Goal: Obtain resource: Download file/media

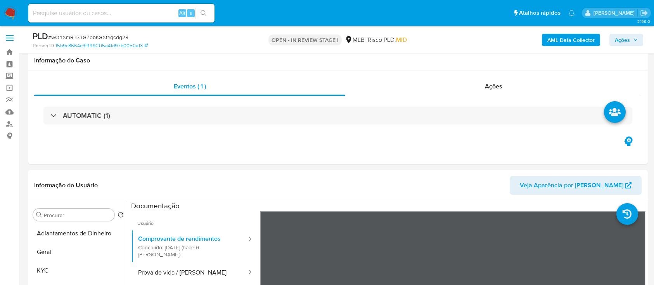
select select "10"
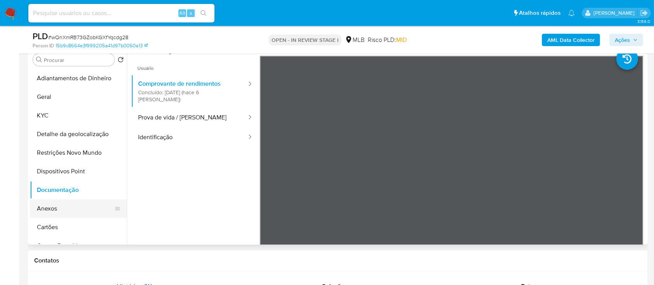
click at [66, 209] on button "Anexos" at bounding box center [75, 208] width 91 height 19
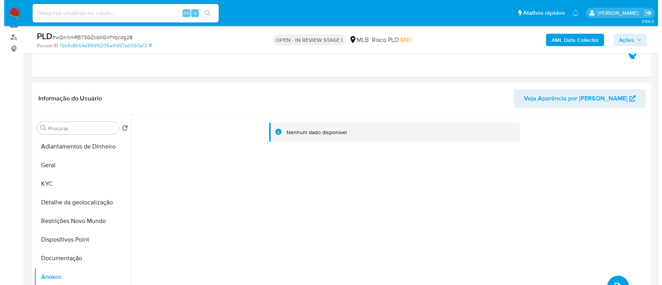
scroll to position [103, 0]
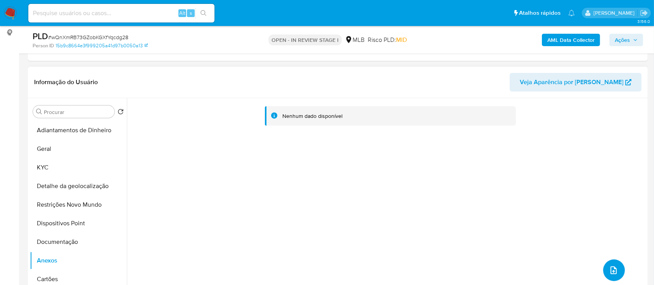
click at [609, 269] on icon "upload-file" at bounding box center [613, 270] width 9 height 9
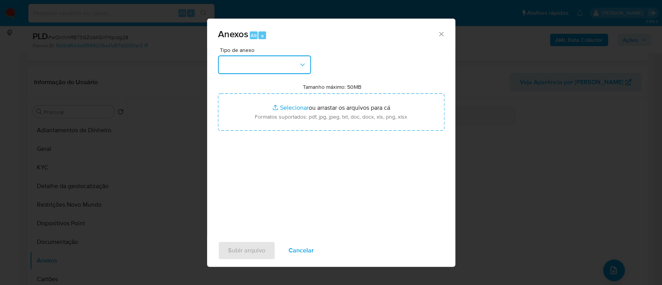
click at [266, 62] on button "button" at bounding box center [264, 64] width 93 height 19
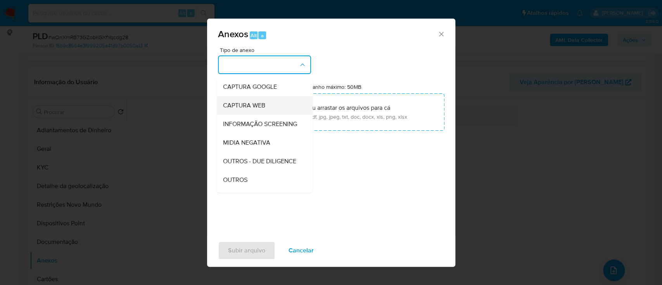
scroll to position [52, 0]
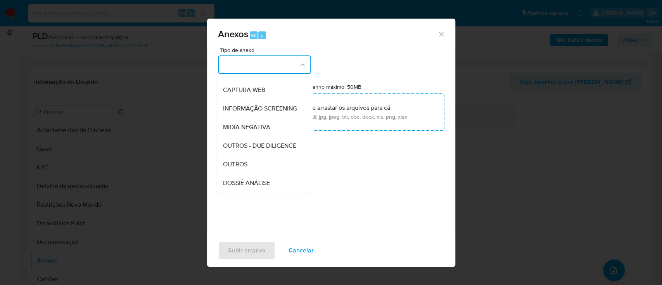
drag, startPoint x: 245, startPoint y: 180, endPoint x: 255, endPoint y: 173, distance: 12.6
click at [245, 168] on span "OUTROS" at bounding box center [235, 164] width 24 height 8
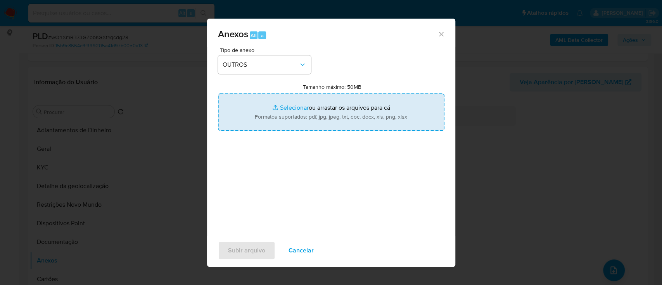
click at [290, 107] on input "Tamanho máximo: 50MB Selecionar arquivos" at bounding box center [331, 111] width 226 height 37
type input "C:\fakepath\SAR - xxx - CPF 61910036331 - WILKSON FONTES GONCALVES.pdf"
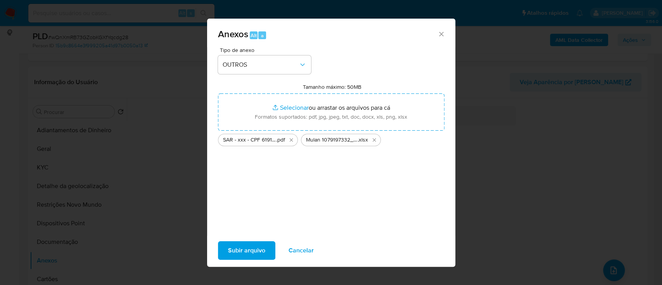
click at [237, 252] on span "Subir arquivo" at bounding box center [246, 250] width 37 height 17
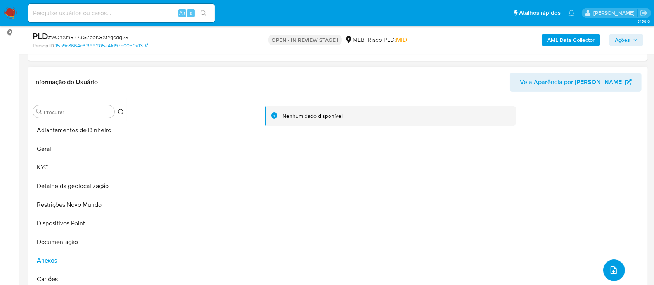
click at [611, 270] on icon "upload-file" at bounding box center [613, 270] width 6 height 8
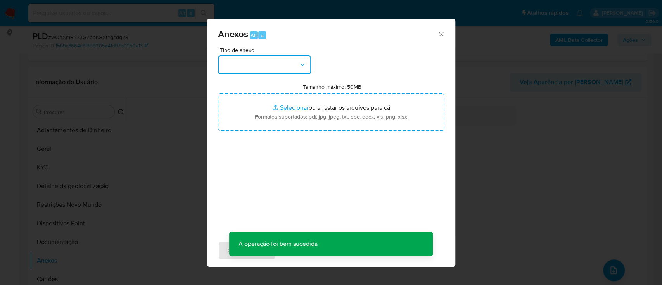
click at [286, 61] on button "button" at bounding box center [264, 64] width 93 height 19
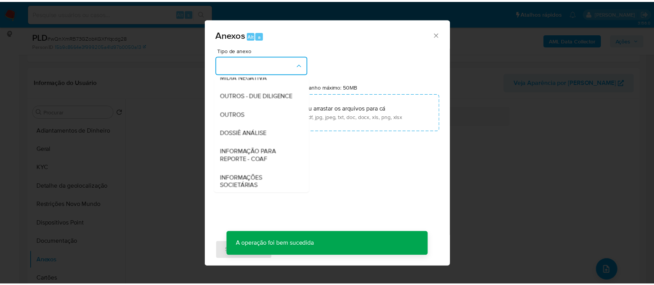
scroll to position [103, 0]
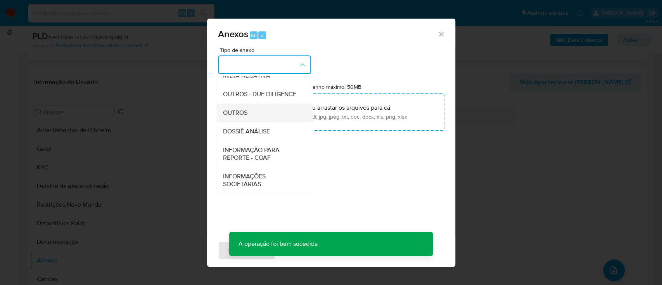
click at [252, 122] on div "OUTROS" at bounding box center [262, 113] width 79 height 19
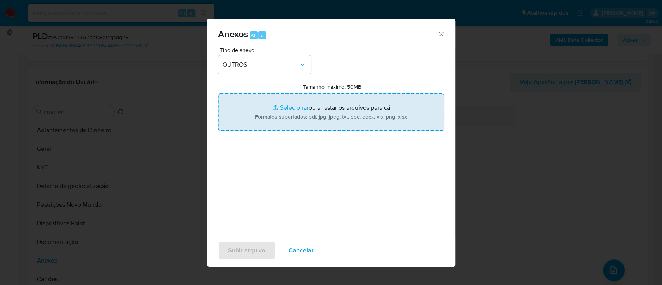
click at [292, 109] on input "Tamanho máximo: 50MB Selecionar arquivos" at bounding box center [331, 111] width 226 height 37
type input "C:\fakepath\SAR - xxx - CPF 61910036331 - WILKSON FONTES GONCALVES.pdf"
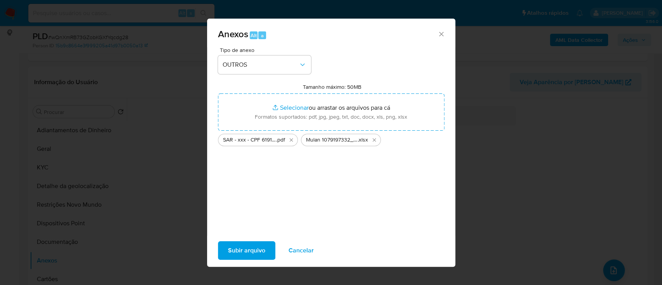
click at [242, 249] on span "Subir arquivo" at bounding box center [246, 250] width 37 height 17
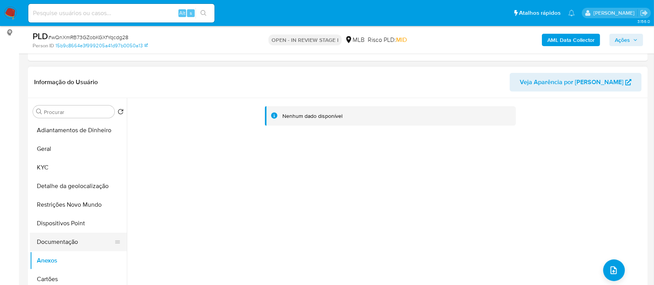
click at [57, 243] on button "Documentação" at bounding box center [75, 242] width 91 height 19
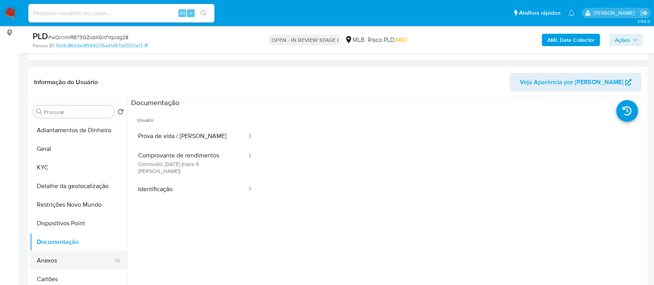
click at [52, 258] on button "Anexos" at bounding box center [75, 260] width 91 height 19
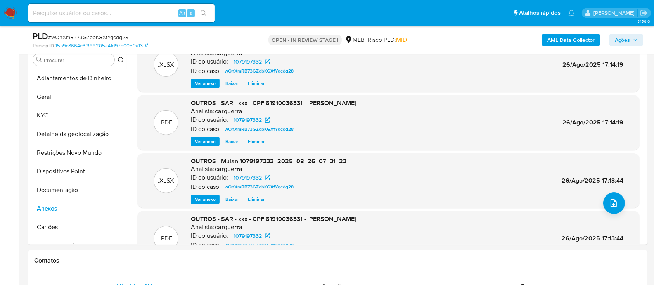
scroll to position [0, 0]
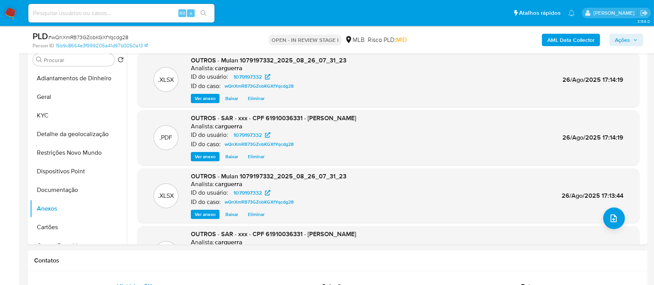
click at [631, 41] on span "Ações" at bounding box center [625, 40] width 23 height 11
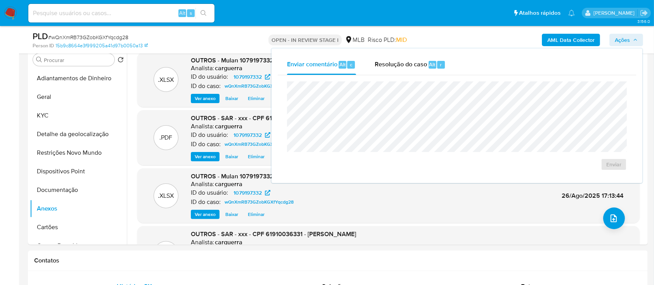
drag, startPoint x: 398, startPoint y: 62, endPoint x: 401, endPoint y: 80, distance: 17.7
click at [397, 63] on span "Resolução do caso" at bounding box center [400, 64] width 52 height 9
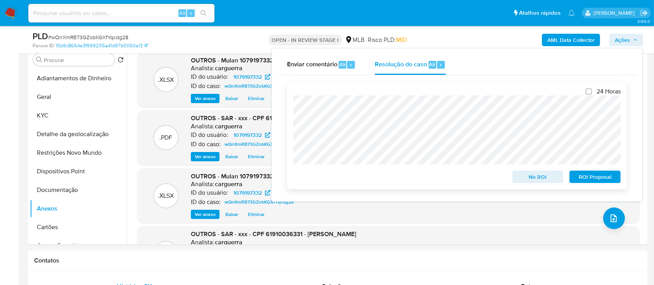
click at [581, 177] on span "ROI Proposal" at bounding box center [594, 176] width 40 height 11
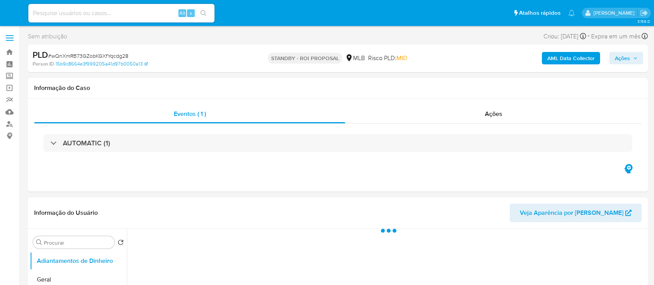
select select "10"
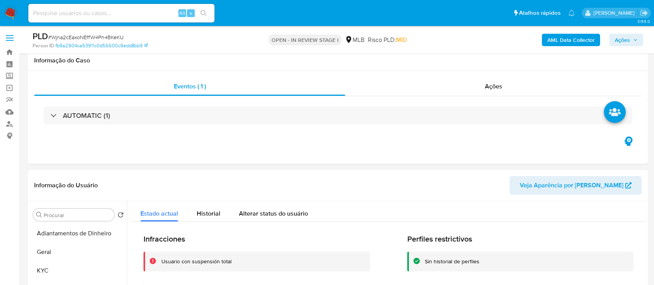
select select "10"
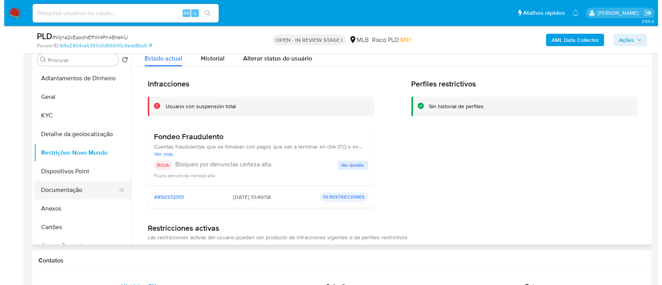
scroll to position [155, 0]
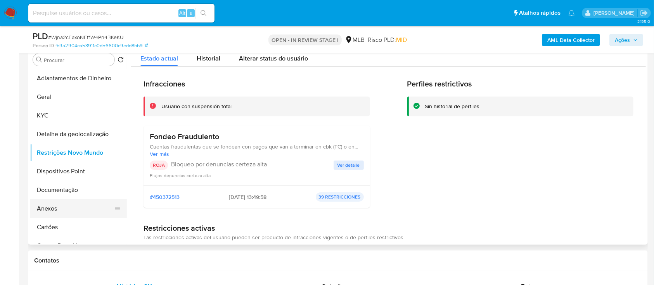
click at [65, 212] on button "Anexos" at bounding box center [75, 208] width 91 height 19
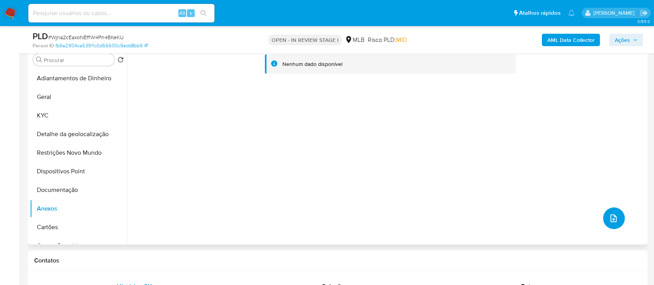
click at [614, 217] on icon "upload-file" at bounding box center [613, 218] width 9 height 9
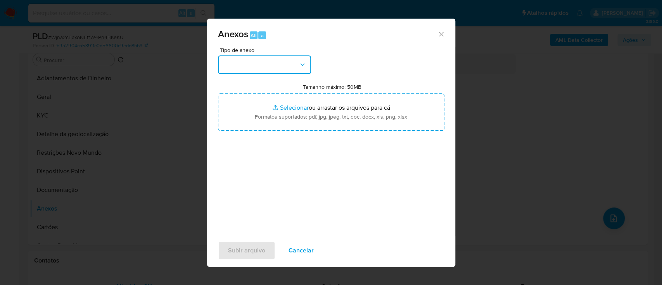
click at [281, 64] on button "button" at bounding box center [264, 64] width 93 height 19
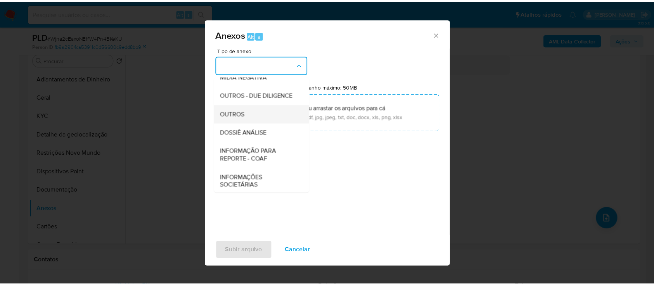
scroll to position [103, 0]
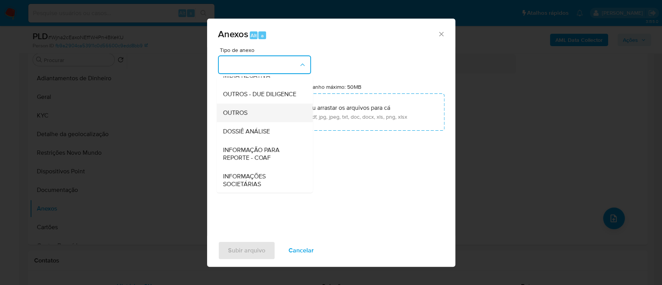
click at [251, 122] on div "OUTROS" at bounding box center [262, 113] width 79 height 19
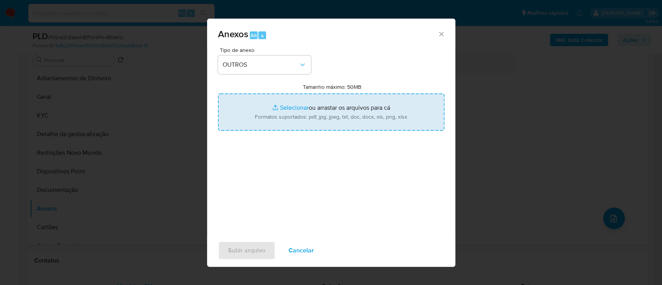
click at [292, 108] on input "Tamanho máximo: 50MB Selecionar arquivos" at bounding box center [331, 111] width 226 height 37
type input "C:\fakepath\SAR - xxx - CPF 06026163107 - GREICE KELLY DINIZ BERNARDES.pdf"
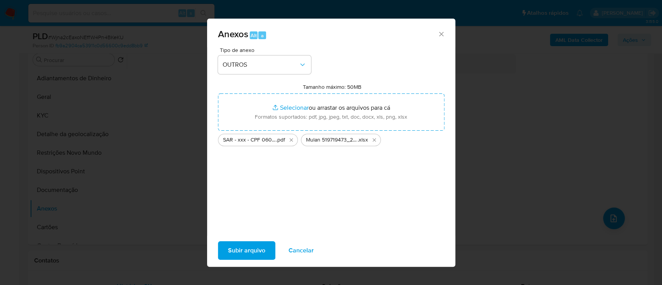
click at [241, 249] on span "Subir arquivo" at bounding box center [246, 250] width 37 height 17
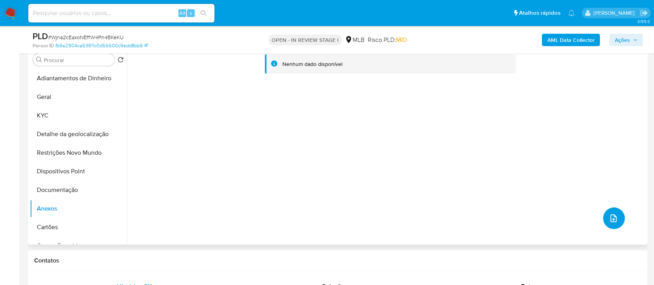
click at [610, 222] on button "upload-file" at bounding box center [614, 218] width 22 height 22
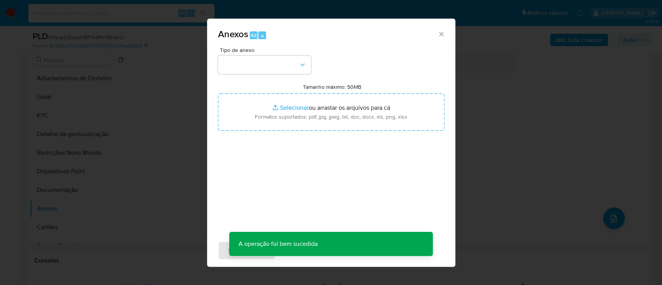
click at [438, 30] on div "Anexos Alt a" at bounding box center [331, 33] width 248 height 29
click at [445, 36] on div "Anexos Alt a" at bounding box center [331, 33] width 248 height 29
click at [441, 34] on icon "Fechar" at bounding box center [441, 34] width 8 height 8
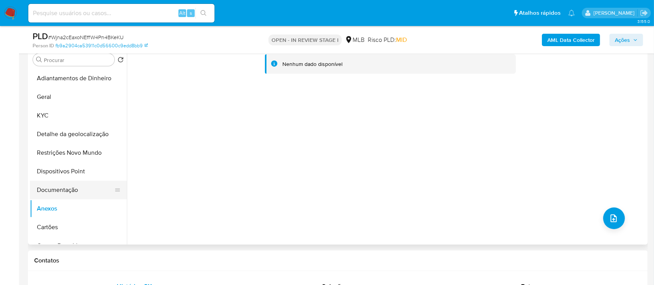
click at [56, 193] on button "Documentação" at bounding box center [75, 190] width 91 height 19
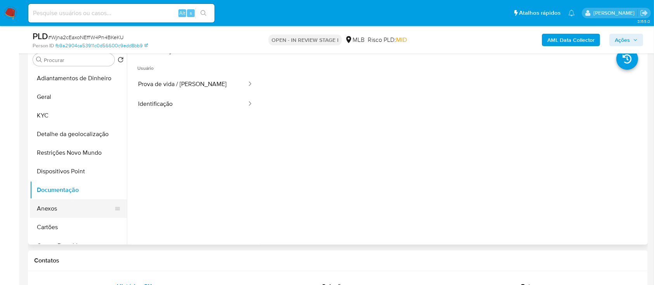
drag, startPoint x: 54, startPoint y: 209, endPoint x: 95, endPoint y: 212, distance: 40.9
click at [54, 209] on button "Anexos" at bounding box center [75, 208] width 91 height 19
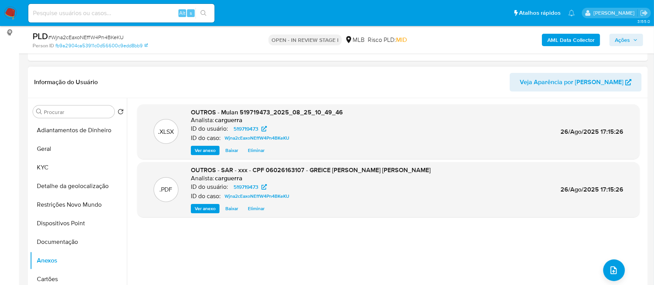
click at [633, 37] on span "Ações" at bounding box center [625, 40] width 23 height 11
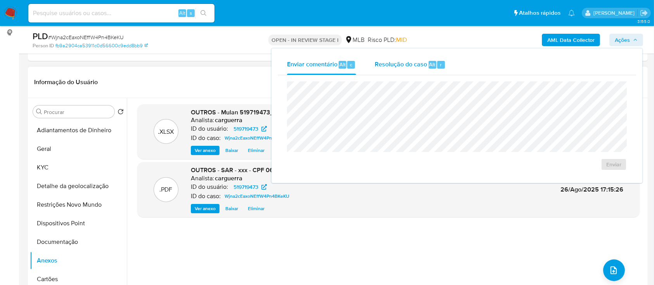
drag, startPoint x: 409, startPoint y: 65, endPoint x: 408, endPoint y: 74, distance: 9.4
click at [409, 66] on span "Resolução do caso" at bounding box center [400, 64] width 52 height 9
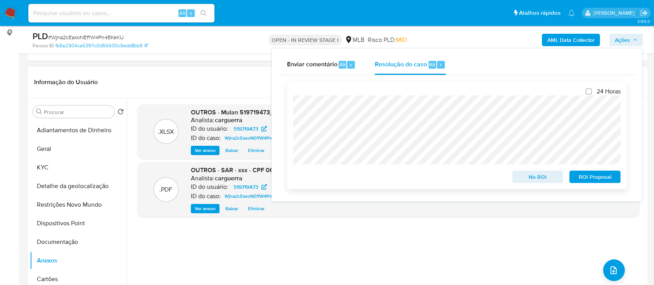
click at [591, 179] on span "ROI Proposal" at bounding box center [594, 176] width 40 height 11
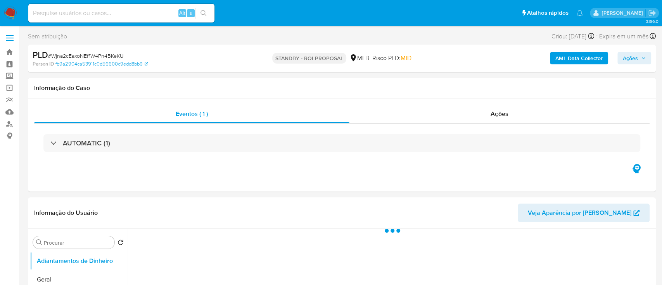
select select "10"
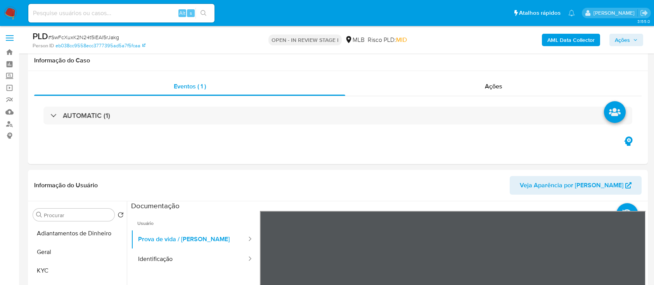
select select "10"
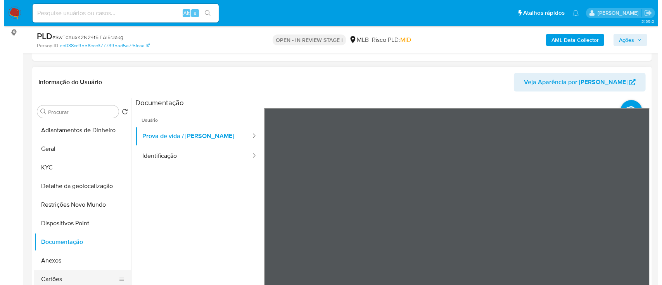
scroll to position [103, 0]
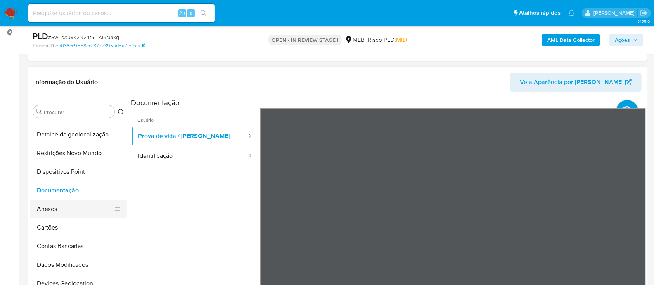
click at [52, 209] on button "Anexos" at bounding box center [75, 209] width 91 height 19
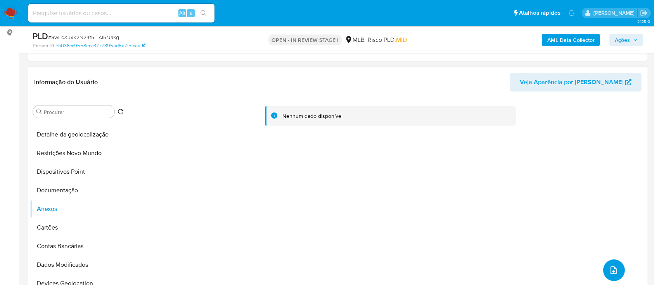
click at [618, 266] on button "upload-file" at bounding box center [614, 270] width 22 height 22
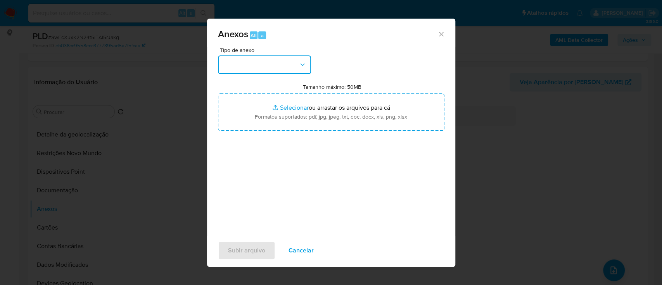
click at [268, 67] on button "button" at bounding box center [264, 64] width 93 height 19
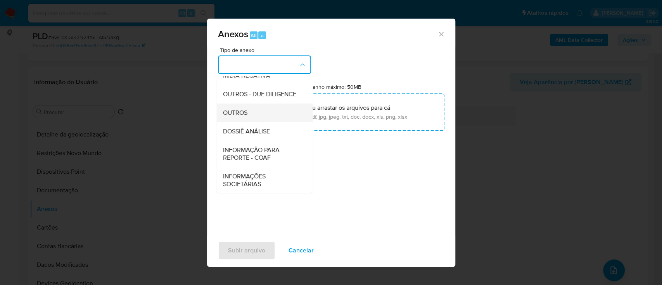
click at [246, 117] on span "OUTROS" at bounding box center [235, 113] width 24 height 8
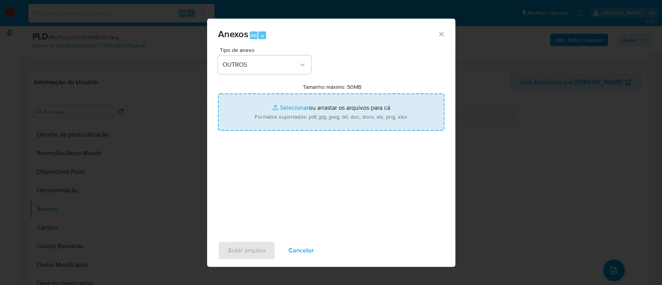
click at [287, 106] on input "Tamanho máximo: 50MB Selecionar arquivos" at bounding box center [331, 111] width 226 height 37
type input "C:\fakepath\SAR - xxx - CPF 03932418662 - CLAUDIO DE CARVALHO.pdf"
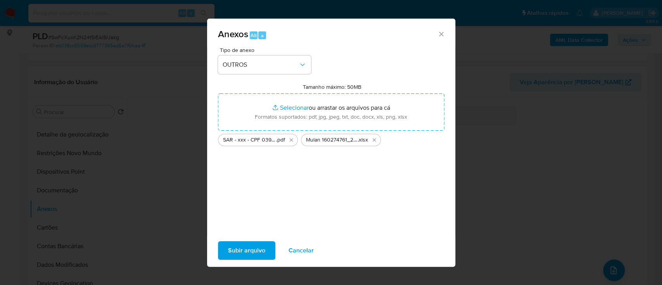
click at [233, 252] on span "Subir arquivo" at bounding box center [246, 250] width 37 height 17
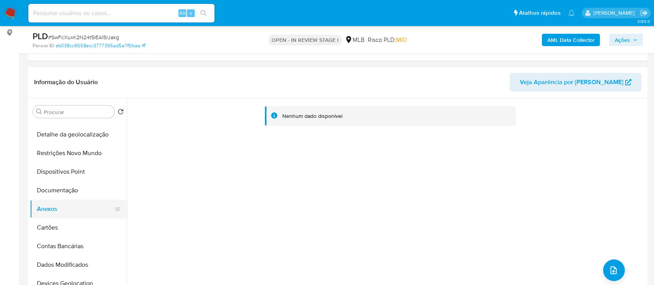
drag, startPoint x: 59, startPoint y: 189, endPoint x: 47, endPoint y: 202, distance: 17.0
click at [57, 189] on button "Documentação" at bounding box center [78, 190] width 97 height 19
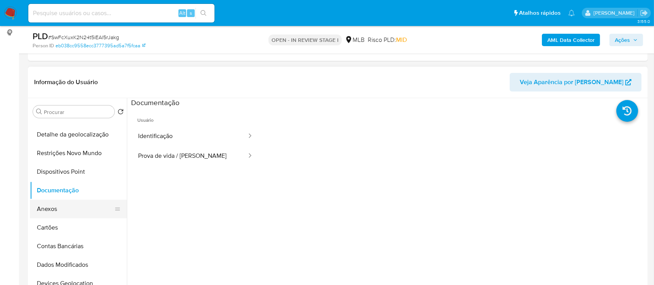
click at [43, 207] on button "Anexos" at bounding box center [75, 209] width 91 height 19
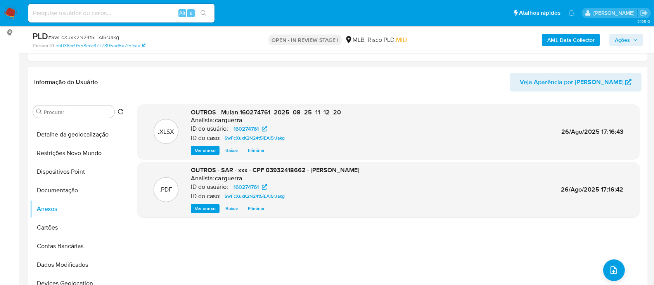
drag, startPoint x: 630, startPoint y: 39, endPoint x: 620, endPoint y: 40, distance: 9.3
click at [629, 39] on span "Ações" at bounding box center [621, 40] width 15 height 12
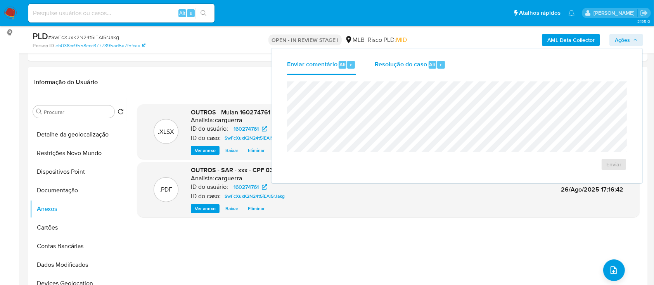
click at [397, 66] on span "Resolução do caso" at bounding box center [400, 64] width 52 height 9
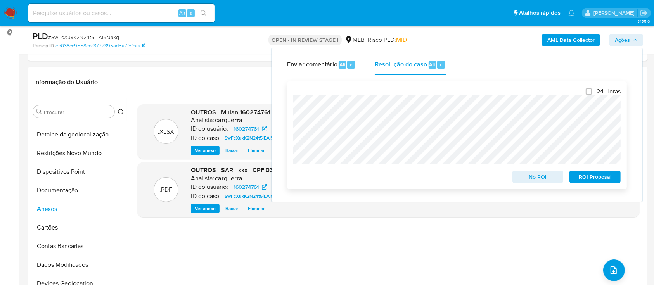
click at [580, 181] on span "ROI Proposal" at bounding box center [594, 176] width 40 height 11
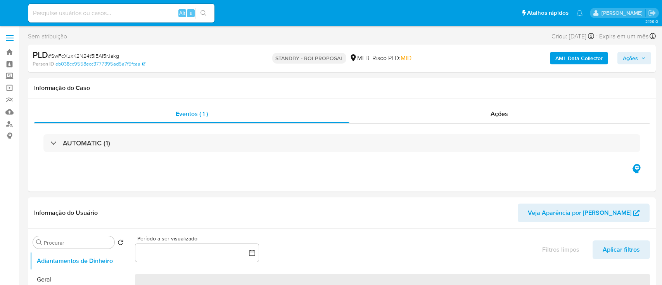
select select "10"
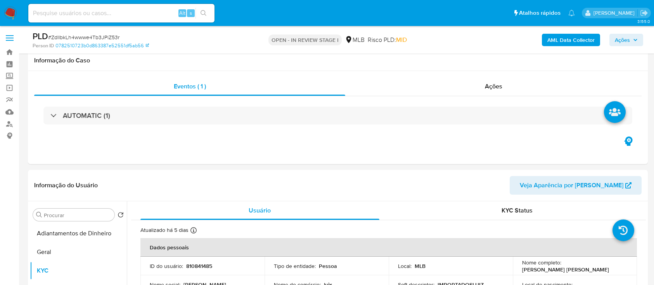
select select "10"
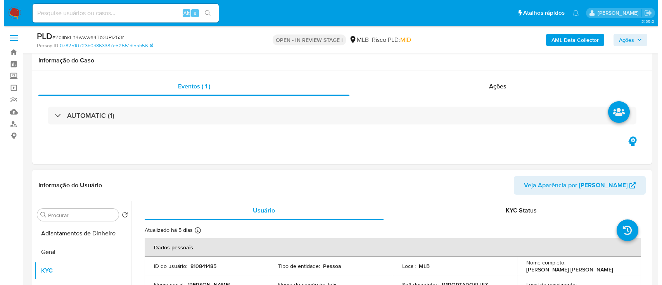
scroll to position [103, 0]
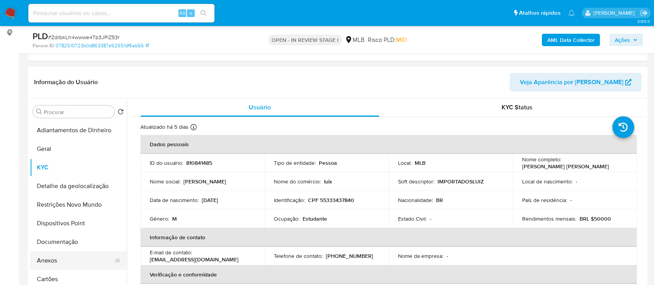
click at [43, 267] on button "Anexos" at bounding box center [75, 260] width 91 height 19
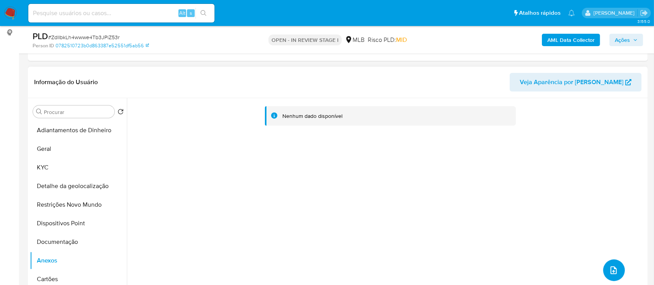
click at [610, 272] on icon "upload-file" at bounding box center [613, 270] width 6 height 8
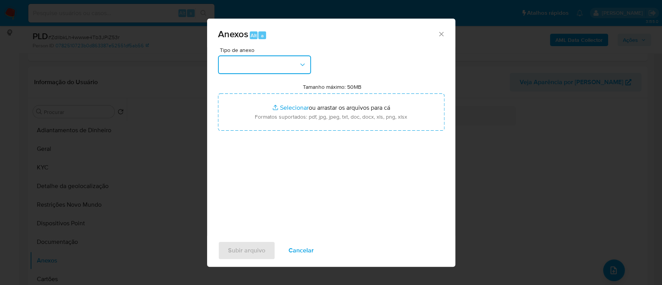
click at [287, 61] on button "button" at bounding box center [264, 64] width 93 height 19
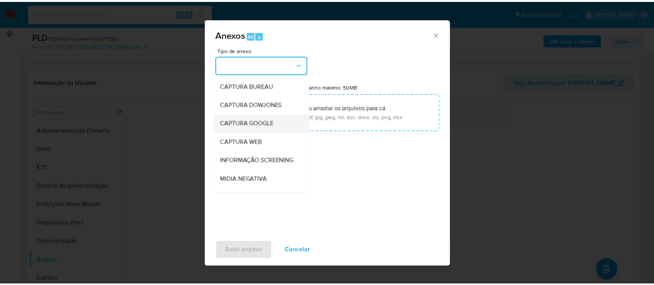
scroll to position [52, 0]
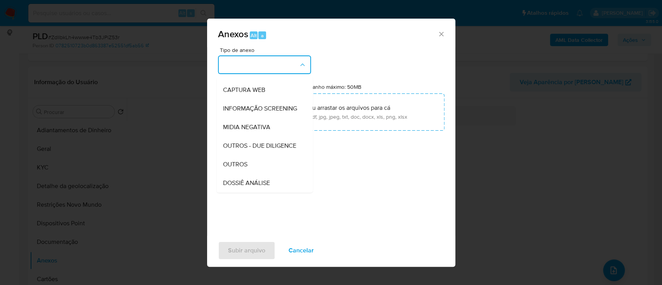
click at [245, 168] on span "OUTROS" at bounding box center [235, 164] width 24 height 8
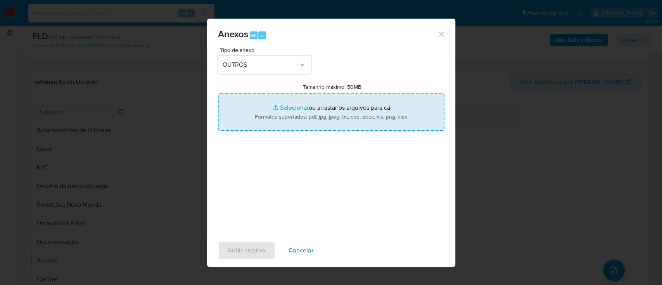
click at [297, 107] on input "Tamanho máximo: 50MB Selecionar arquivos" at bounding box center [331, 111] width 226 height 37
type input "C:\fakepath\SAR - xxx - CPF 55333437840 - [PERSON_NAME] [PERSON_NAME].pdf"
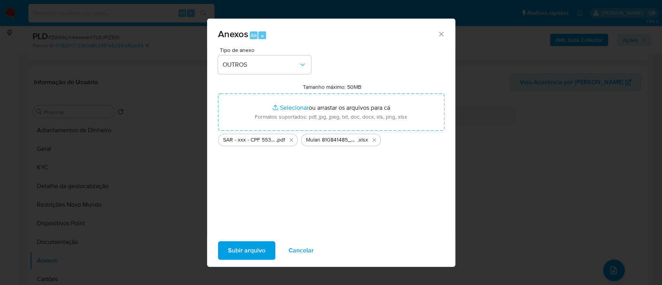
click at [248, 243] on span "Subir arquivo" at bounding box center [246, 250] width 37 height 17
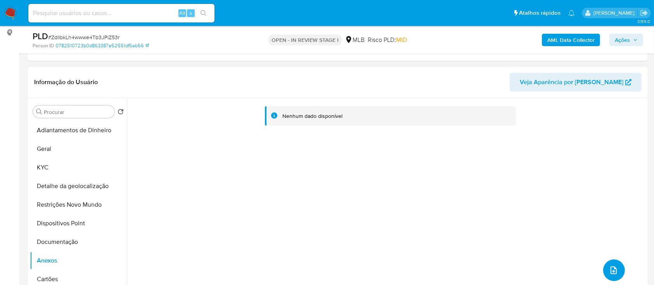
click at [611, 268] on icon "upload-file" at bounding box center [613, 270] width 9 height 9
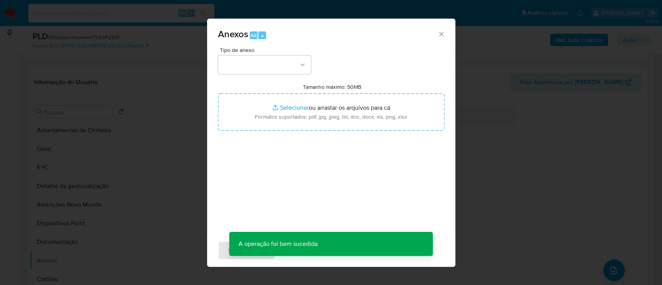
click at [439, 29] on div "Anexos Alt a" at bounding box center [331, 33] width 248 height 29
click at [53, 239] on div "Anexos Alt a Tipo de anexo Tamanho máximo: 50MB Selecionar arquivos Selecionar …" at bounding box center [331, 142] width 662 height 285
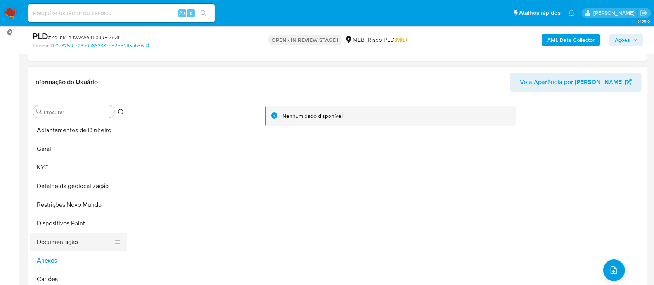
click at [68, 242] on button "Documentação" at bounding box center [75, 242] width 91 height 19
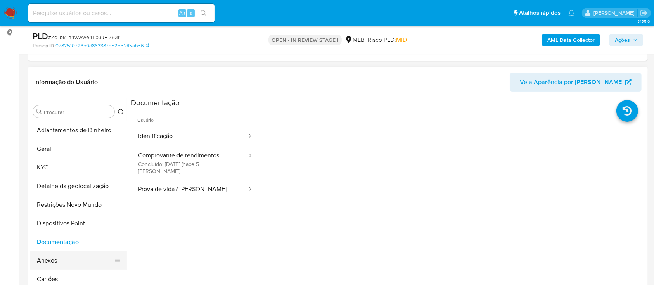
click at [49, 259] on button "Anexos" at bounding box center [75, 260] width 91 height 19
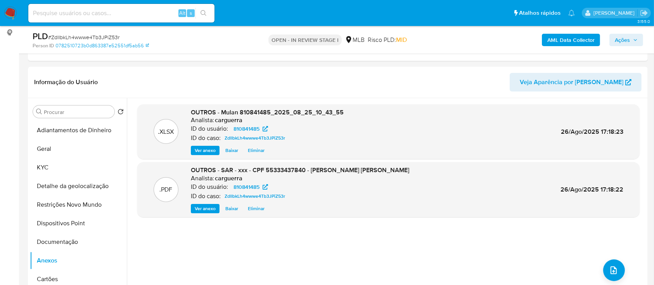
click at [625, 36] on span "Ações" at bounding box center [621, 40] width 15 height 12
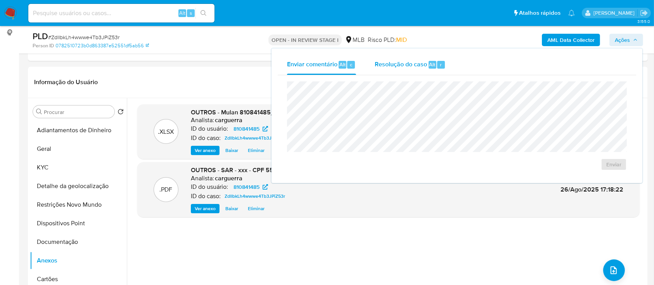
drag, startPoint x: 399, startPoint y: 66, endPoint x: 402, endPoint y: 73, distance: 7.4
click at [400, 66] on span "Resolução do caso" at bounding box center [400, 64] width 52 height 9
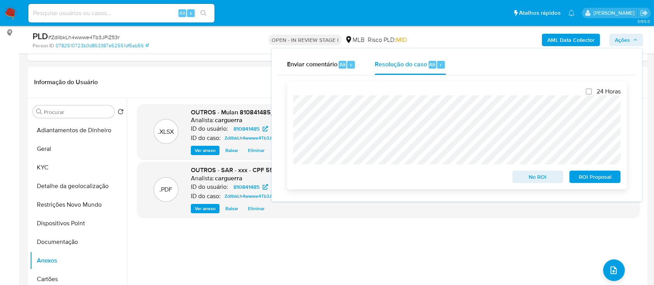
click at [602, 176] on span "ROI Proposal" at bounding box center [594, 176] width 40 height 11
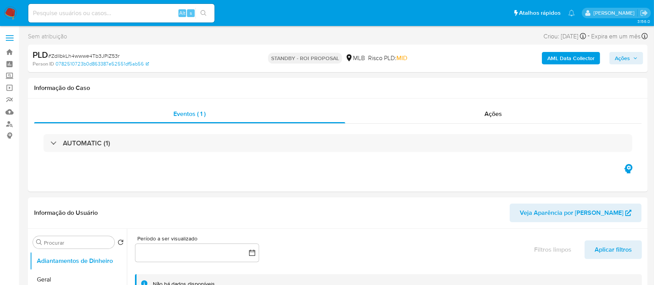
select select "10"
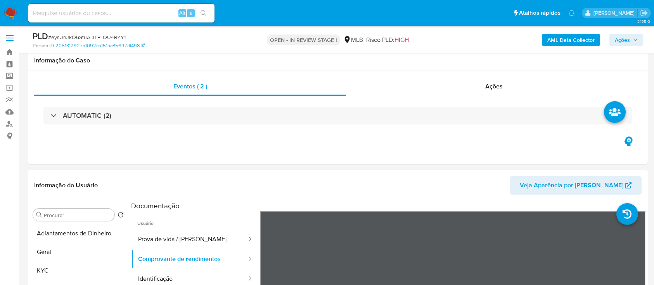
select select "10"
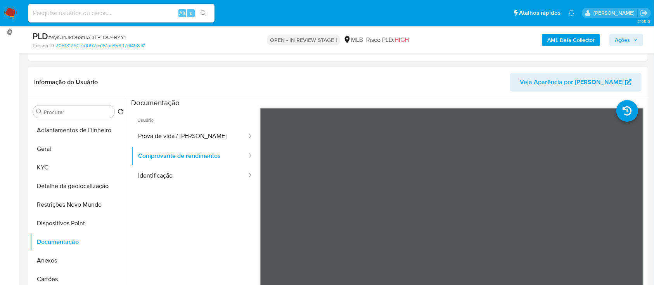
scroll to position [52, 0]
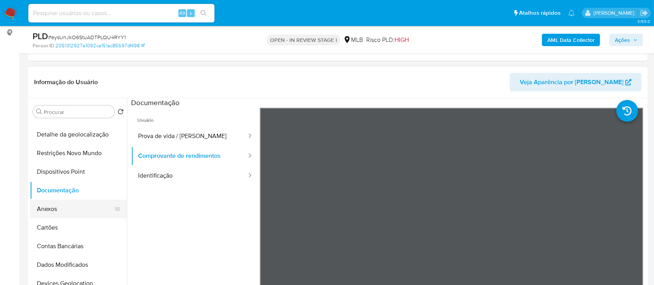
click at [65, 206] on button "Anexos" at bounding box center [75, 209] width 91 height 19
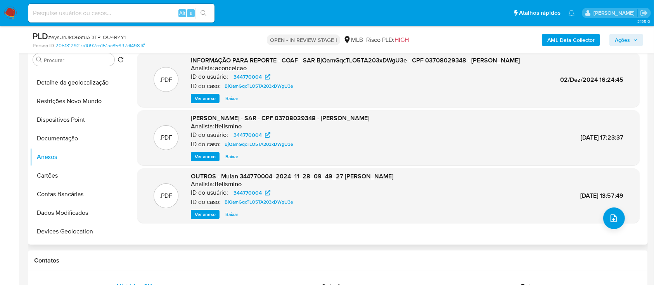
scroll to position [0, 0]
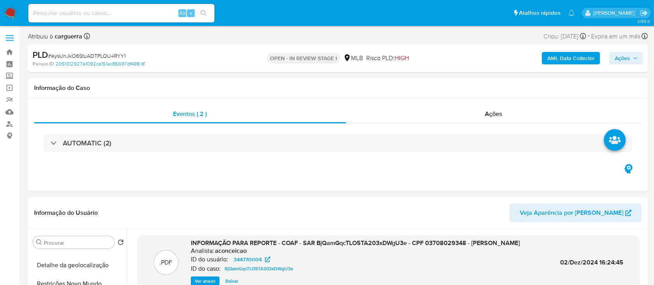
click at [623, 55] on span "Ações" at bounding box center [621, 58] width 15 height 12
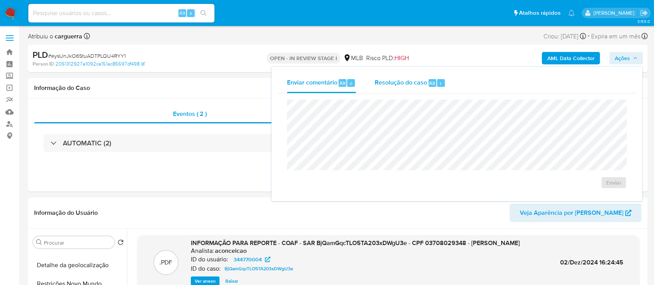
click at [388, 85] on span "Resolução do caso" at bounding box center [400, 82] width 52 height 9
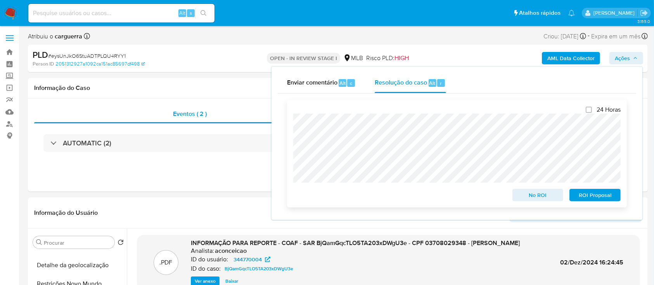
drag, startPoint x: 595, startPoint y: 198, endPoint x: 592, endPoint y: 200, distance: 4.0
click at [594, 199] on span "ROI Proposal" at bounding box center [594, 195] width 40 height 11
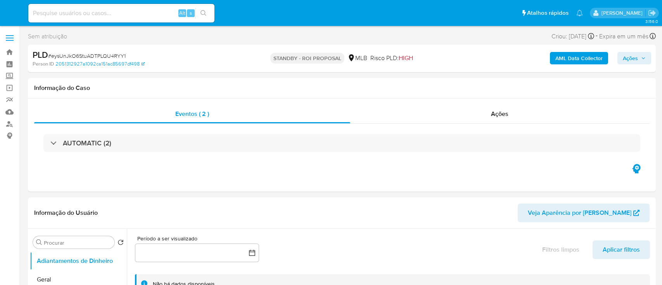
select select "10"
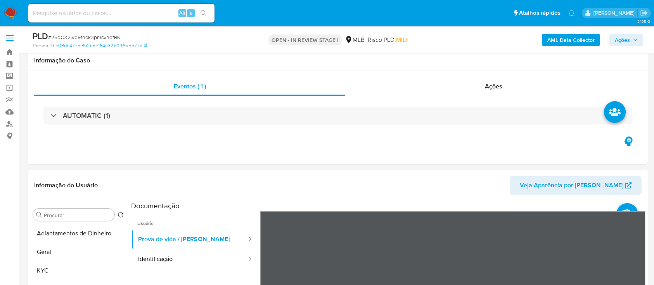
select select "10"
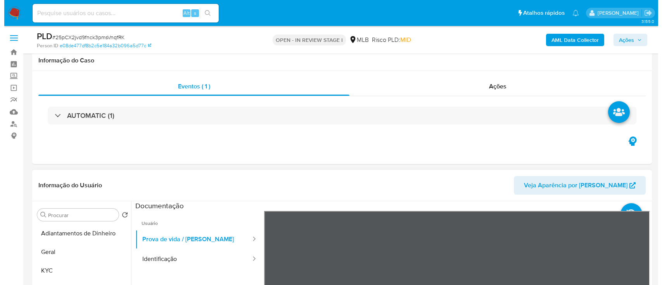
scroll to position [103, 0]
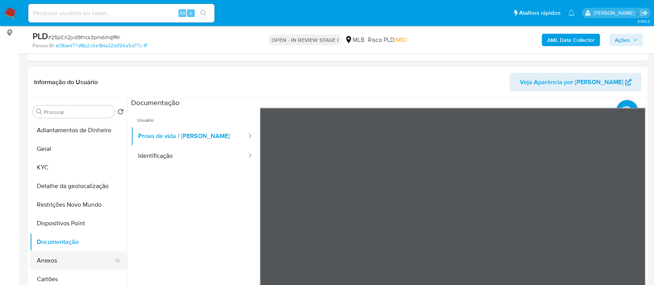
click at [55, 258] on button "Anexos" at bounding box center [75, 260] width 91 height 19
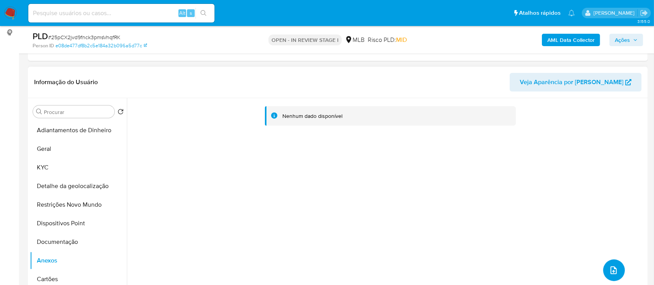
click at [609, 268] on icon "upload-file" at bounding box center [613, 270] width 9 height 9
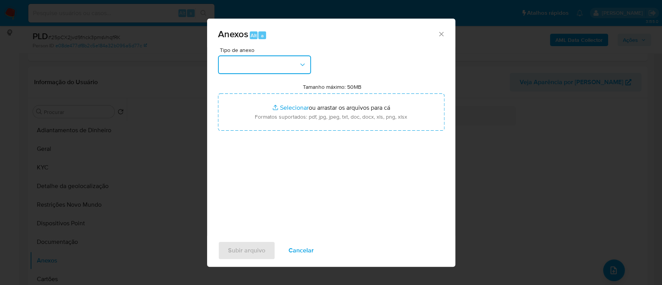
click at [271, 63] on button "button" at bounding box center [264, 64] width 93 height 19
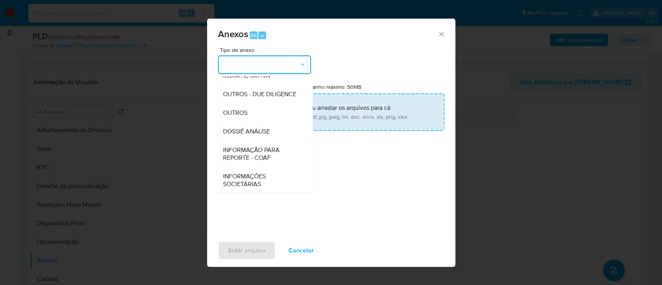
click at [241, 117] on span "OUTROS" at bounding box center [235, 113] width 24 height 8
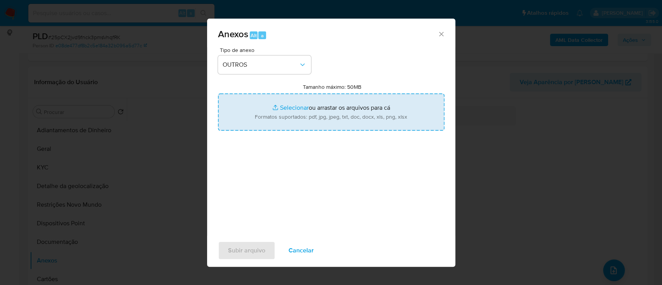
click at [293, 110] on input "Tamanho máximo: 50MB Selecionar arquivos" at bounding box center [331, 111] width 226 height 37
type input "C:\fakepath\SAR - xxx - CPF 06516484910 - SOLANGE CRISTINA PETRY.pdf"
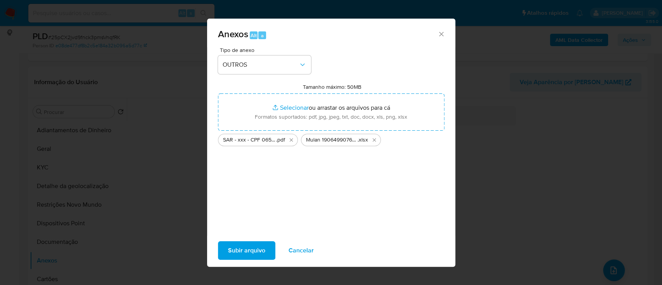
click at [242, 253] on span "Subir arquivo" at bounding box center [246, 250] width 37 height 17
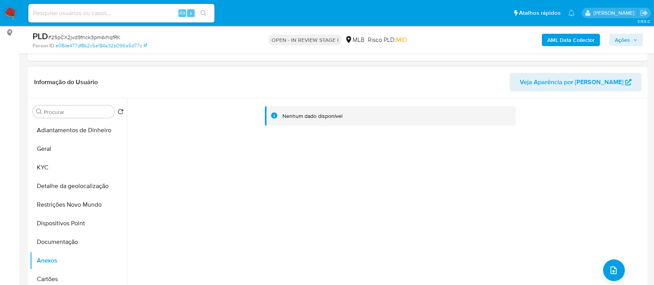
click at [493, 186] on div "Nenhum dado disponível" at bounding box center [386, 197] width 519 height 198
click at [603, 266] on button "upload-file" at bounding box center [614, 270] width 22 height 22
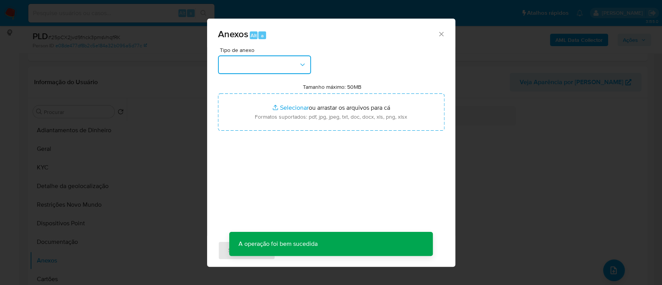
click at [265, 62] on button "button" at bounding box center [264, 64] width 93 height 19
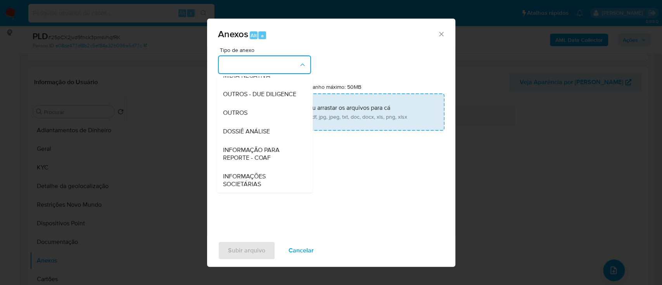
click at [267, 122] on div "OUTROS" at bounding box center [262, 113] width 79 height 19
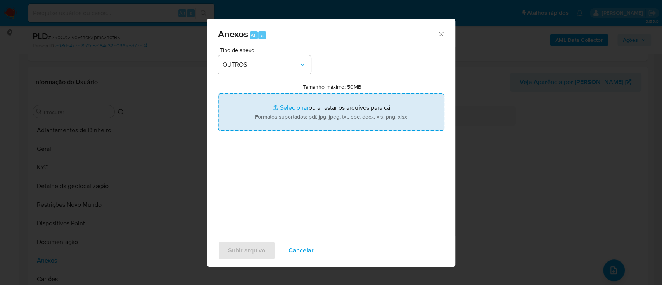
click at [300, 109] on input "Tamanho máximo: 50MB Selecionar arquivos" at bounding box center [331, 111] width 226 height 37
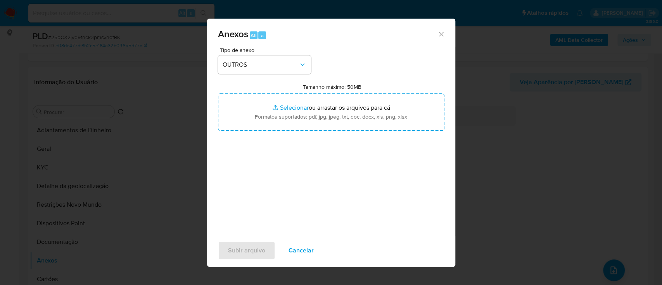
drag, startPoint x: 445, startPoint y: 33, endPoint x: 442, endPoint y: 35, distance: 4.2
click at [442, 33] on div "Anexos Alt a" at bounding box center [331, 33] width 248 height 29
click at [440, 36] on icon "Fechar" at bounding box center [441, 34] width 8 height 8
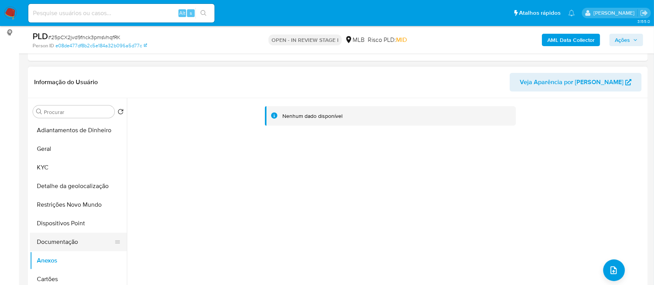
click at [54, 239] on button "Documentação" at bounding box center [75, 242] width 91 height 19
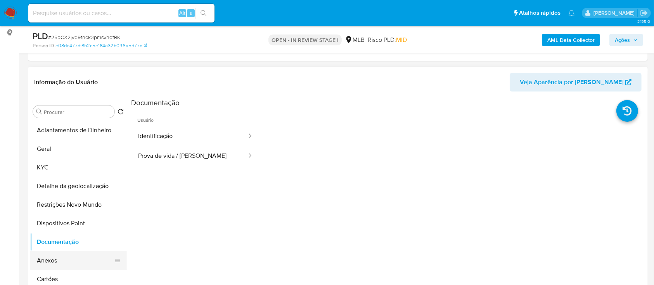
click at [47, 259] on button "Anexos" at bounding box center [75, 260] width 91 height 19
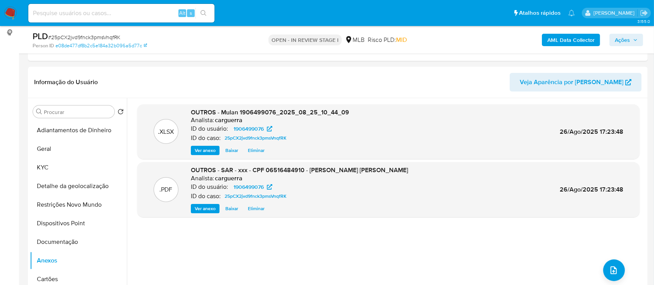
click at [636, 39] on icon "button" at bounding box center [635, 40] width 5 height 5
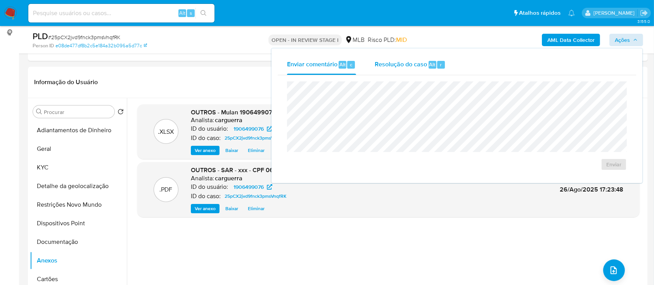
click at [407, 64] on span "Resolução do caso" at bounding box center [400, 64] width 52 height 9
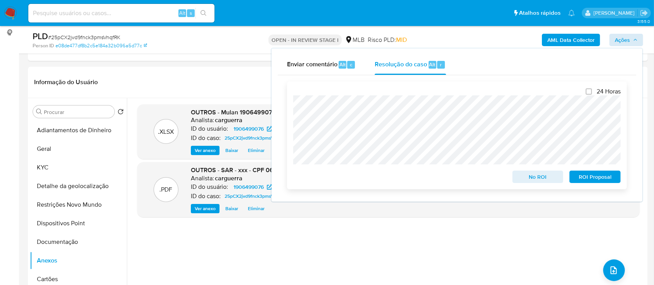
click at [599, 178] on span "ROI Proposal" at bounding box center [594, 176] width 40 height 11
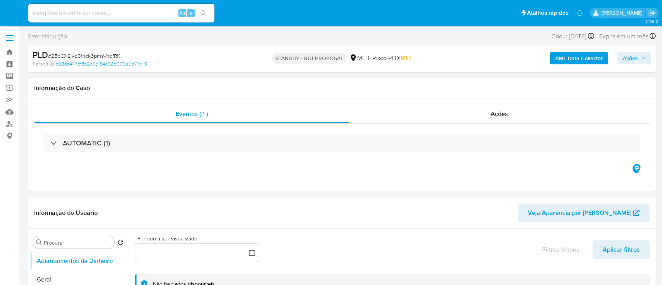
select select "10"
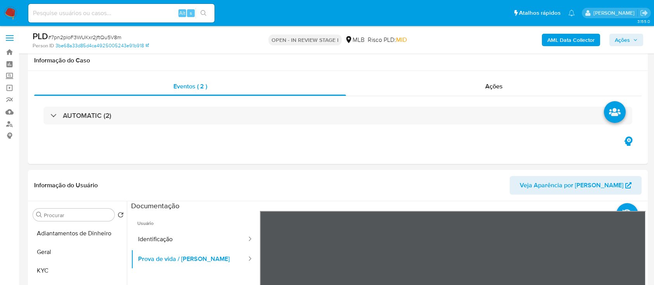
select select "10"
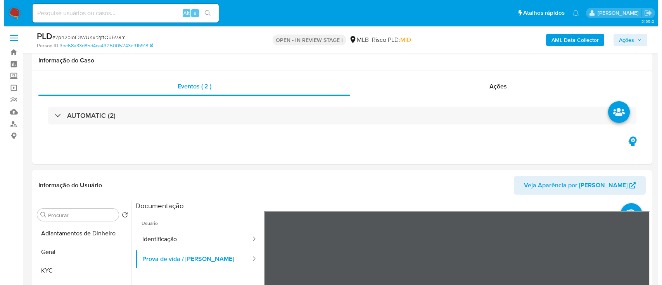
scroll to position [103, 0]
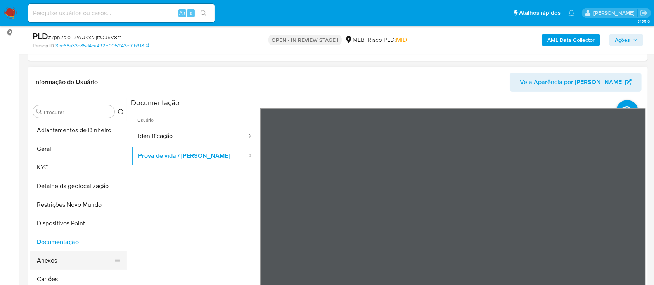
click at [54, 255] on button "Anexos" at bounding box center [75, 260] width 91 height 19
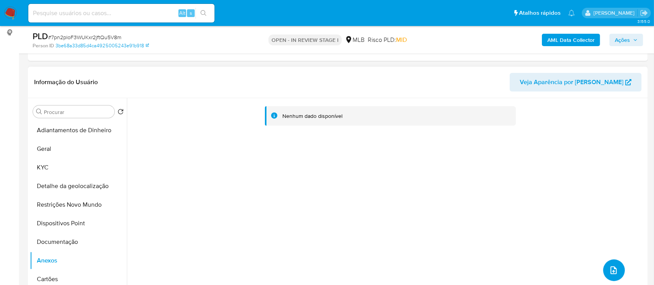
click at [609, 266] on icon "upload-file" at bounding box center [613, 270] width 9 height 9
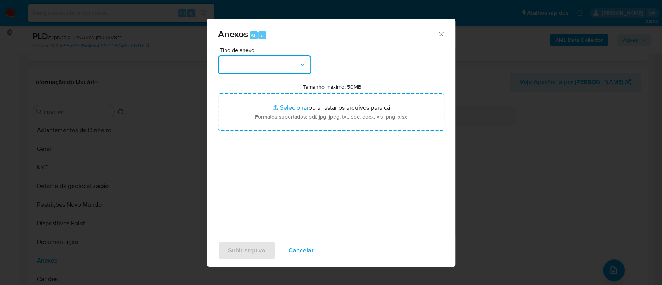
drag, startPoint x: 275, startPoint y: 66, endPoint x: 273, endPoint y: 70, distance: 4.0
click at [274, 66] on button "button" at bounding box center [264, 64] width 93 height 19
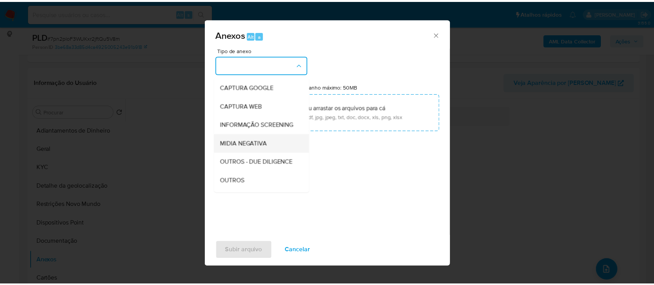
scroll to position [52, 0]
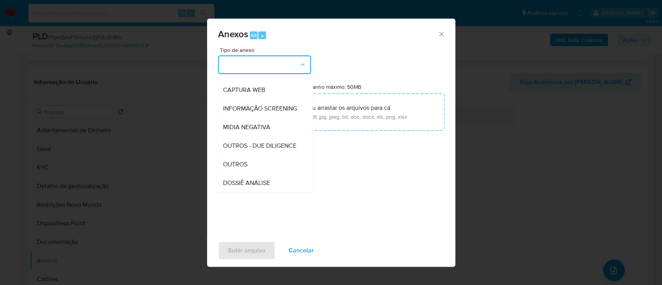
click at [242, 168] on span "OUTROS" at bounding box center [235, 164] width 24 height 8
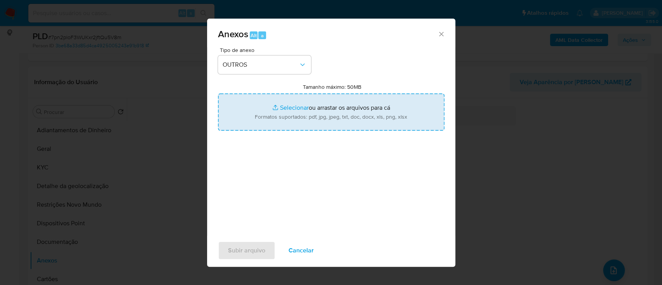
click at [285, 108] on input "Tamanho máximo: 50MB Selecionar arquivos" at bounding box center [331, 111] width 226 height 37
type input "C:\fakepath\SAR - xxx - CPF 05047945154 - ARTHUR MORAES SODRE DE BESSA.pdf"
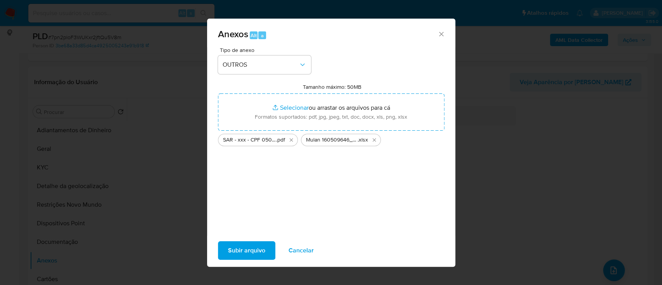
click at [236, 251] on span "Subir arquivo" at bounding box center [246, 250] width 37 height 17
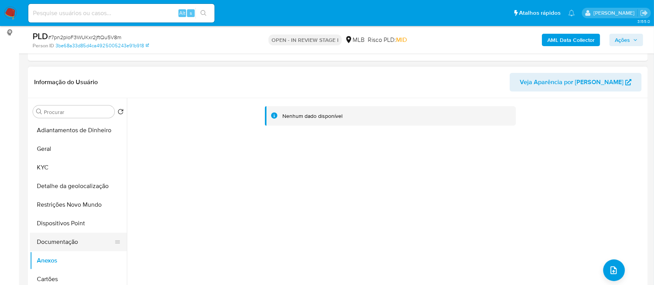
click at [45, 242] on button "Documentação" at bounding box center [75, 242] width 91 height 19
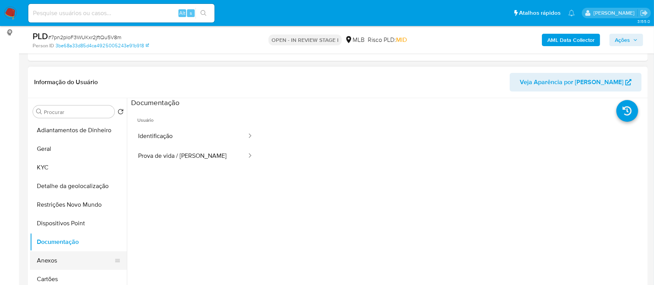
click at [47, 254] on button "Anexos" at bounding box center [75, 260] width 91 height 19
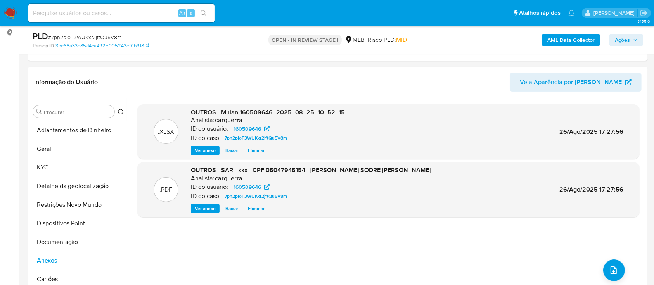
click at [625, 39] on span "Ações" at bounding box center [621, 40] width 15 height 12
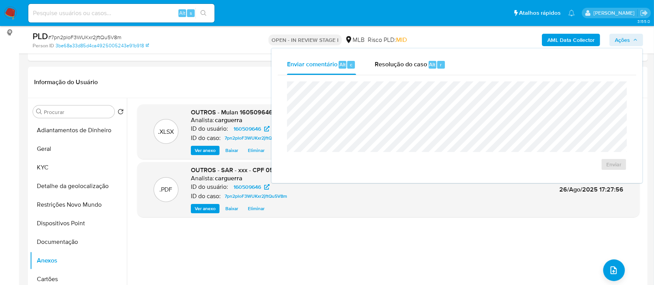
drag, startPoint x: 410, startPoint y: 75, endPoint x: 405, endPoint y: 80, distance: 7.1
click at [409, 75] on div "Enviar" at bounding box center [457, 126] width 358 height 102
click at [394, 67] on span "Resolução do caso" at bounding box center [400, 64] width 52 height 9
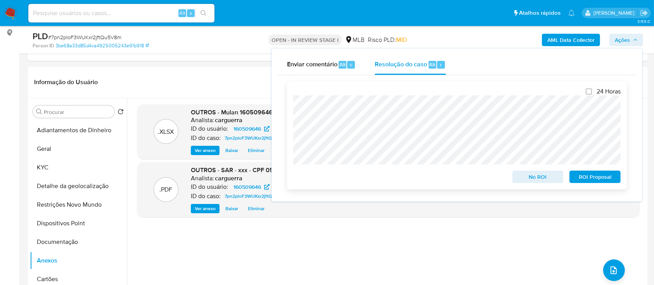
click at [571, 175] on button "ROI Proposal" at bounding box center [594, 177] width 51 height 12
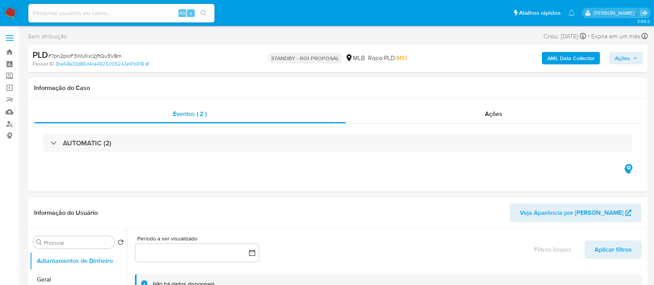
select select "10"
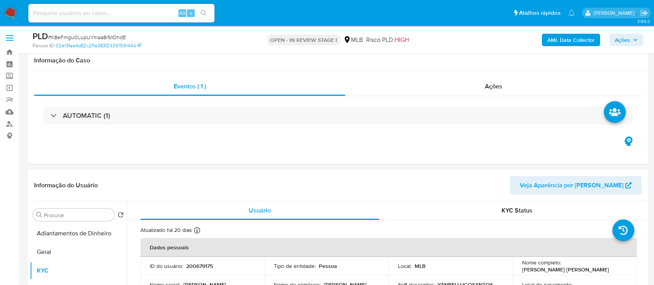
select select "10"
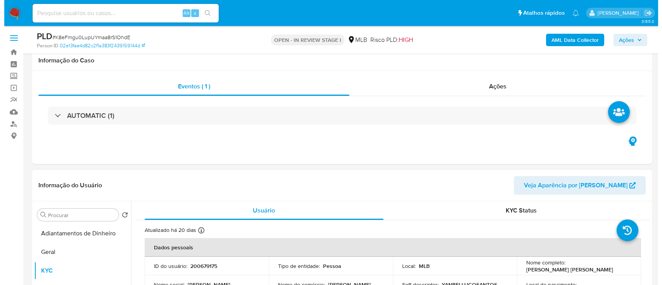
scroll to position [103, 0]
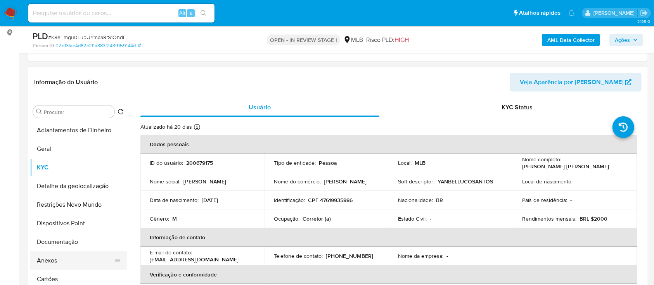
click at [58, 256] on button "Anexos" at bounding box center [75, 260] width 91 height 19
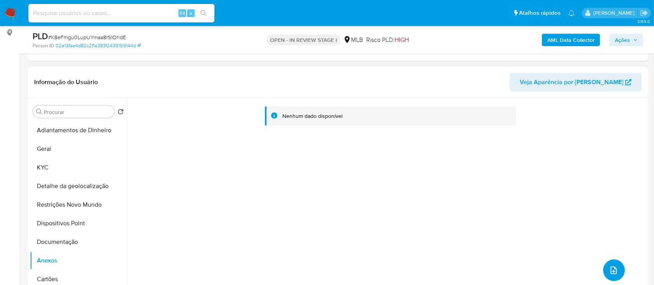
click at [609, 268] on icon "upload-file" at bounding box center [613, 270] width 9 height 9
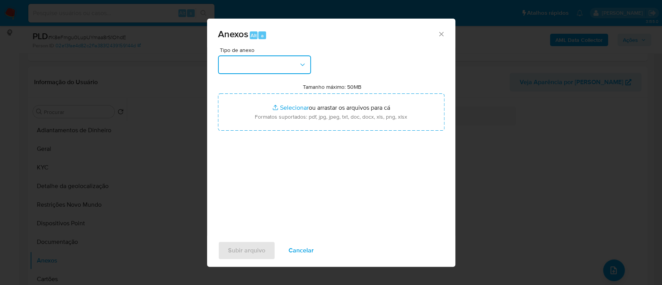
click at [262, 64] on button "button" at bounding box center [264, 64] width 93 height 19
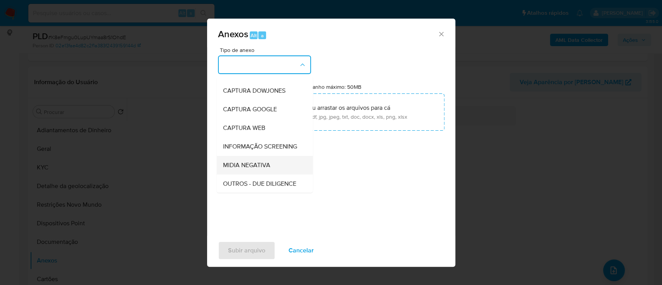
scroll to position [52, 0]
click at [248, 173] on div "OUTROS" at bounding box center [262, 164] width 79 height 19
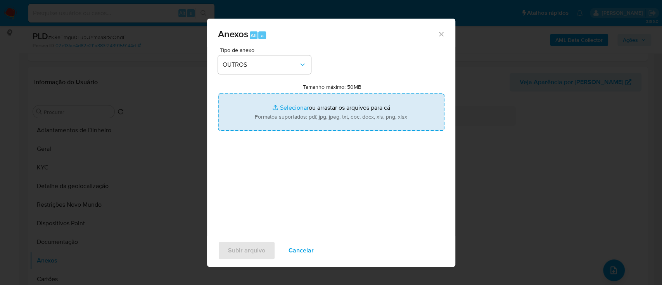
click at [295, 104] on input "Tamanho máximo: 50MB Selecionar arquivos" at bounding box center [331, 111] width 226 height 37
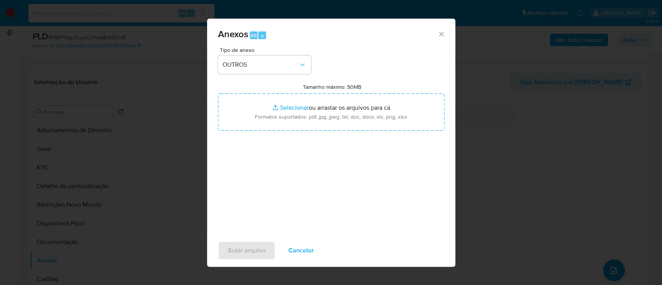
click at [442, 33] on icon "Fechar" at bounding box center [441, 34] width 8 height 8
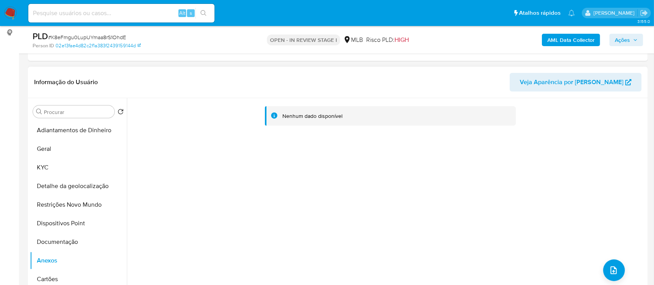
click at [343, 185] on div "Nenhum dado disponível" at bounding box center [386, 197] width 519 height 198
click at [618, 274] on button "upload-file" at bounding box center [614, 270] width 22 height 22
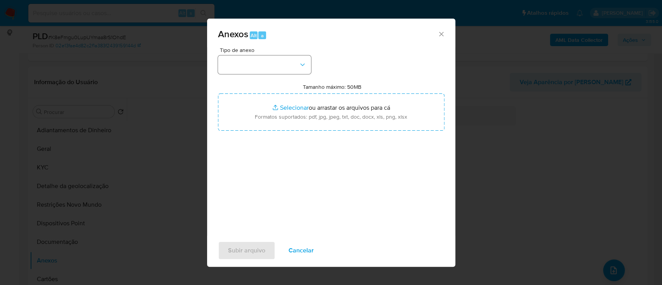
click at [276, 54] on div "Tipo de anexo" at bounding box center [264, 60] width 93 height 27
drag, startPoint x: 278, startPoint y: 59, endPoint x: 282, endPoint y: 61, distance: 4.9
click at [277, 59] on button "button" at bounding box center [264, 64] width 93 height 19
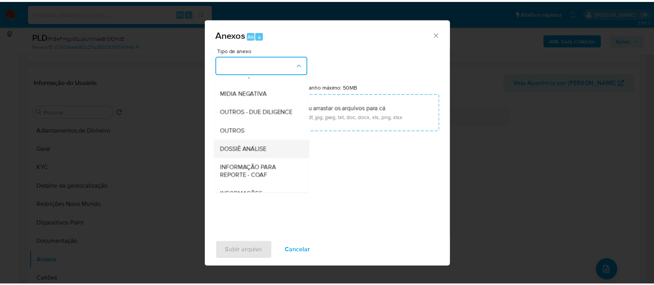
scroll to position [103, 0]
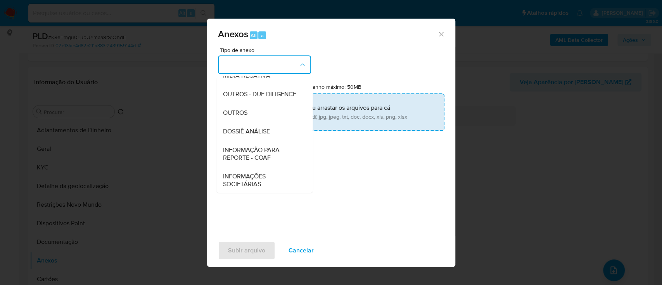
click at [249, 122] on div "OUTROS" at bounding box center [262, 113] width 79 height 19
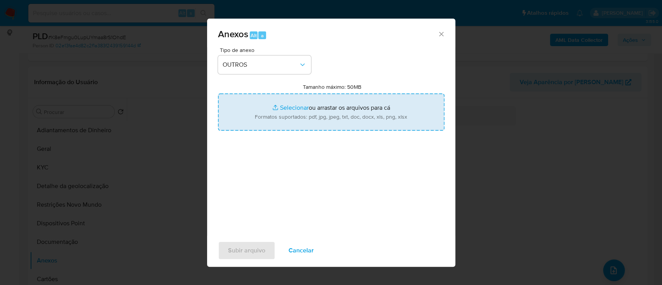
click at [283, 107] on input "Tamanho máximo: 50MB Selecionar arquivos" at bounding box center [331, 111] width 226 height 37
type input "C:\fakepath\Mulan 200679175_2025_08_25_11_12_04.xlsx"
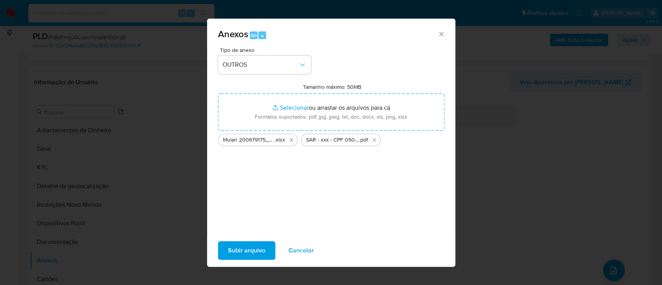
click at [241, 252] on span "Subir arquivo" at bounding box center [246, 250] width 37 height 17
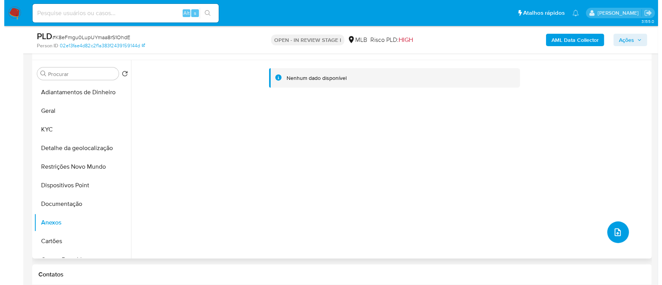
scroll to position [155, 0]
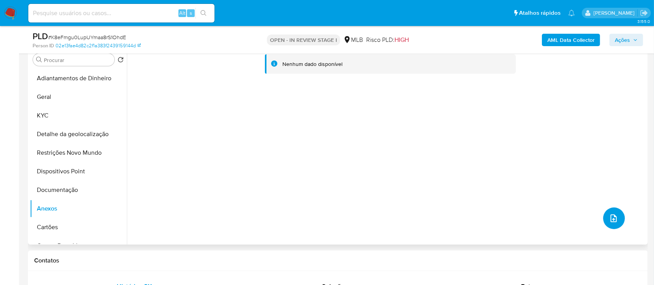
click at [611, 220] on icon "upload-file" at bounding box center [613, 218] width 9 height 9
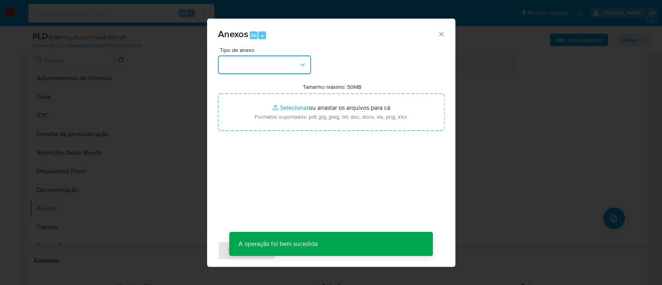
click at [246, 65] on button "button" at bounding box center [264, 64] width 93 height 19
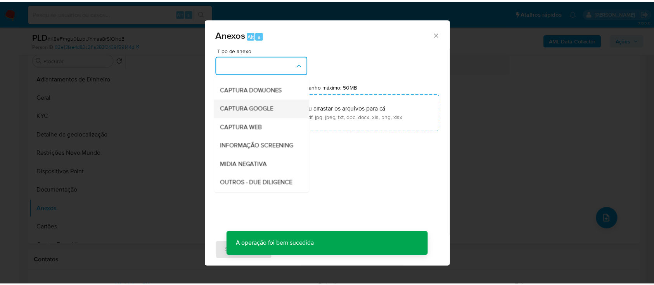
scroll to position [52, 0]
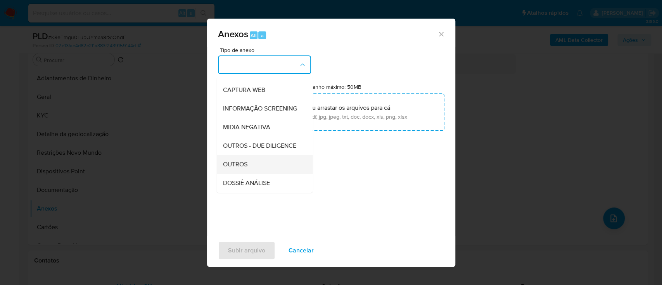
click at [245, 168] on span "OUTROS" at bounding box center [235, 164] width 24 height 8
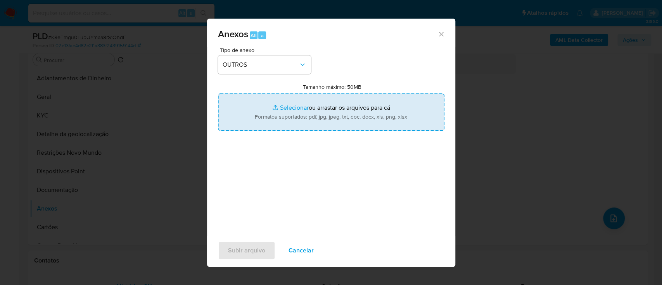
click at [288, 106] on input "Tamanho máximo: 50MB Selecionar arquivos" at bounding box center [331, 111] width 226 height 37
type input "C:\fakepath\Mulan 200679175_2025_08_25_11_12_04.xlsx"
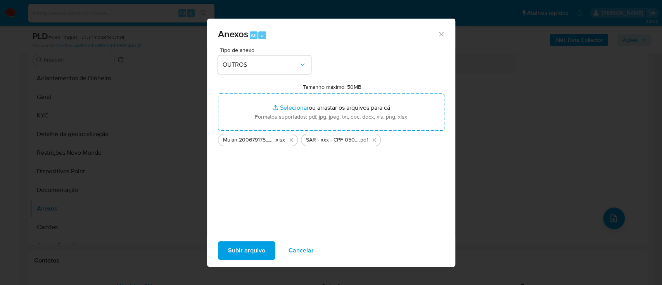
click at [245, 248] on span "Subir arquivo" at bounding box center [246, 250] width 37 height 17
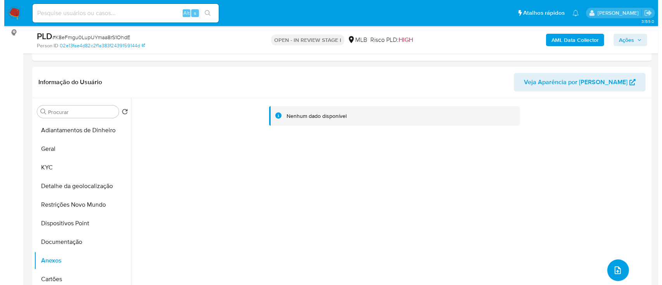
scroll to position [155, 0]
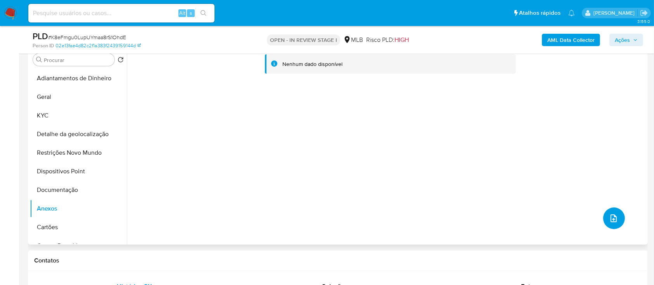
click at [615, 218] on button "upload-file" at bounding box center [614, 218] width 22 height 22
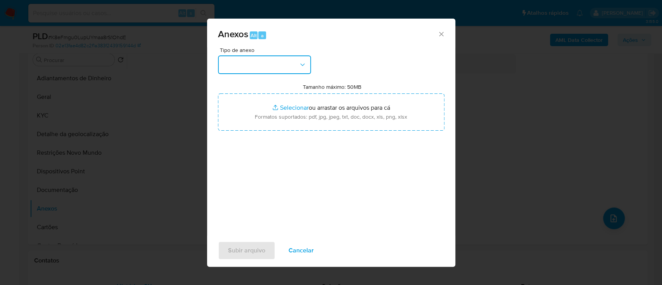
click at [276, 60] on button "button" at bounding box center [264, 64] width 93 height 19
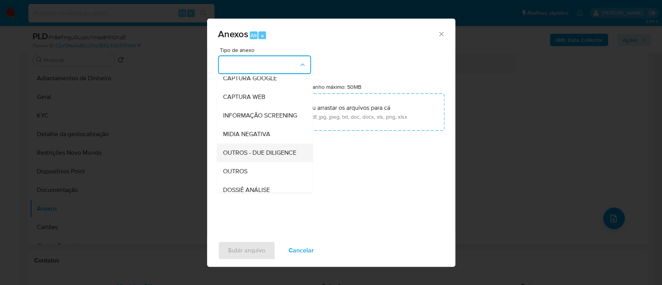
scroll to position [103, 0]
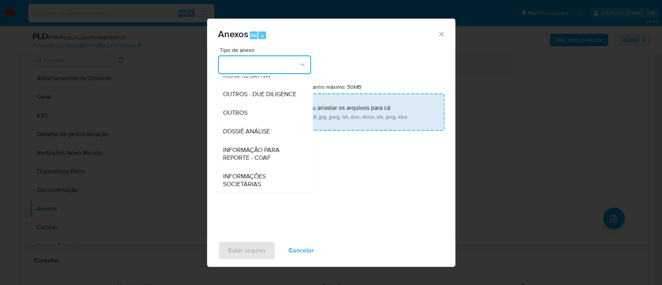
click at [259, 122] on div "OUTROS" at bounding box center [262, 113] width 79 height 19
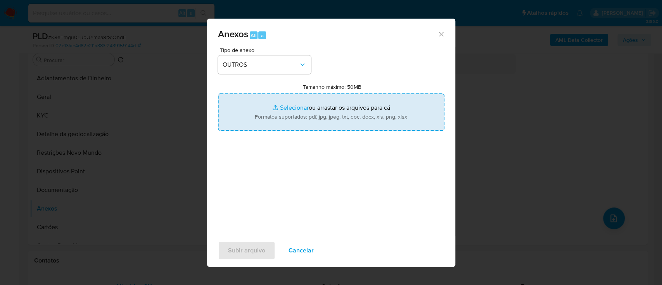
click at [298, 108] on input "Tamanho máximo: 50MB Selecionar arquivos" at bounding box center [331, 111] width 226 height 37
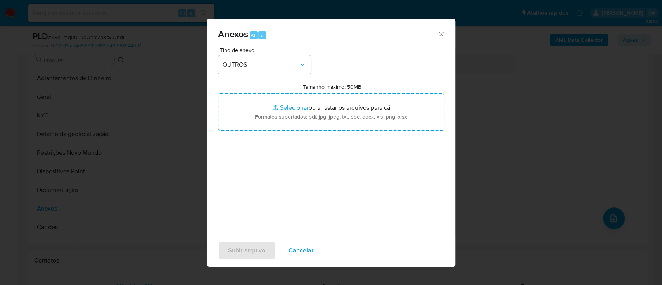
drag, startPoint x: 449, startPoint y: 27, endPoint x: 444, endPoint y: 31, distance: 5.8
click at [446, 30] on div "Anexos Alt a" at bounding box center [331, 33] width 248 height 29
drag, startPoint x: 440, startPoint y: 35, endPoint x: 435, endPoint y: 39, distance: 6.6
click at [435, 38] on div "Anexos Alt a" at bounding box center [331, 33] width 248 height 29
click at [442, 33] on icon "Fechar" at bounding box center [441, 34] width 8 height 8
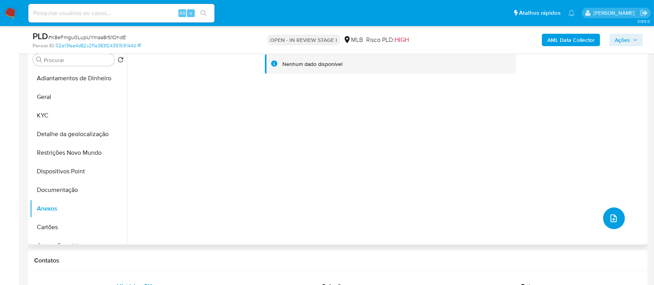
click at [611, 218] on icon "upload-file" at bounding box center [613, 218] width 9 height 9
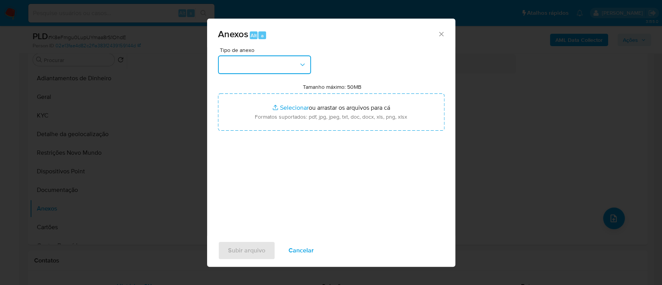
click at [268, 60] on button "button" at bounding box center [264, 64] width 93 height 19
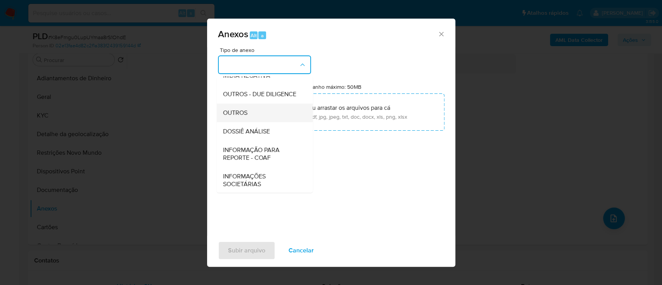
click at [266, 122] on div "OUTROS" at bounding box center [262, 113] width 79 height 19
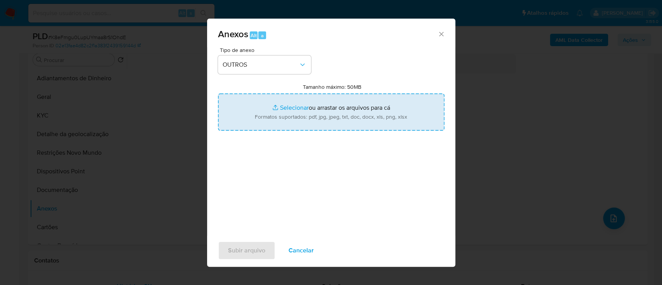
click at [288, 107] on input "Tamanho máximo: 50MB Selecionar arquivos" at bounding box center [331, 111] width 226 height 37
type input "C:\fakepath\Mulan 200679175_2025_08_25_11_12_04 (1).xlsx"
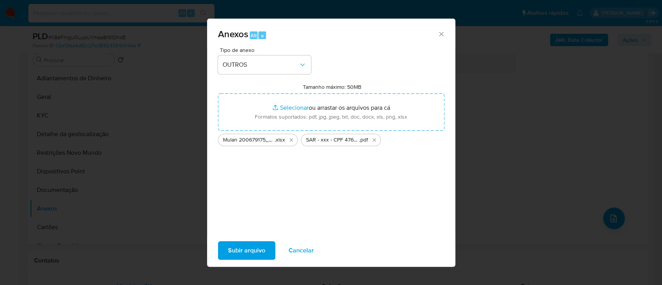
click at [228, 248] on span "Subir arquivo" at bounding box center [246, 250] width 37 height 17
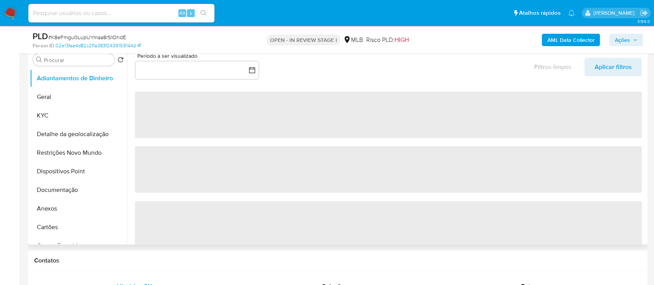
select select "10"
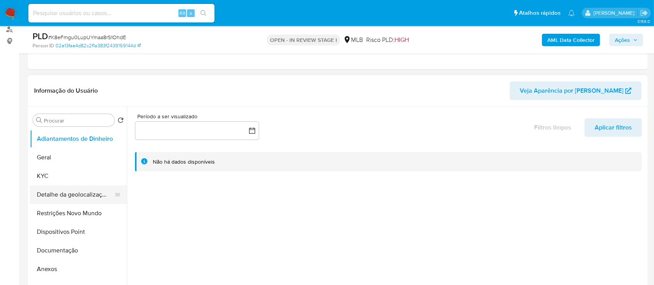
scroll to position [103, 0]
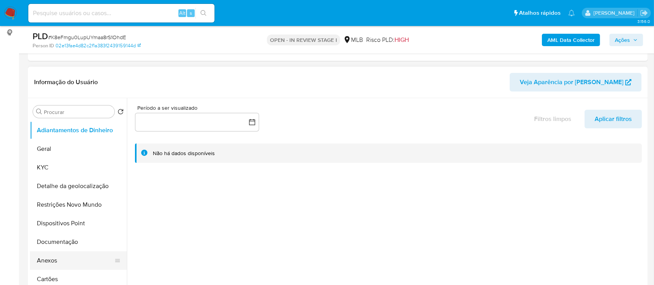
click at [53, 266] on button "Anexos" at bounding box center [75, 260] width 91 height 19
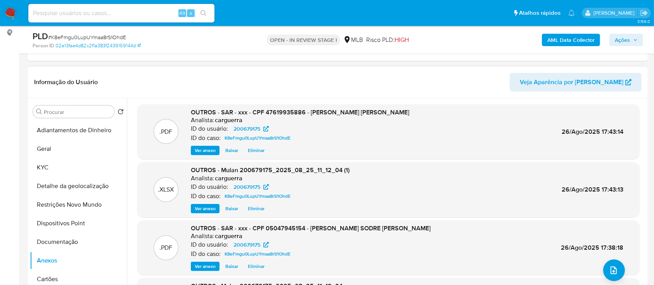
scroll to position [52, 0]
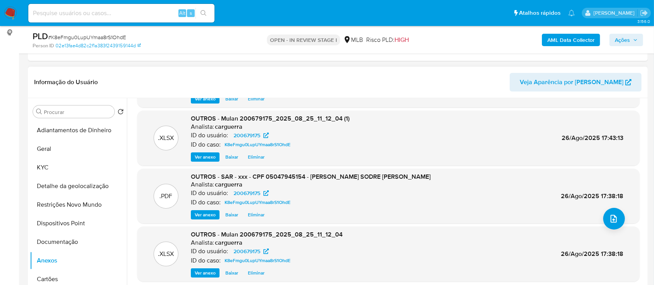
click at [255, 270] on span "Eliminar" at bounding box center [256, 273] width 17 height 8
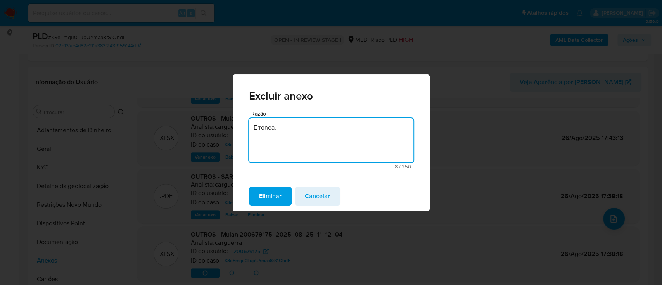
drag, startPoint x: 299, startPoint y: 136, endPoint x: 231, endPoint y: 131, distance: 68.9
click at [227, 128] on div "Excluir anexo Razão Erronea. 8 / 250 242 caracteres restantes Eliminar Cancelar" at bounding box center [331, 142] width 662 height 285
drag, startPoint x: 316, startPoint y: 130, endPoint x: 276, endPoint y: 129, distance: 39.5
click at [229, 119] on div "Excluir anexo Razão Inclusão errônea, 17 / 250 233 caracteres restantes Elimina…" at bounding box center [331, 142] width 662 height 285
type textarea "Inclusão errônea,"
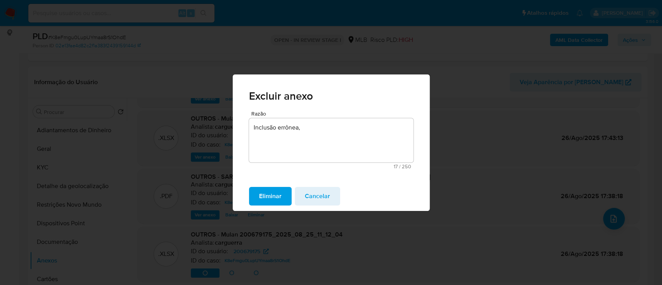
click at [278, 189] on span "Eliminar" at bounding box center [270, 196] width 22 height 17
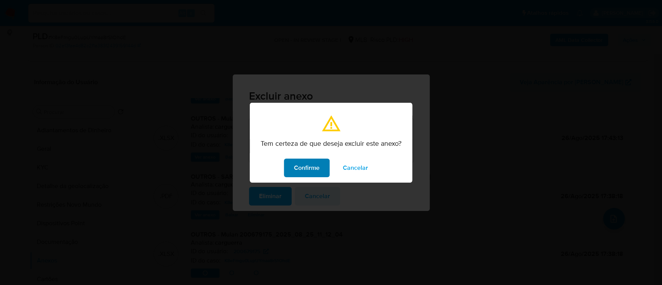
click at [290, 164] on button "Confirme" at bounding box center [307, 168] width 46 height 19
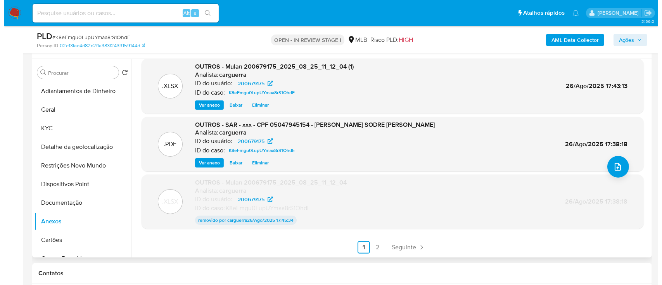
scroll to position [103, 0]
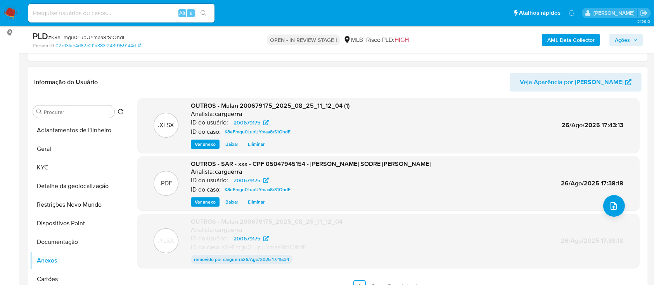
click at [259, 199] on span "Eliminar" at bounding box center [256, 202] width 17 height 8
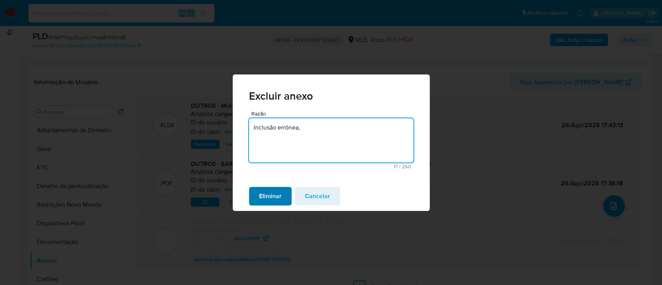
type textarea "Inclusão errônea,"
click at [279, 188] on span "Eliminar" at bounding box center [270, 196] width 22 height 17
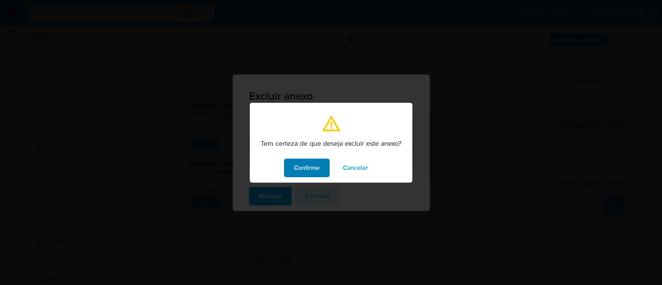
click at [306, 166] on span "Confirme" at bounding box center [307, 167] width 26 height 17
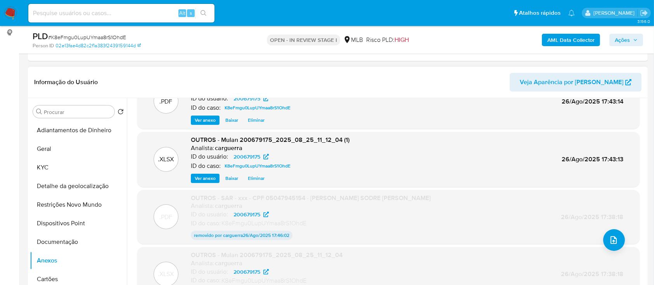
scroll to position [0, 0]
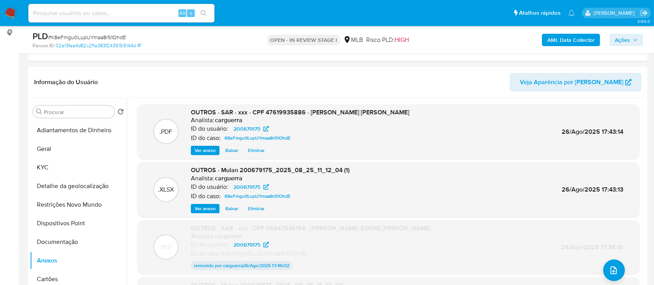
click at [626, 38] on span "Ações" at bounding box center [621, 40] width 15 height 12
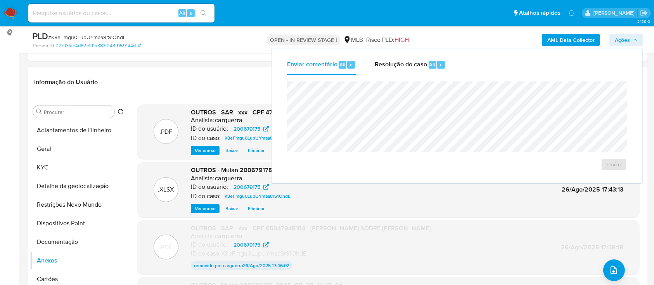
drag, startPoint x: 398, startPoint y: 62, endPoint x: 391, endPoint y: 76, distance: 15.8
click at [397, 62] on span "Resolução do caso" at bounding box center [400, 64] width 52 height 9
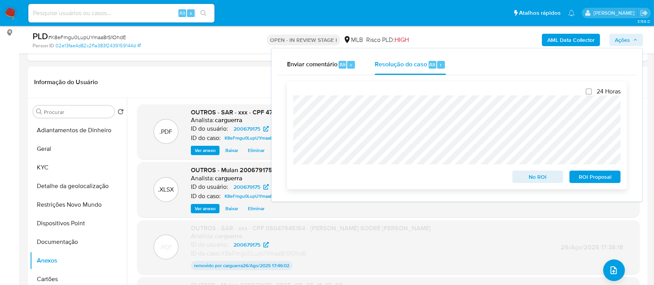
click at [605, 182] on span "ROI Proposal" at bounding box center [594, 176] width 40 height 11
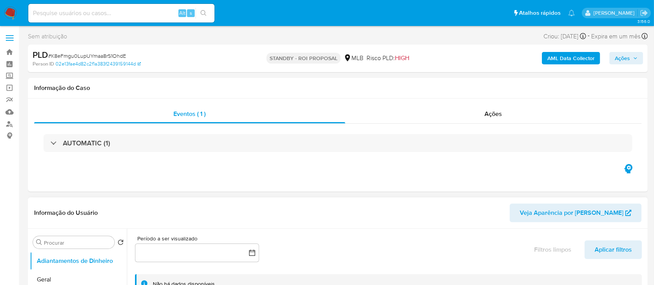
select select "10"
click at [376, 97] on div "Informação do Caso" at bounding box center [337, 88] width 619 height 21
click at [429, 214] on header "Informação do Usuário Veja Aparência por [PERSON_NAME]" at bounding box center [337, 213] width 607 height 19
click at [397, 101] on div "Eventos ( 1 ) Ações AUTOMATIC (1)" at bounding box center [337, 144] width 619 height 93
select select "10"
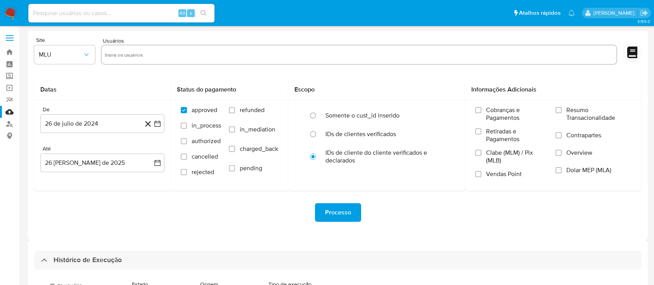
select select "10"
click at [9, 50] on link "Bandeja" at bounding box center [46, 52] width 92 height 12
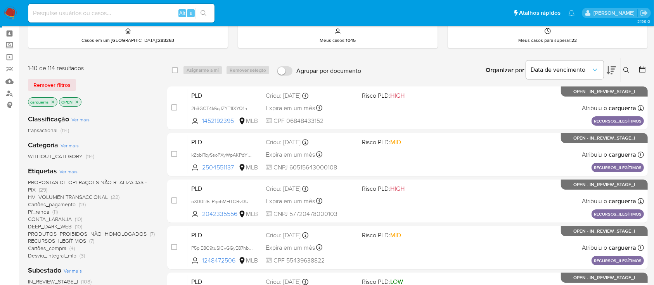
scroll to position [52, 0]
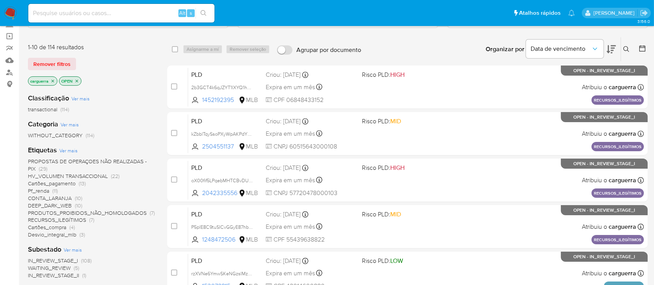
click at [65, 162] on span "PROPOSTAS DE OPERAÇOES NÃO REALIZADAS - PIX" at bounding box center [87, 164] width 119 height 15
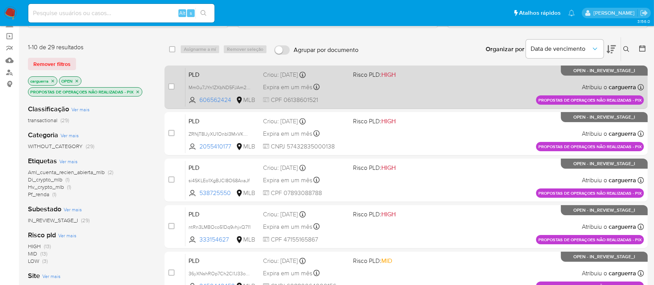
click at [462, 80] on div "PLD Mm0u7JYn1ZXbND5FJAm2fQ6P 606562424 MLB Risco PLD: HIGH Criou: [DATE] Criou:…" at bounding box center [414, 86] width 458 height 39
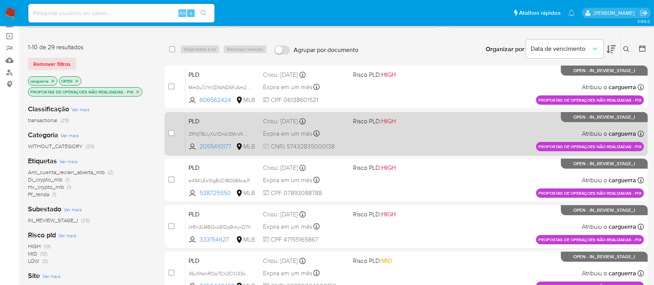
click at [365, 138] on div "PLD ZRNjT8IJyXU1OnbI3MxVKNCL 2055410177 MLB Risco PLD: HIGH Criou: [DATE] Criou…" at bounding box center [414, 133] width 458 height 39
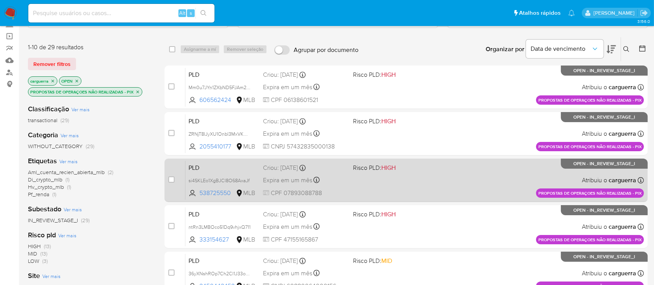
click at [366, 181] on div "PLD si4SKLEo1XgBJCl8O68AxaJf 538725550 MLB Risco PLD: HIGH Criou: [DATE] Criou:…" at bounding box center [414, 179] width 458 height 39
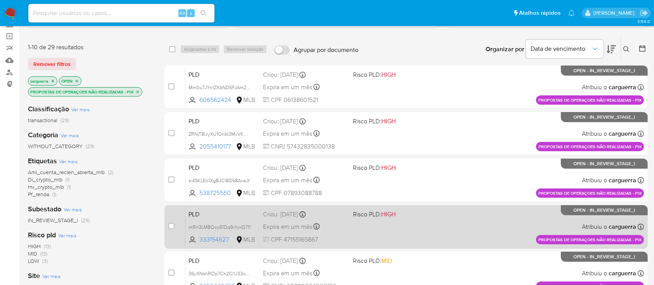
click at [353, 231] on div "PLD ntRn3LMBOco51Dq9vhjxQ711 333154627 MLB Risco PLD: HIGH Criou: [DATE] Criou:…" at bounding box center [414, 226] width 458 height 39
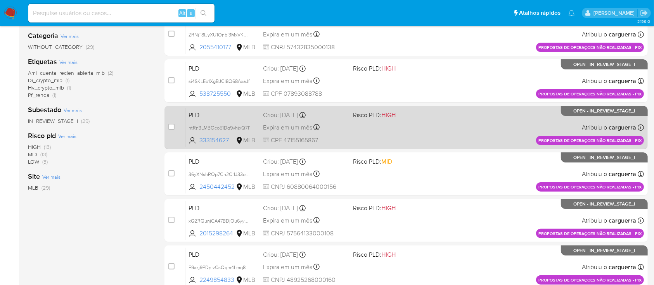
scroll to position [155, 0]
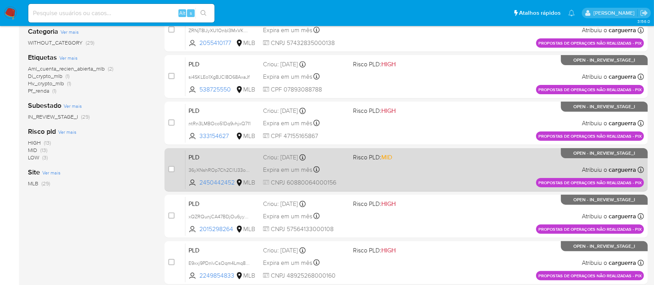
click at [411, 166] on div "PLD 36yXNshROp7Ch2Cl1J33owzt 2450442452 MLB Risco PLD: MID Criou: [DATE] Criou:…" at bounding box center [414, 169] width 458 height 39
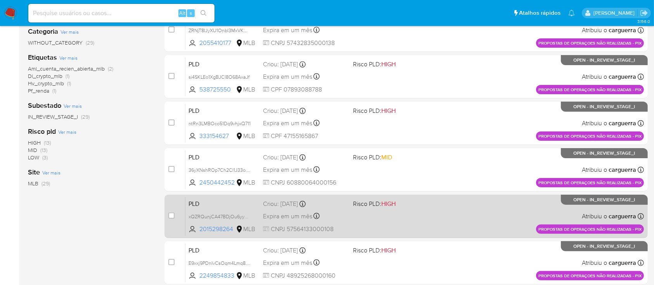
click at [441, 218] on div "PLD xQZRQunjCA47BDjOu6yy3Sdz 2015298264 MLB Risco PLD: HIGH Criou: [DATE] Criou…" at bounding box center [414, 216] width 458 height 39
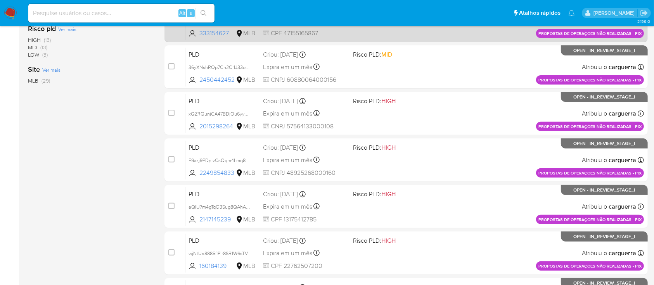
scroll to position [258, 0]
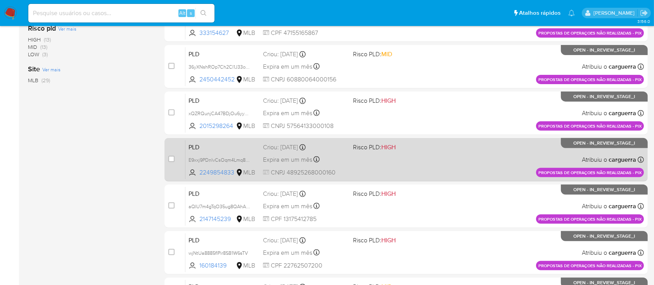
click at [436, 172] on div "PLD E9xxj9PDnlvCsOqm4Lmq8LRl 2249854833 MLB Risco PLD: HIGH Criou: [DATE] Criou…" at bounding box center [414, 159] width 458 height 39
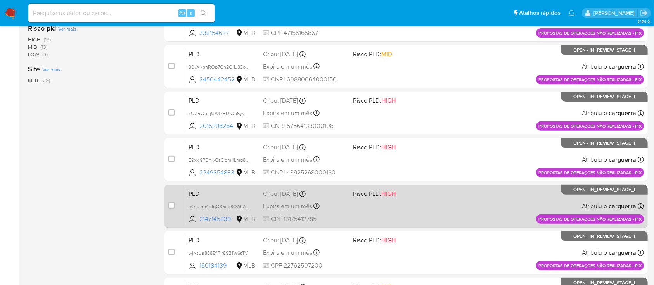
click at [426, 206] on div "PLD aQIU7m4gTqO35ug8QAhASr0G 2147145239 MLB Risco PLD: HIGH Criou: [DATE] Criou…" at bounding box center [414, 205] width 458 height 39
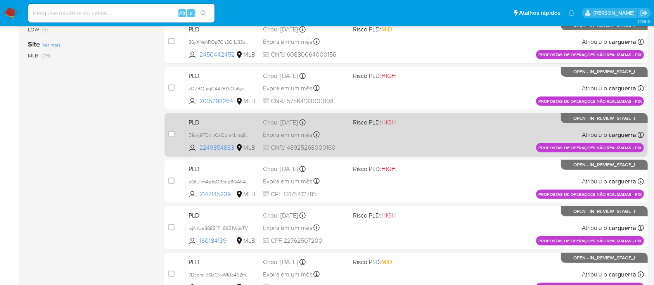
scroll to position [275, 0]
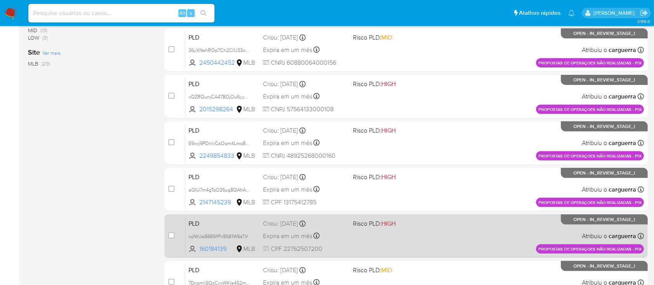
click at [463, 235] on div "PLD wjNtUa8885flPir8SB1W6sTV 160184139 MLB Risco PLD: HIGH Criou: [DATE] Criou:…" at bounding box center [414, 235] width 458 height 39
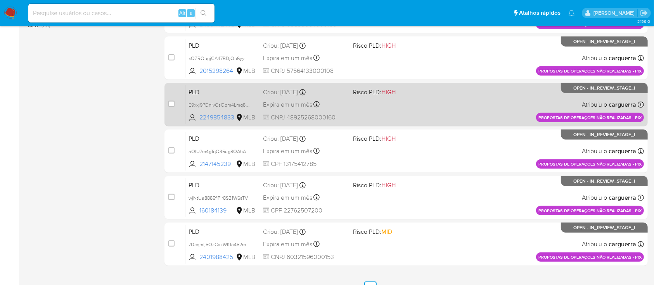
scroll to position [326, 0]
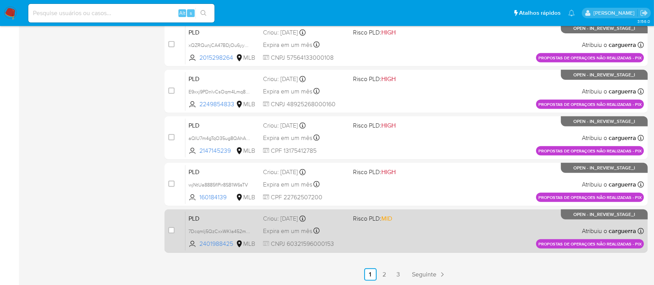
click at [463, 226] on div "PLD 7DcqmIj5QzCxxWKIa452mdhr 2401988425 MLB Risco PLD: MID Criou: [DATE] Criou:…" at bounding box center [414, 230] width 458 height 39
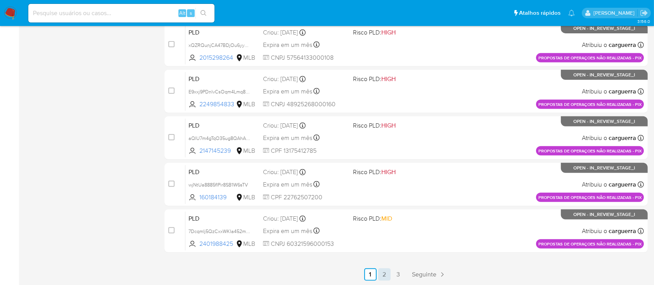
click at [383, 271] on link "2" at bounding box center [384, 274] width 12 height 12
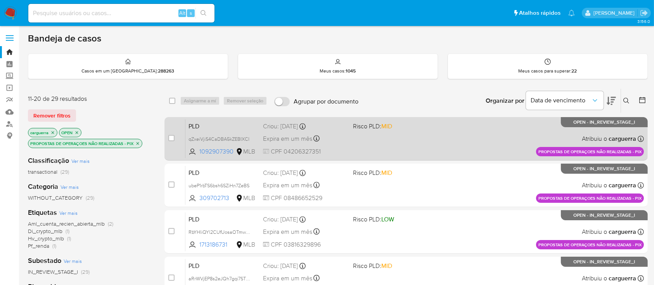
click at [429, 141] on div "PLD qZxeiVjiS4CaDBA5kZEBIXCI 1092907390 MLB Risco PLD: MID Criou: [DATE] Criou:…" at bounding box center [414, 138] width 458 height 39
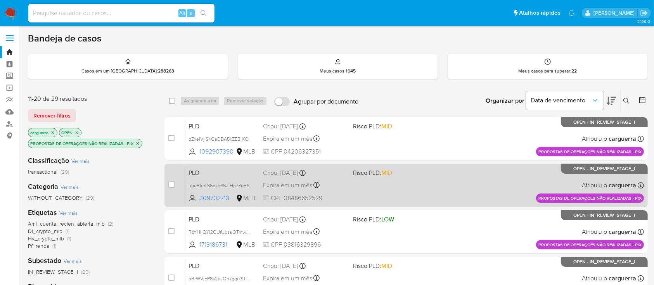
click at [457, 175] on div "PLD ubeP1rbTS6bsh6SZiHn7ZeBS 309702713 MLB Risco PLD: MID Criou: [DATE] Criou: …" at bounding box center [414, 185] width 458 height 39
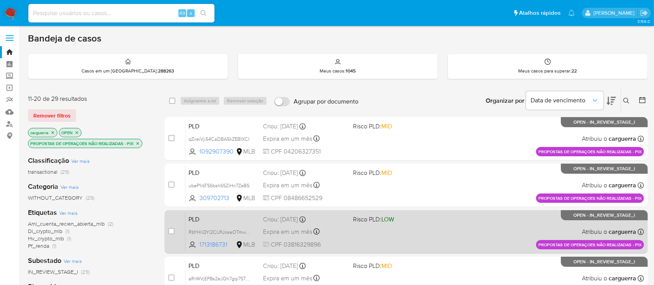
click at [469, 225] on div "PLD RbYHliQYl2CUfUosaOTmwsuc 1713186731 MLB Risco PLD: LOW Criou: 14/08/2025 Cr…" at bounding box center [414, 231] width 458 height 39
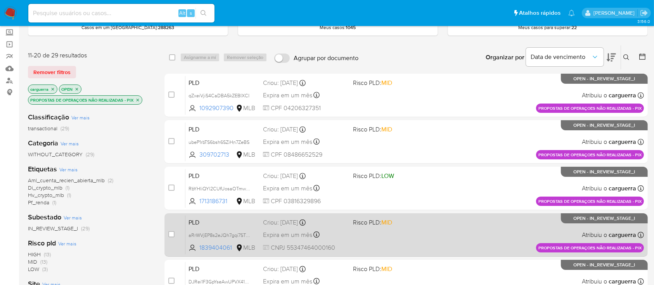
scroll to position [103, 0]
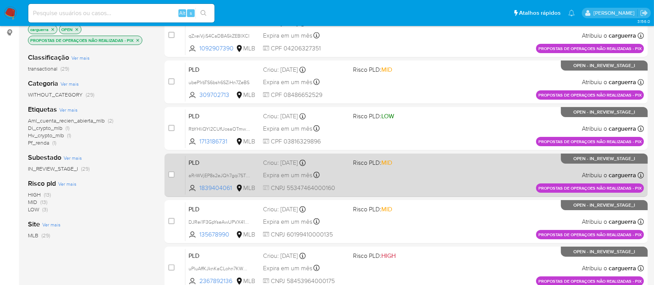
click at [460, 174] on div "PLD aRrWVjEP8s2eJQh7gqi7STWQ 1839404061 MLB Risco PLD: MID Criou: 14/08/2025 Cr…" at bounding box center [414, 174] width 458 height 39
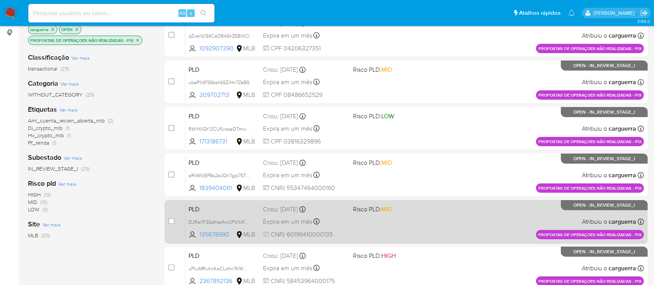
click at [479, 219] on div "PLD DJRei1F3GpYseAwUPVX41oJZ 135678990 MLB Risco PLD: MID Criou: 14/08/2025 Cri…" at bounding box center [414, 221] width 458 height 39
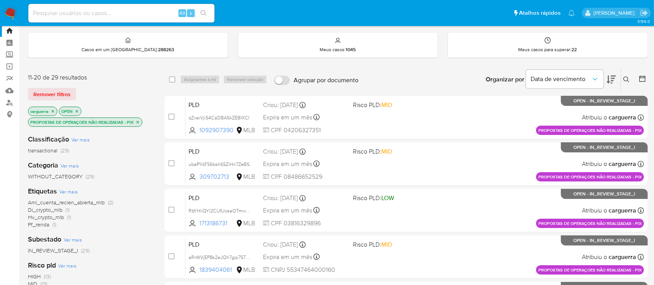
scroll to position [0, 0]
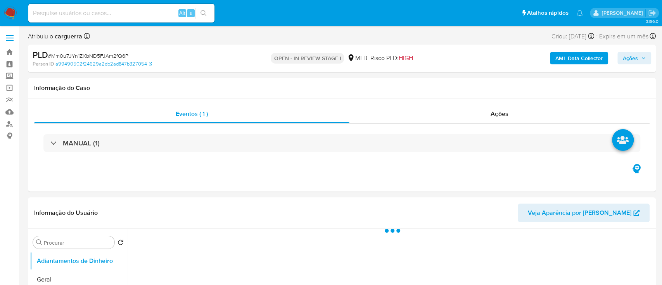
select select "10"
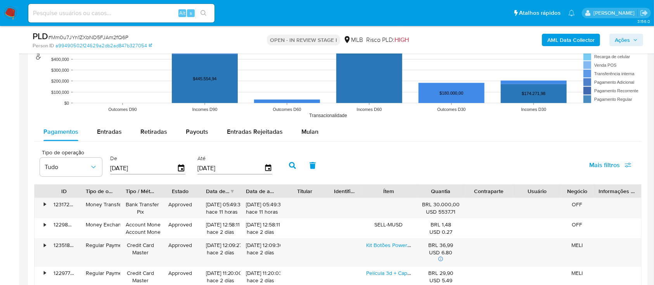
scroll to position [775, 0]
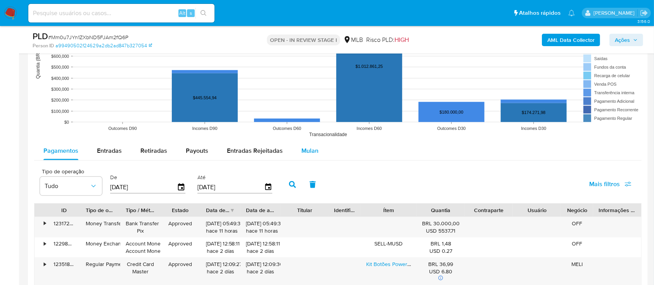
click at [316, 151] on button "Mulan" at bounding box center [310, 150] width 36 height 19
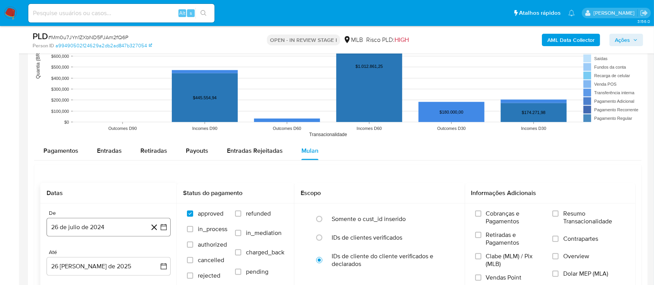
click at [161, 226] on icon "button" at bounding box center [163, 227] width 6 height 6
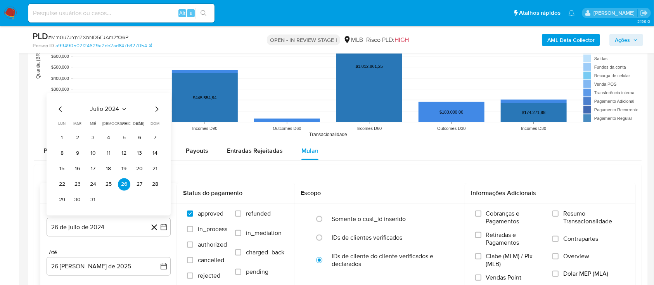
click at [126, 107] on icon "Seleccionar mes y año" at bounding box center [124, 109] width 6 height 6
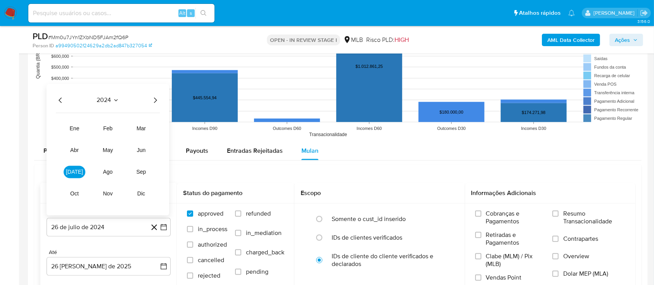
click at [157, 100] on icon "Año siguiente" at bounding box center [154, 99] width 9 height 9
click at [74, 171] on span "[DATE]" at bounding box center [74, 172] width 17 height 6
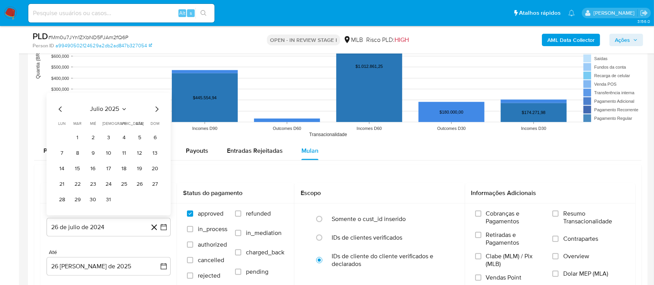
click at [78, 135] on button "1" at bounding box center [77, 137] width 12 height 12
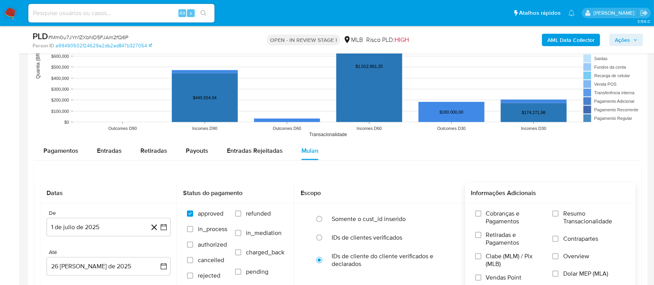
click at [566, 218] on span "Resumo Transacionalidade" at bounding box center [594, 218] width 62 height 16
click at [558, 217] on input "Resumo Transacionalidade" at bounding box center [555, 213] width 6 height 6
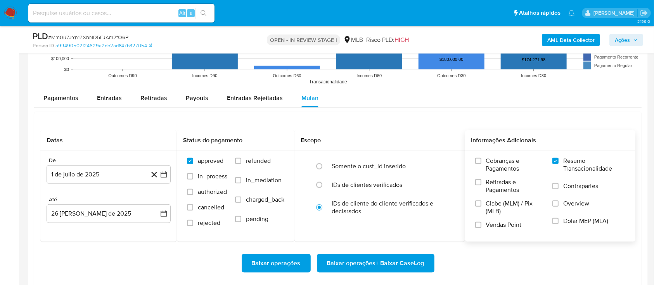
scroll to position [930, 0]
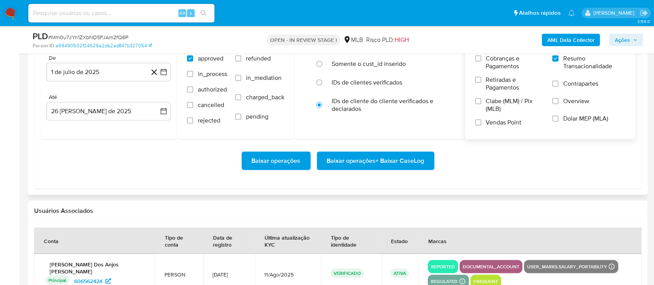
click at [383, 153] on span "Baixar operações + Baixar CaseLog" at bounding box center [375, 160] width 97 height 17
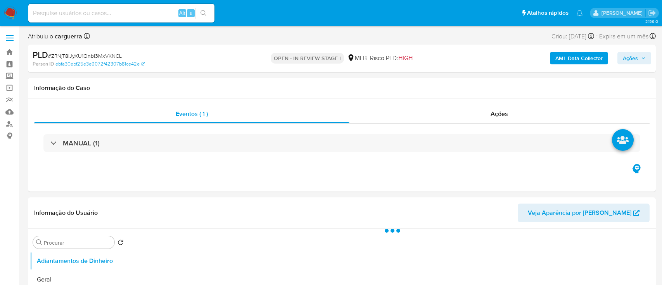
select select "10"
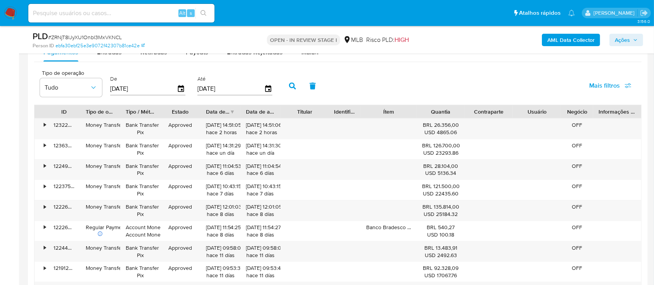
scroll to position [723, 0]
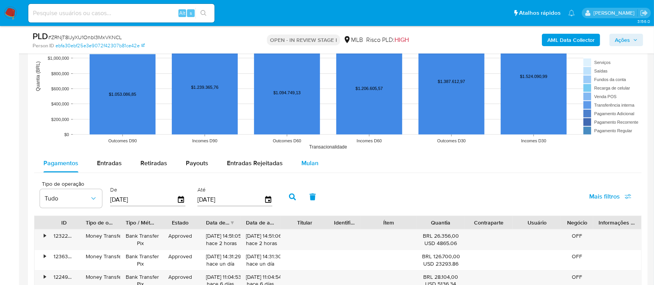
click at [295, 162] on button "Mulan" at bounding box center [310, 163] width 36 height 19
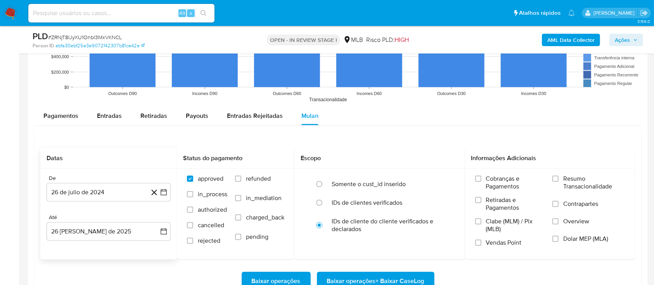
scroll to position [827, 0]
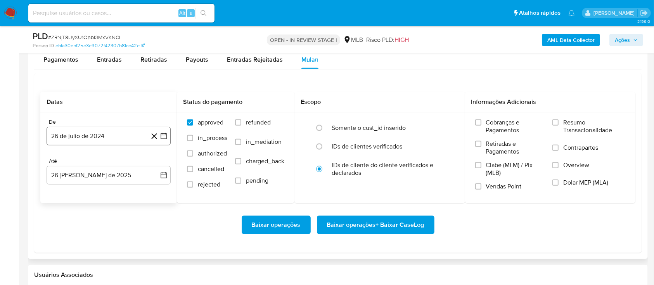
click at [162, 135] on icon "button" at bounding box center [164, 136] width 8 height 8
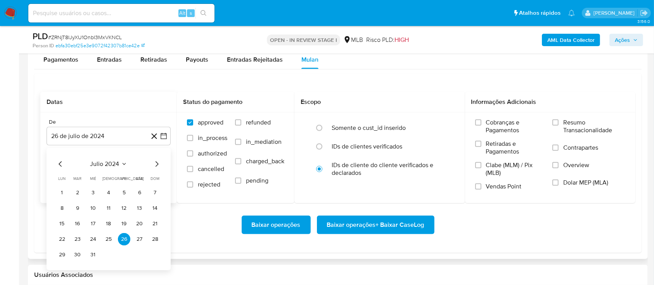
click at [121, 164] on icon "Seleccionar mes y año" at bounding box center [124, 164] width 6 height 6
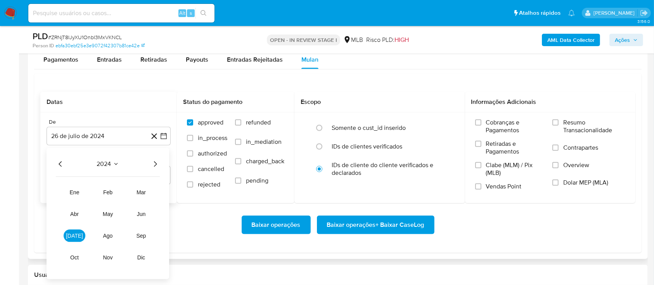
click at [152, 164] on icon "Año siguiente" at bounding box center [154, 163] width 9 height 9
click at [74, 233] on span "[DATE]" at bounding box center [74, 236] width 17 height 6
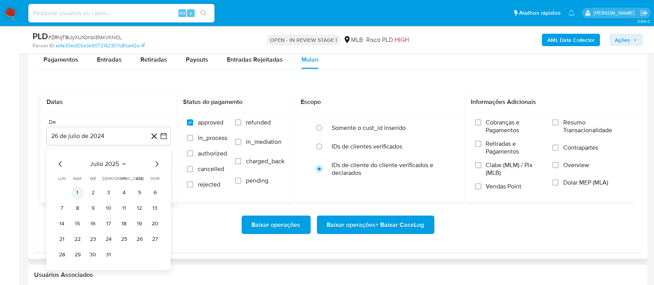
click at [74, 191] on button "1" at bounding box center [77, 192] width 12 height 12
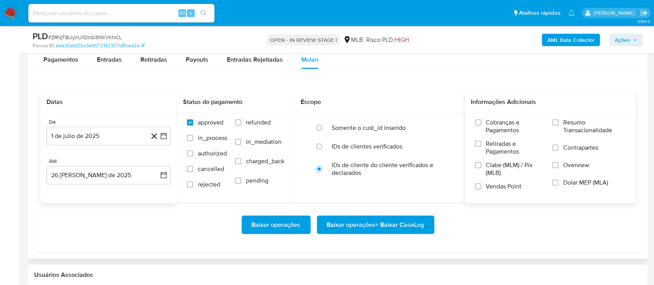
click at [575, 122] on span "Resumo Transacionalidade" at bounding box center [594, 127] width 62 height 16
click at [558, 122] on input "Resumo Transacionalidade" at bounding box center [555, 122] width 6 height 6
click at [374, 222] on span "Baixar operações + Baixar CaseLog" at bounding box center [375, 224] width 97 height 17
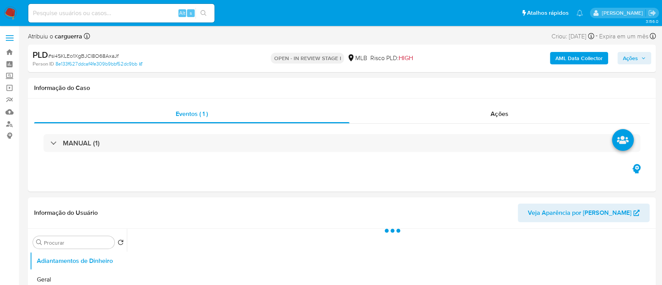
select select "10"
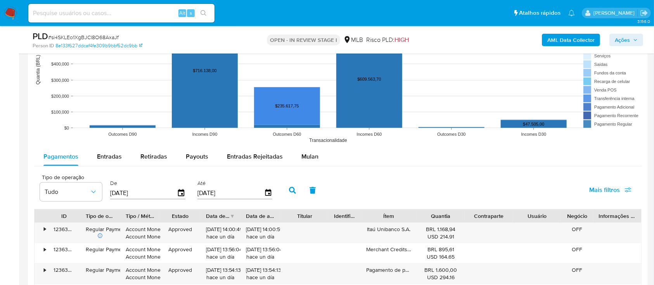
scroll to position [775, 0]
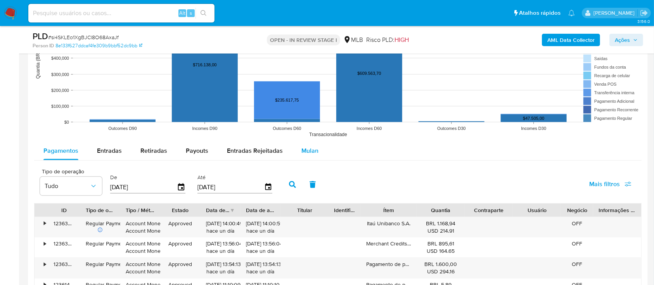
click at [305, 149] on span "Mulan" at bounding box center [309, 150] width 17 height 9
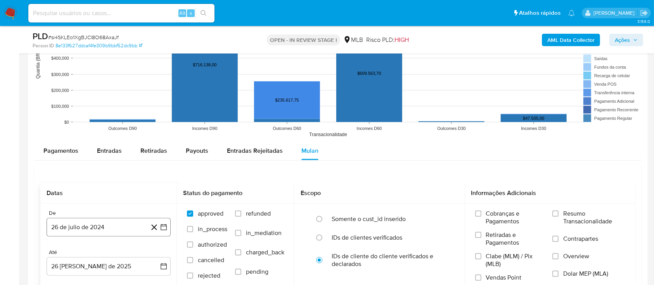
click at [164, 226] on icon "button" at bounding box center [163, 227] width 6 height 6
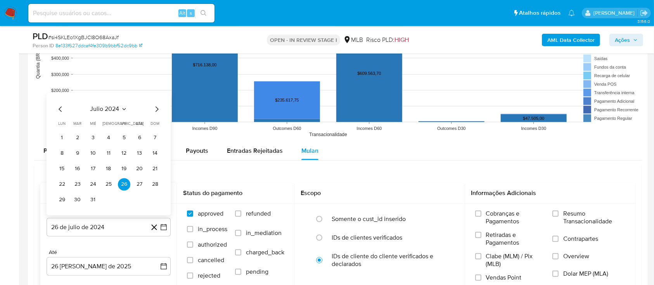
click at [123, 110] on icon "Seleccionar mes y año" at bounding box center [124, 109] width 6 height 6
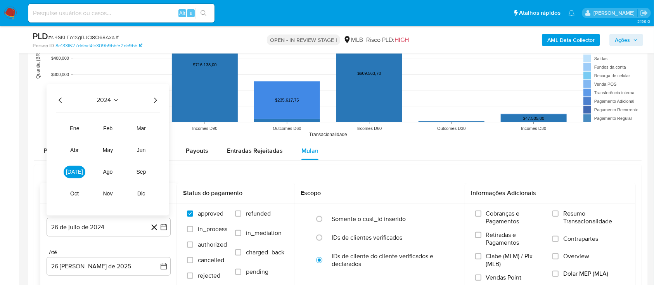
click at [154, 100] on icon "Año siguiente" at bounding box center [154, 99] width 9 height 9
click at [71, 171] on span "[DATE]" at bounding box center [74, 172] width 17 height 6
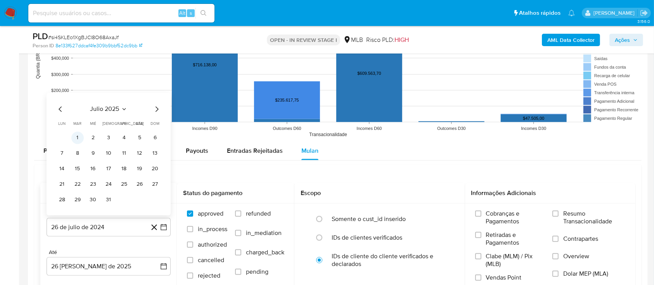
click at [76, 138] on button "1" at bounding box center [77, 137] width 12 height 12
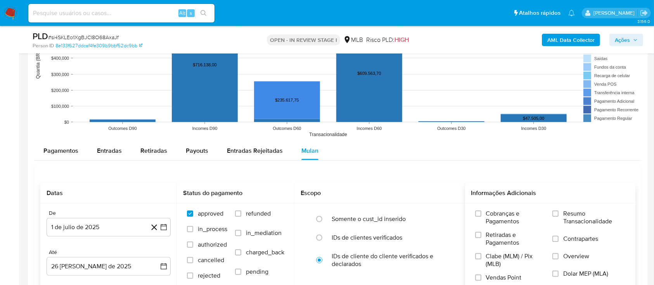
click at [555, 217] on label "Resumo Transacionalidade" at bounding box center [588, 222] width 73 height 25
click at [555, 217] on input "Resumo Transacionalidade" at bounding box center [555, 213] width 6 height 6
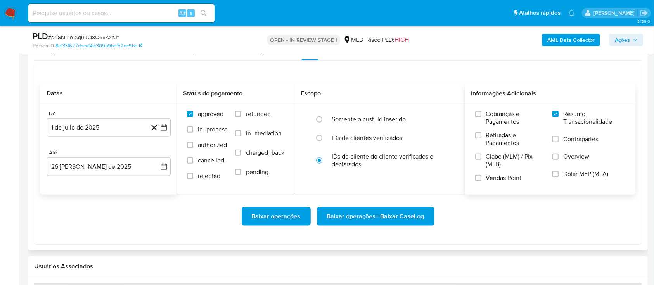
scroll to position [878, 0]
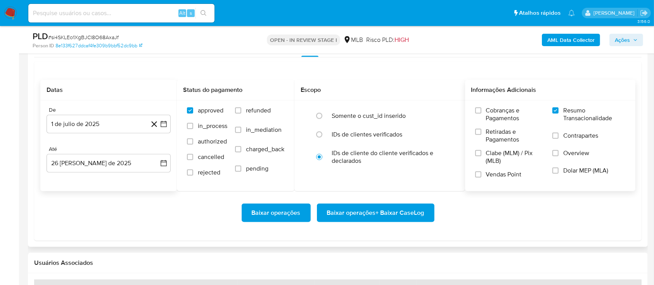
click at [365, 214] on span "Baixar operações + Baixar CaseLog" at bounding box center [375, 212] width 97 height 17
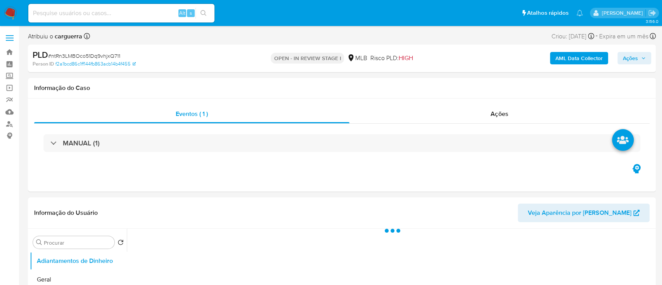
select select "10"
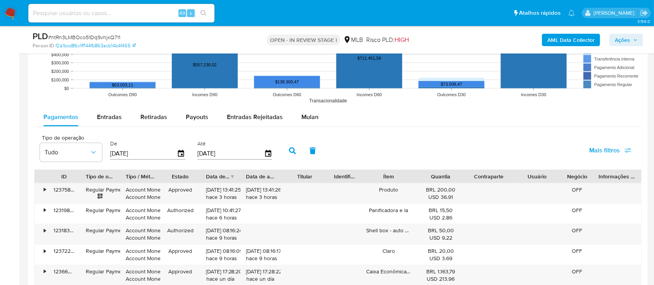
scroll to position [827, 0]
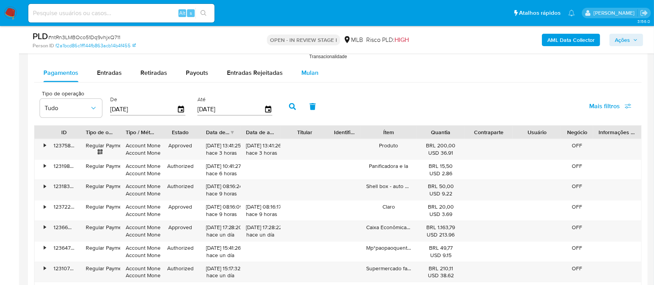
click at [309, 70] on span "Mulan" at bounding box center [309, 72] width 17 height 9
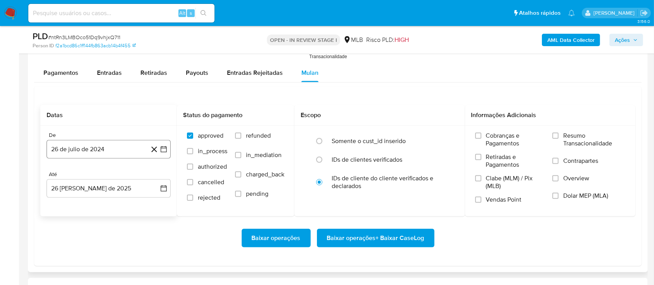
click at [167, 152] on icon "button" at bounding box center [164, 149] width 8 height 8
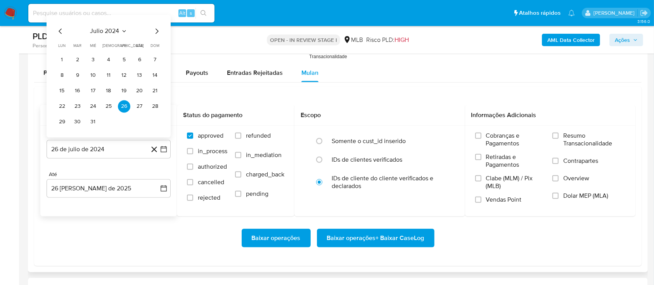
click at [122, 33] on icon "Seleccionar mes y año" at bounding box center [124, 31] width 6 height 6
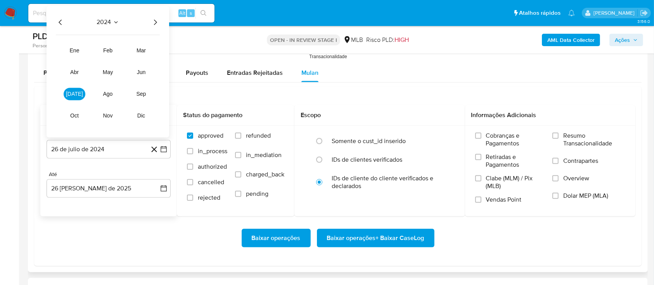
click at [156, 22] on icon "Año siguiente" at bounding box center [155, 22] width 3 height 5
click at [73, 90] on button "[DATE]" at bounding box center [75, 94] width 22 height 12
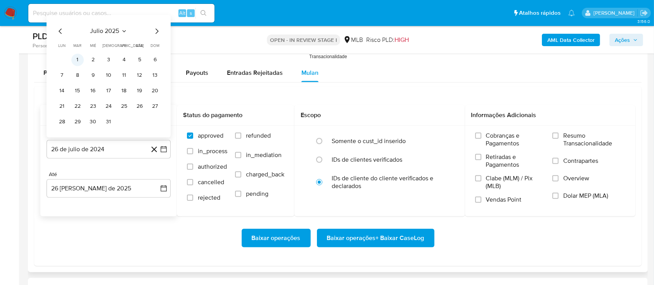
click at [79, 59] on button "1" at bounding box center [77, 60] width 12 height 12
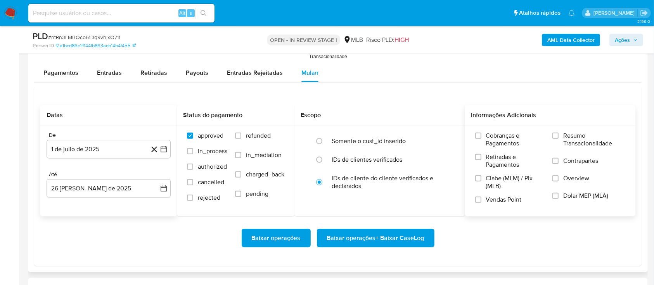
click at [590, 135] on span "Resumo Transacionalidade" at bounding box center [594, 140] width 62 height 16
click at [558, 135] on input "Resumo Transacionalidade" at bounding box center [555, 136] width 6 height 6
click at [369, 243] on span "Baixar operações + Baixar CaseLog" at bounding box center [375, 237] width 97 height 17
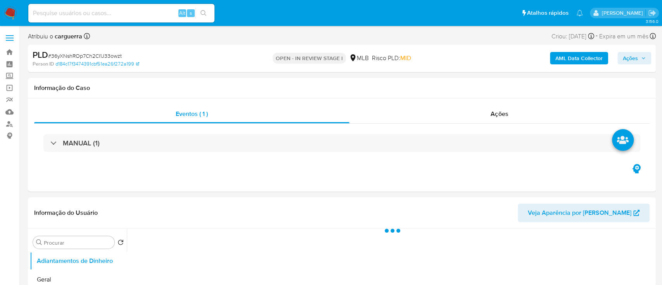
select select "10"
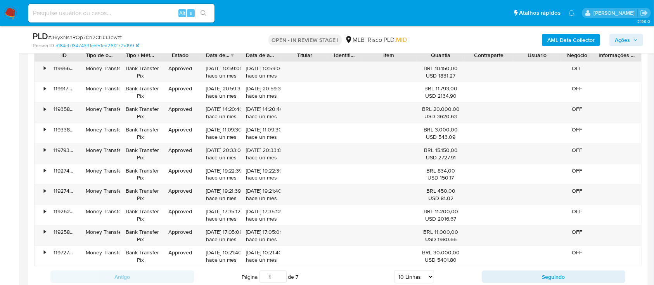
scroll to position [775, 0]
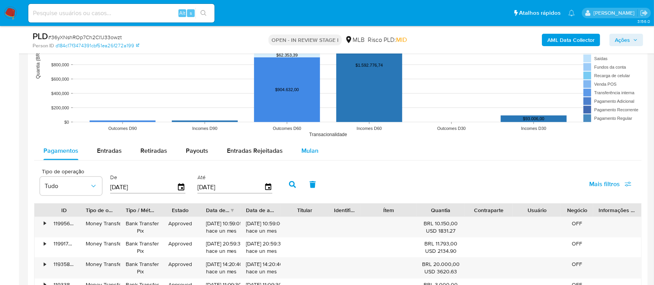
click at [307, 145] on div "Mulan" at bounding box center [309, 150] width 17 height 19
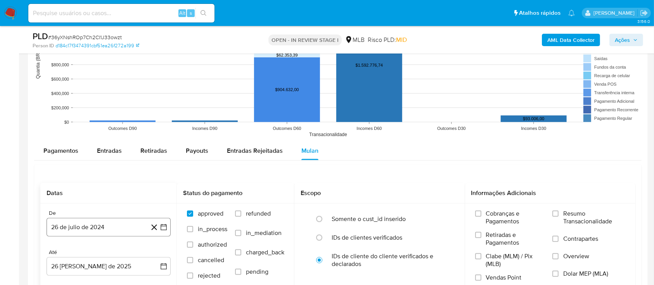
click at [163, 223] on icon "button" at bounding box center [164, 227] width 8 height 8
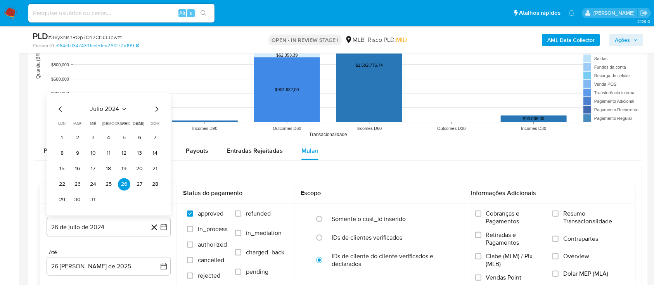
click at [123, 107] on icon "Seleccionar mes y año" at bounding box center [124, 109] width 6 height 6
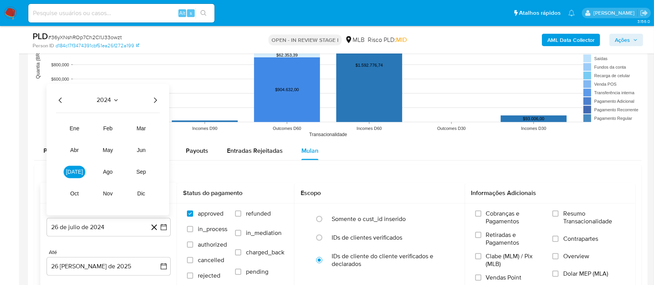
click at [155, 100] on icon "Año siguiente" at bounding box center [154, 99] width 9 height 9
click at [72, 173] on span "[DATE]" at bounding box center [74, 172] width 17 height 6
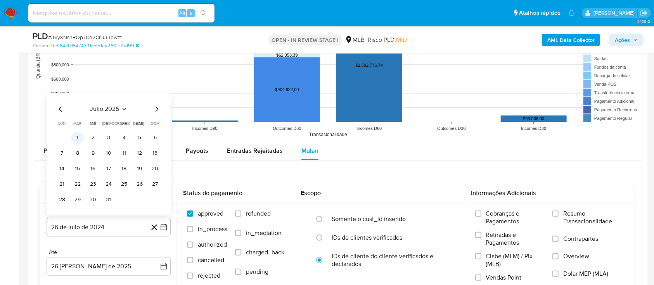
click at [80, 138] on button "1" at bounding box center [77, 137] width 12 height 12
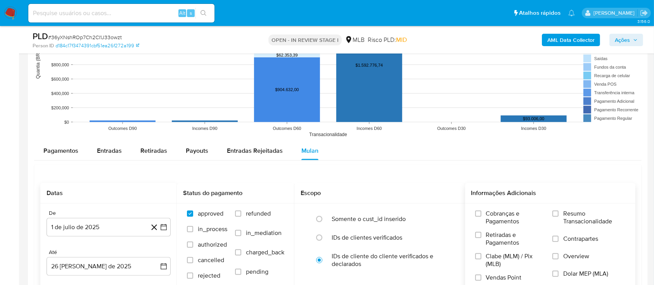
click at [563, 207] on div "Cobranças e Pagamentos Retiradas e Pagamentos Clabe (MLM) / Pix (MLB) Vendas Po…" at bounding box center [550, 249] width 171 height 90
click at [557, 211] on input "Resumo Transacionalidade" at bounding box center [555, 213] width 6 height 6
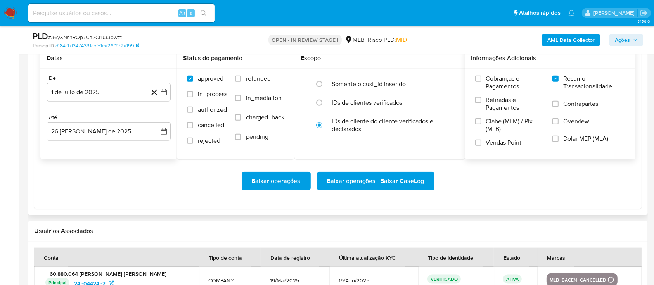
scroll to position [930, 0]
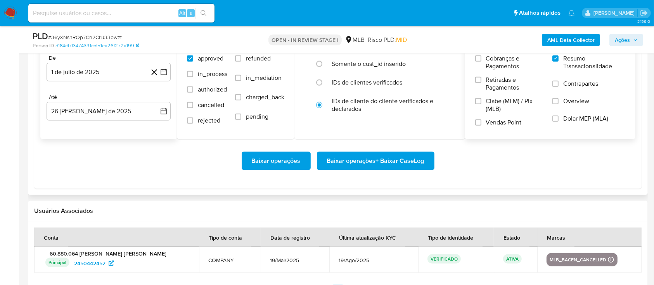
click at [386, 164] on span "Baixar operações + Baixar CaseLog" at bounding box center [375, 160] width 97 height 17
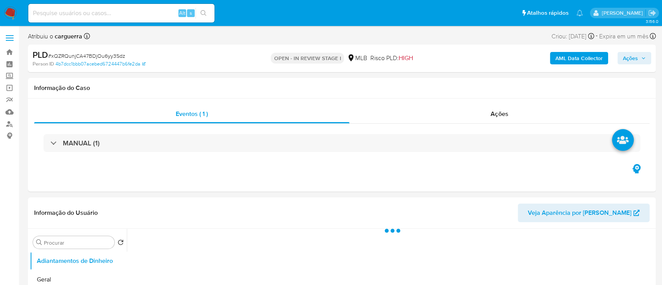
select select "10"
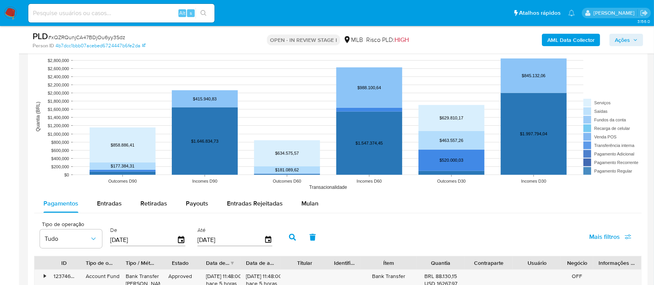
scroll to position [723, 0]
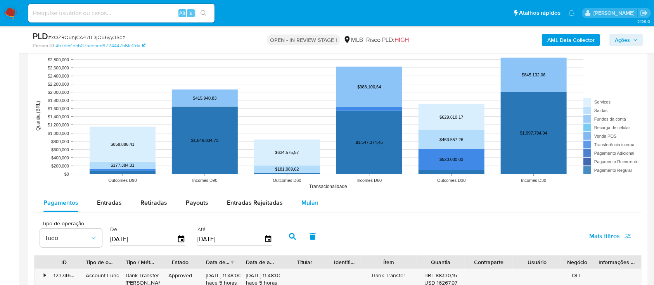
click at [313, 203] on span "Mulan" at bounding box center [309, 202] width 17 height 9
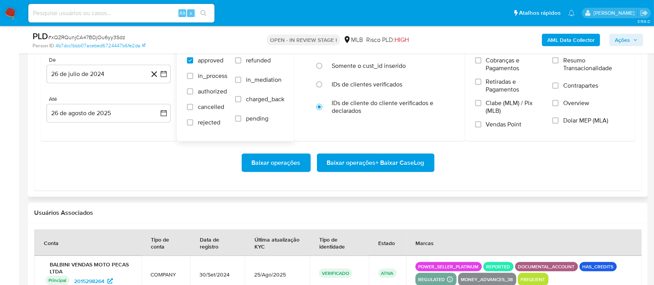
scroll to position [930, 0]
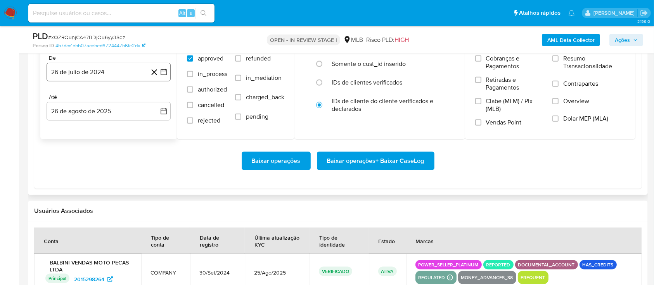
click at [164, 69] on icon "button" at bounding box center [164, 72] width 8 height 8
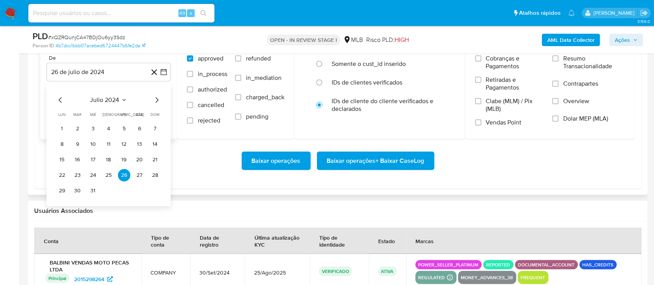
click at [122, 99] on icon "Seleccionar mes y año" at bounding box center [124, 100] width 6 height 6
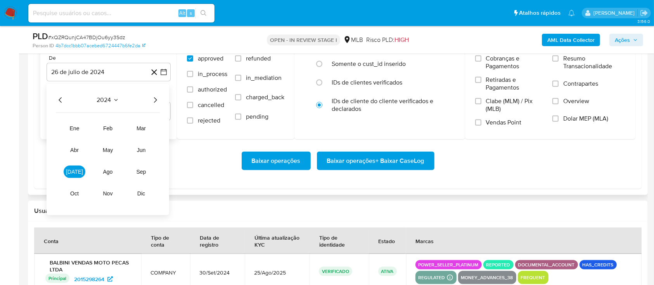
click at [152, 100] on icon "Año siguiente" at bounding box center [154, 99] width 9 height 9
click at [75, 172] on span "[DATE]" at bounding box center [74, 172] width 17 height 6
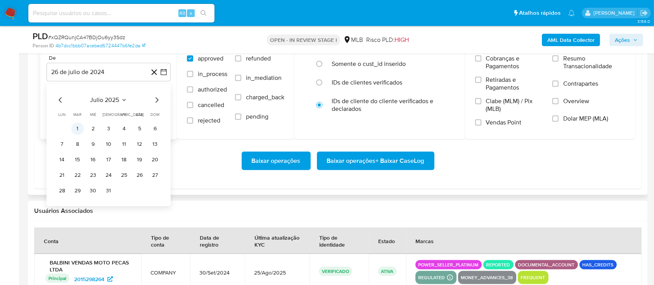
click at [82, 131] on button "1" at bounding box center [77, 128] width 12 height 12
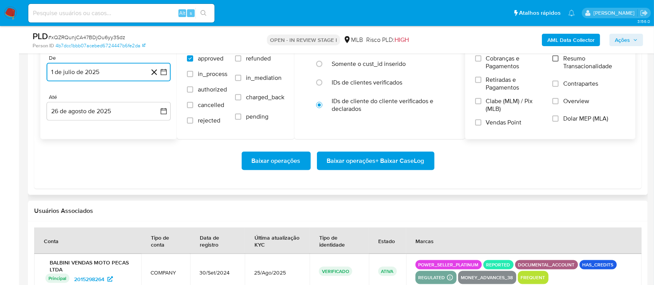
click at [557, 59] on input "Resumo Transacionalidade" at bounding box center [555, 58] width 6 height 6
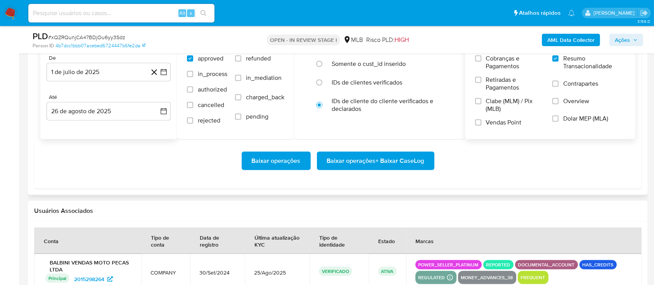
click at [359, 160] on span "Baixar operações + Baixar CaseLog" at bounding box center [375, 160] width 97 height 17
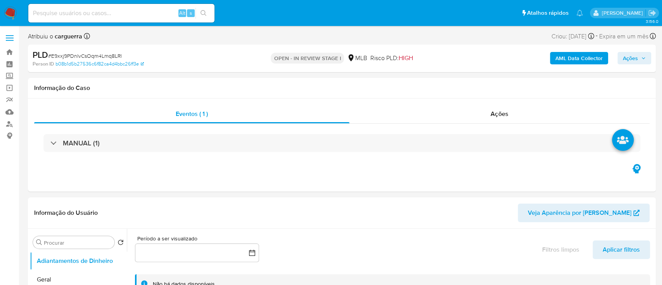
select select "10"
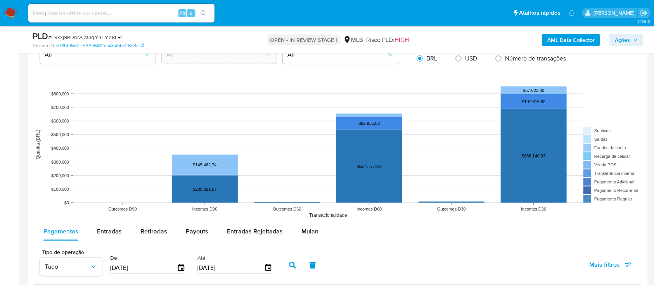
scroll to position [775, 0]
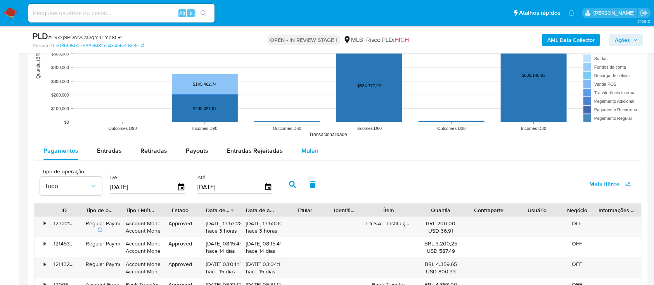
click at [306, 147] on span "Mulan" at bounding box center [309, 150] width 17 height 9
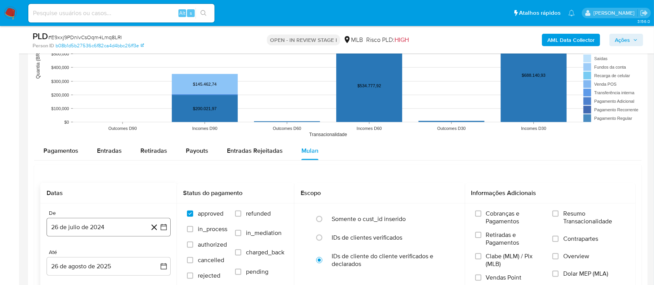
click at [162, 228] on icon "button" at bounding box center [164, 227] width 8 height 8
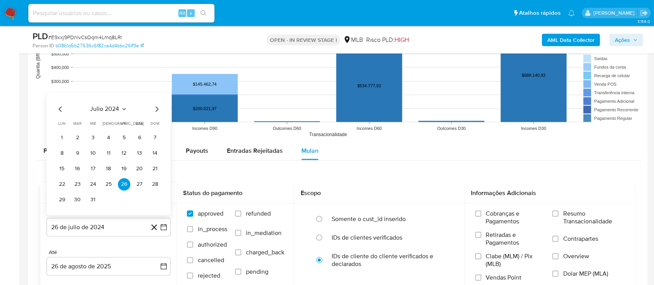
click at [122, 110] on icon "Seleccionar mes y año" at bounding box center [124, 109] width 6 height 6
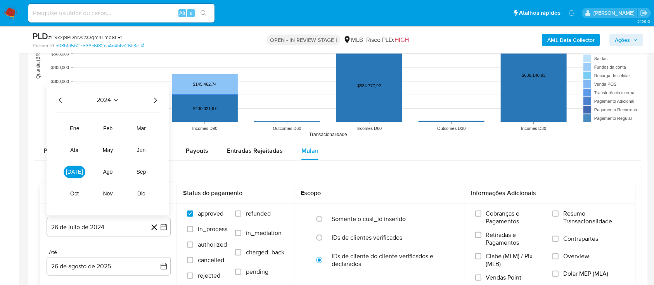
click at [154, 98] on icon "Año siguiente" at bounding box center [154, 99] width 9 height 9
click at [79, 172] on button "[DATE]" at bounding box center [75, 172] width 22 height 12
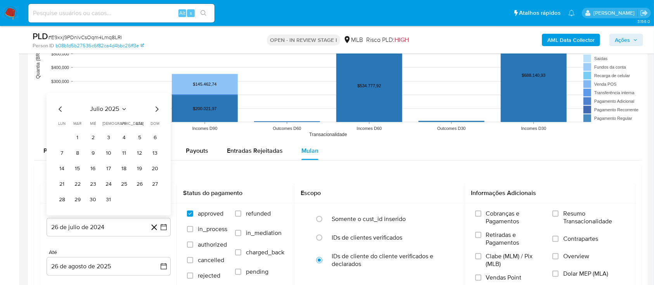
drag, startPoint x: 79, startPoint y: 136, endPoint x: 85, endPoint y: 137, distance: 6.6
click at [79, 136] on button "1" at bounding box center [77, 137] width 12 height 12
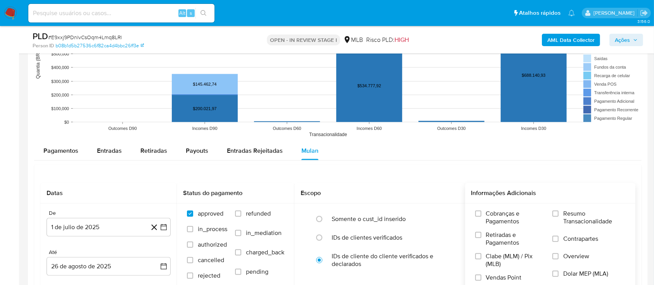
click at [574, 215] on span "Resumo Transacionalidade" at bounding box center [594, 218] width 62 height 16
click at [558, 215] on input "Resumo Transacionalidade" at bounding box center [555, 213] width 6 height 6
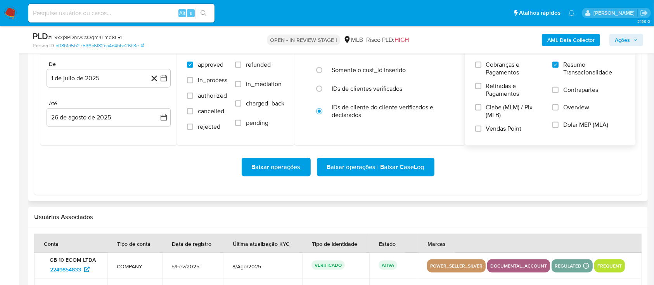
scroll to position [930, 0]
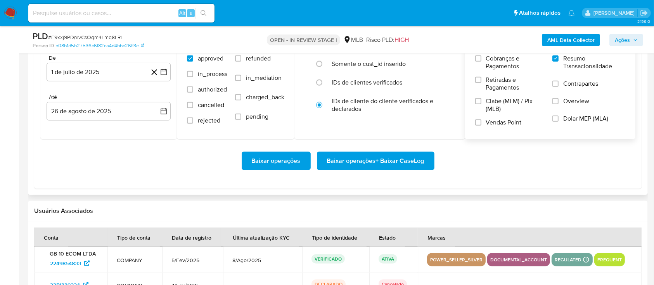
click at [376, 161] on span "Baixar operações + Baixar CaseLog" at bounding box center [375, 160] width 97 height 17
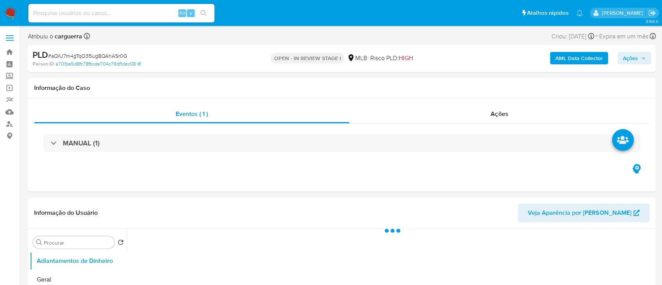
select select "10"
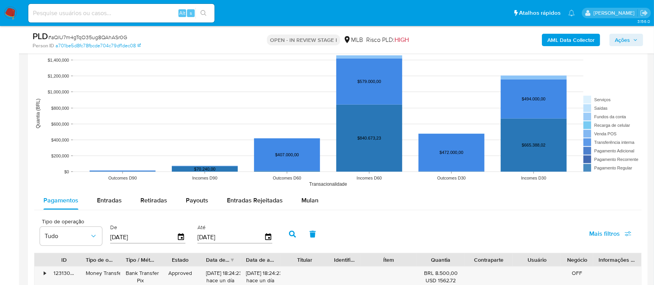
scroll to position [723, 0]
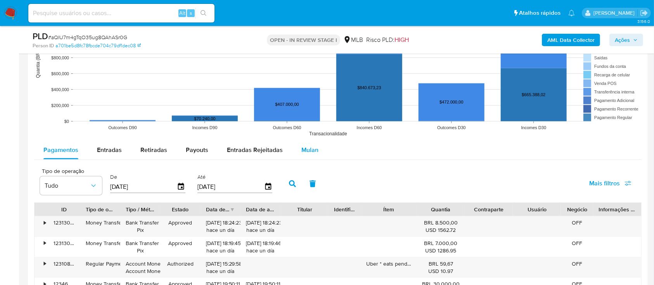
click at [304, 149] on span "Mulan" at bounding box center [309, 149] width 17 height 9
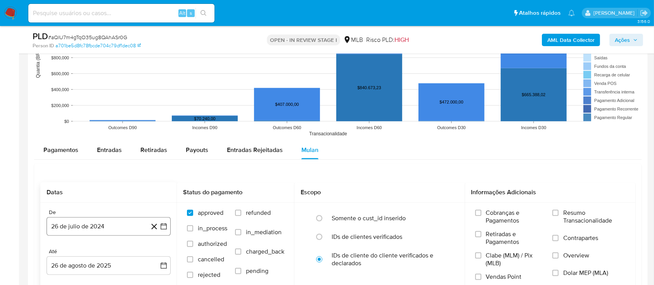
click at [160, 223] on icon "button" at bounding box center [164, 227] width 8 height 8
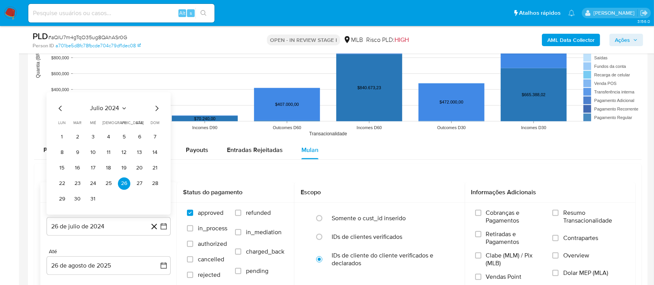
click at [122, 108] on icon "Seleccionar mes y año" at bounding box center [124, 108] width 6 height 6
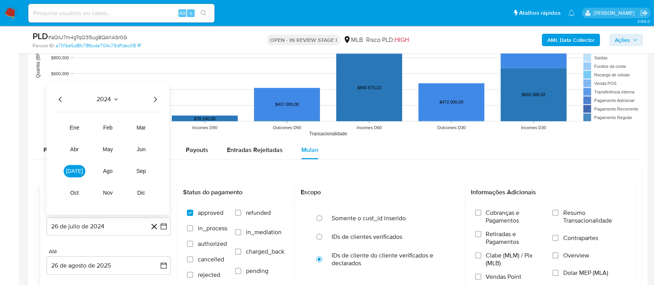
click at [154, 100] on icon "Año siguiente" at bounding box center [154, 99] width 9 height 9
click at [71, 167] on button "[DATE]" at bounding box center [75, 171] width 22 height 12
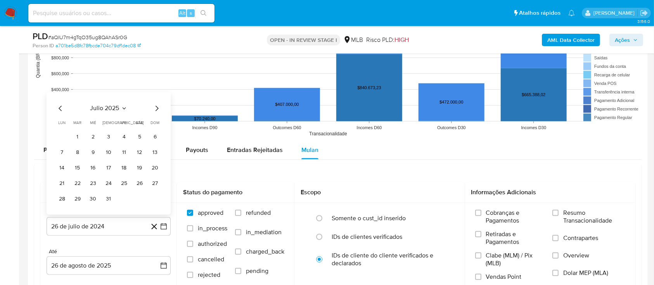
click at [78, 138] on button "1" at bounding box center [77, 137] width 12 height 12
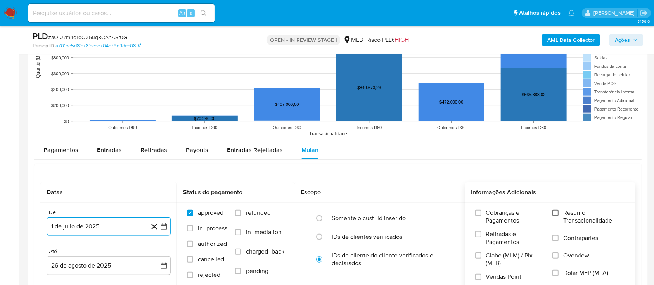
click at [557, 213] on input "Resumo Transacionalidade" at bounding box center [555, 213] width 6 height 6
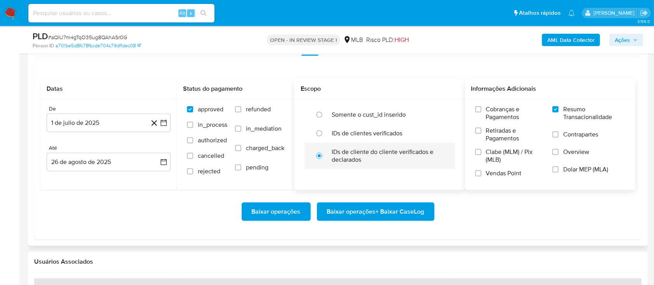
scroll to position [775, 0]
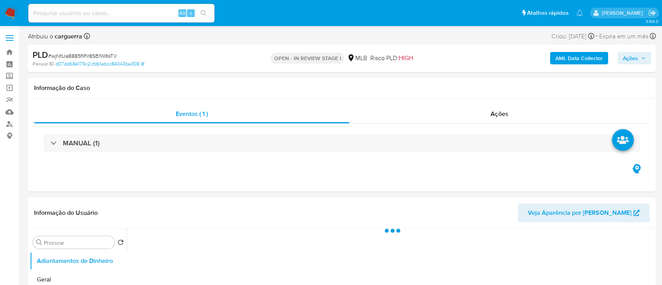
select select "10"
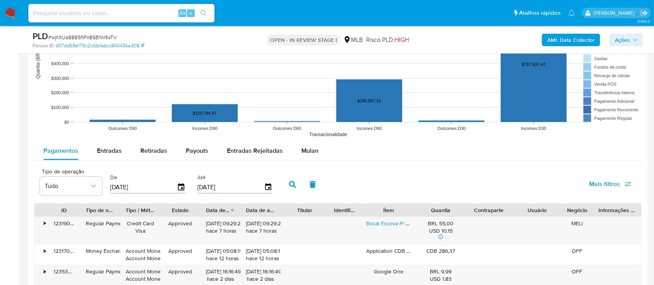
scroll to position [827, 0]
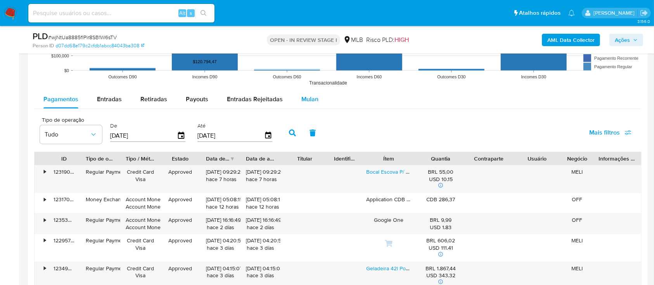
click at [302, 100] on span "Mulan" at bounding box center [309, 99] width 17 height 9
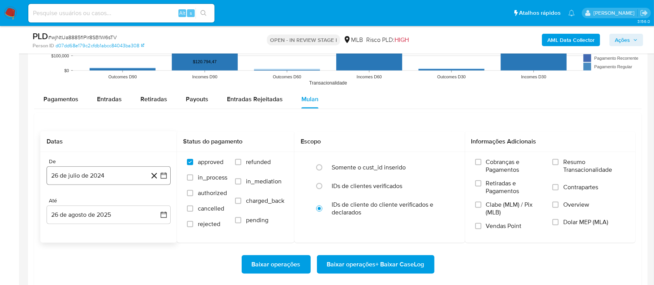
click at [164, 178] on icon "button" at bounding box center [164, 176] width 8 height 8
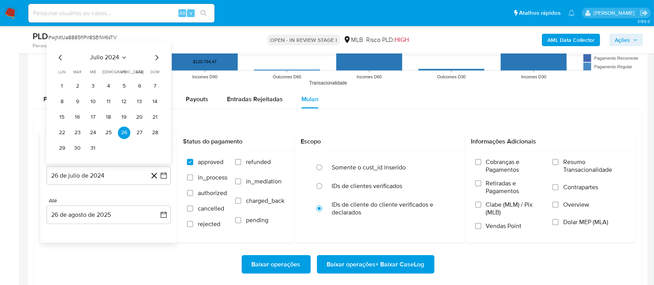
click at [121, 57] on icon "Seleccionar mes y año" at bounding box center [124, 57] width 6 height 6
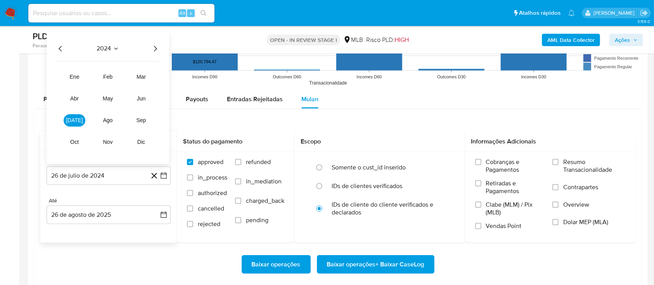
click at [153, 50] on icon "Año siguiente" at bounding box center [154, 48] width 9 height 9
click at [71, 121] on span "[DATE]" at bounding box center [74, 120] width 17 height 6
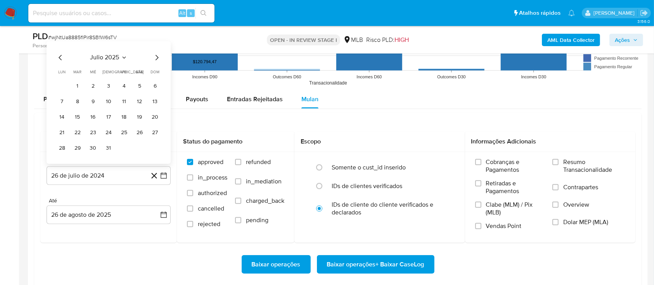
click at [81, 82] on button "1" at bounding box center [77, 86] width 12 height 12
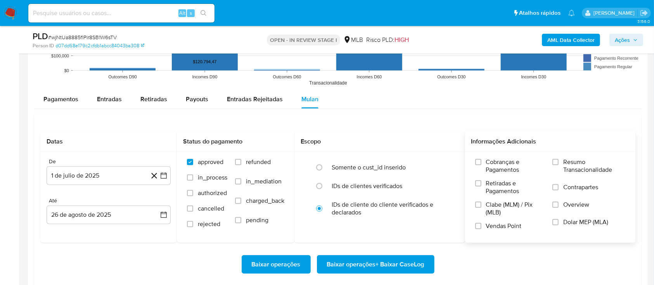
click at [571, 164] on span "Resumo Transacionalidade" at bounding box center [594, 166] width 62 height 16
click at [558, 164] on input "Resumo Transacionalidade" at bounding box center [555, 162] width 6 height 6
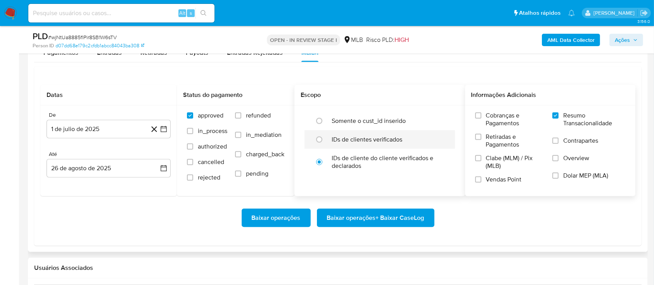
scroll to position [930, 0]
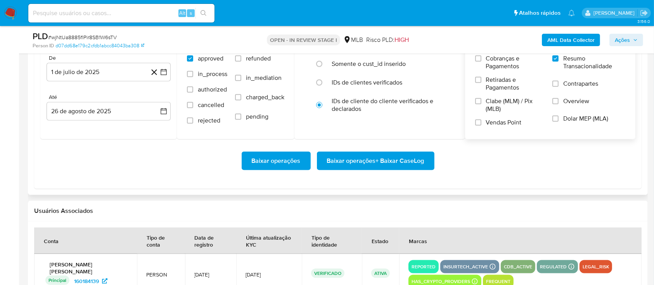
click at [360, 159] on span "Baixar operações + Baixar CaseLog" at bounding box center [375, 160] width 97 height 17
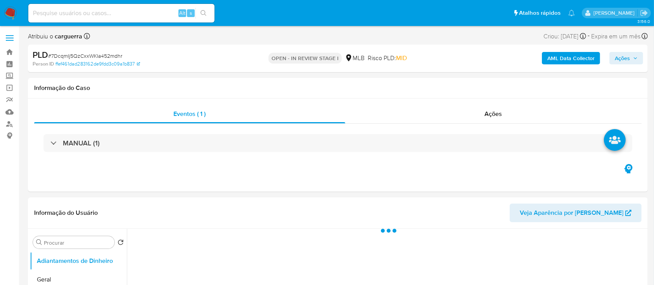
select select "10"
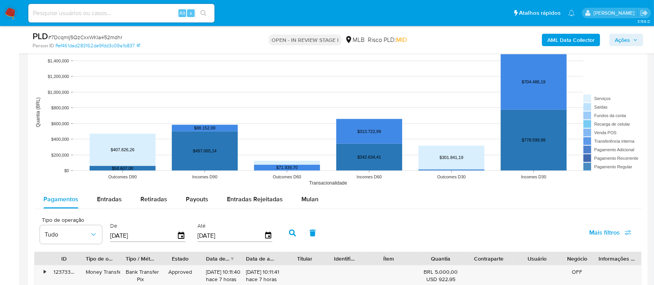
scroll to position [775, 0]
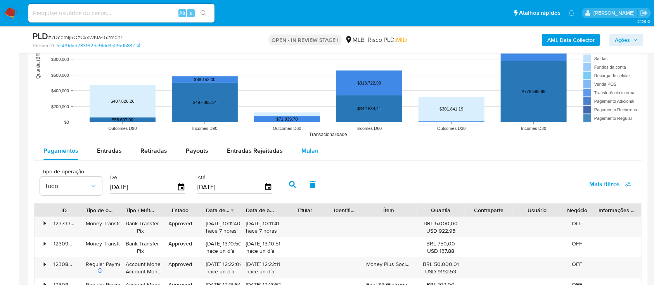
click at [309, 147] on span "Mulan" at bounding box center [309, 150] width 17 height 9
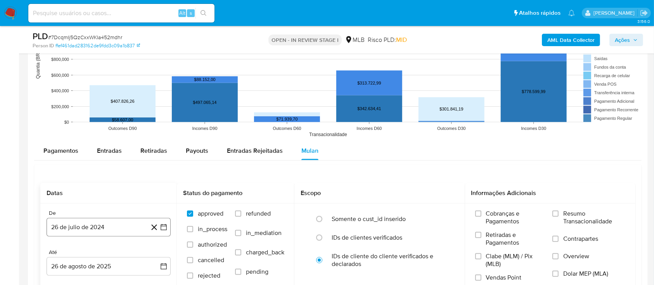
click at [164, 224] on icon "button" at bounding box center [164, 227] width 8 height 8
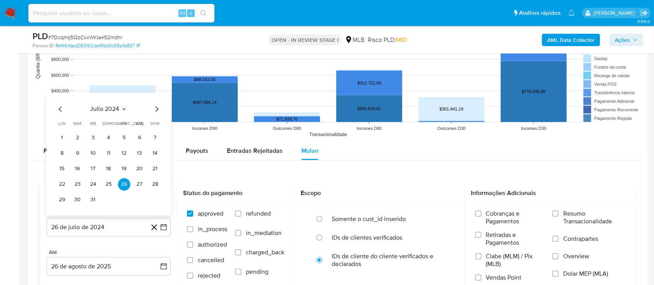
click at [123, 107] on icon "Seleccionar mes y año" at bounding box center [124, 109] width 6 height 6
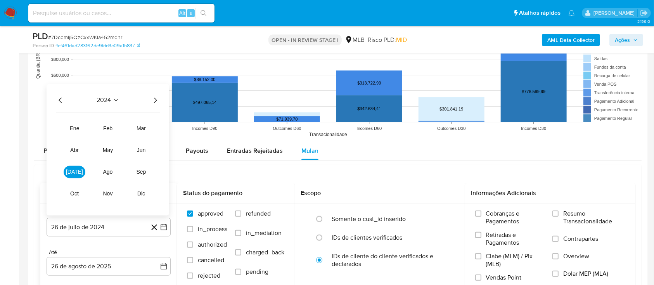
click at [154, 101] on icon "Año siguiente" at bounding box center [154, 99] width 9 height 9
click at [69, 171] on button "[DATE]" at bounding box center [75, 172] width 22 height 12
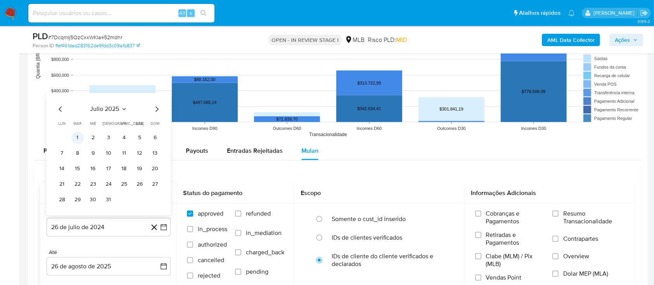
click at [75, 137] on button "1" at bounding box center [77, 137] width 12 height 12
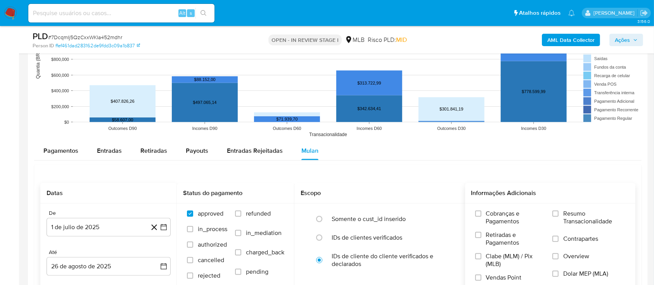
click at [563, 210] on span "Resumo Transacionalidade" at bounding box center [594, 218] width 62 height 16
click at [558, 210] on input "Resumo Transacionalidade" at bounding box center [555, 213] width 6 height 6
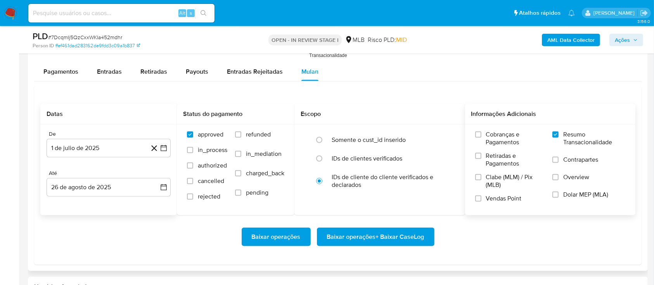
scroll to position [930, 0]
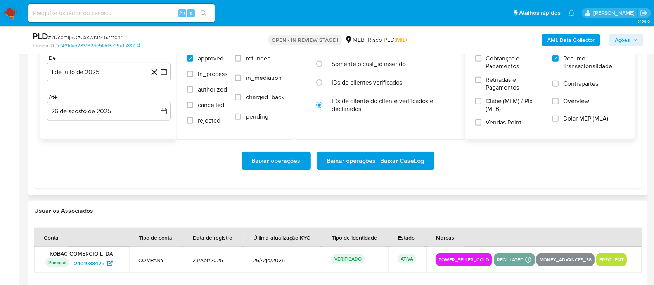
click at [347, 161] on span "Baixar operações + Baixar CaseLog" at bounding box center [375, 160] width 97 height 17
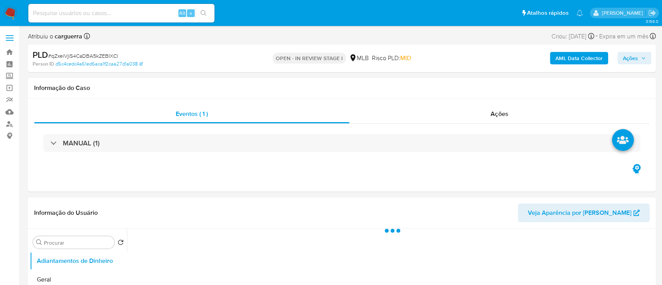
select select "10"
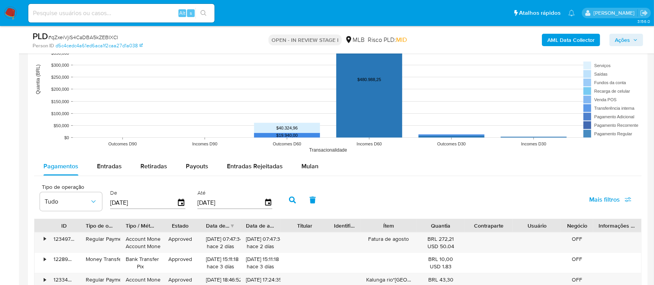
scroll to position [775, 0]
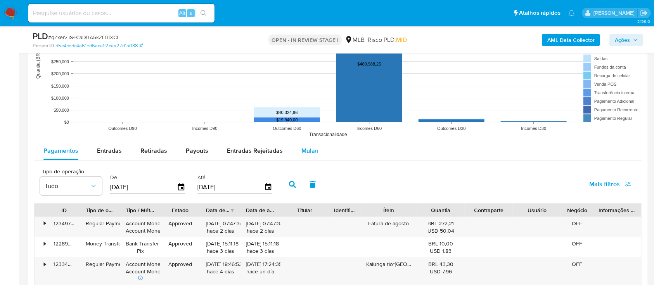
click at [303, 151] on span "Mulan" at bounding box center [309, 150] width 17 height 9
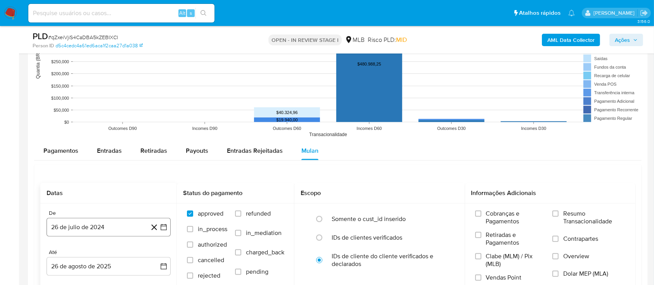
click at [164, 228] on icon "button" at bounding box center [164, 227] width 8 height 8
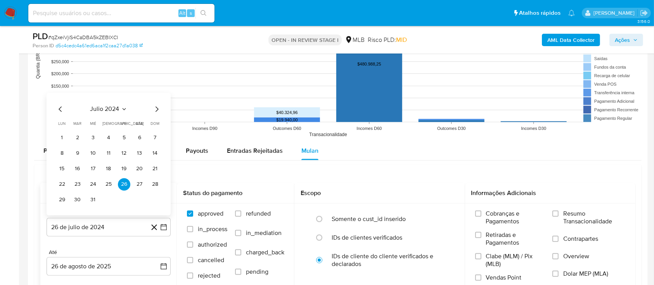
click at [122, 110] on icon "Seleccionar mes y año" at bounding box center [124, 109] width 6 height 6
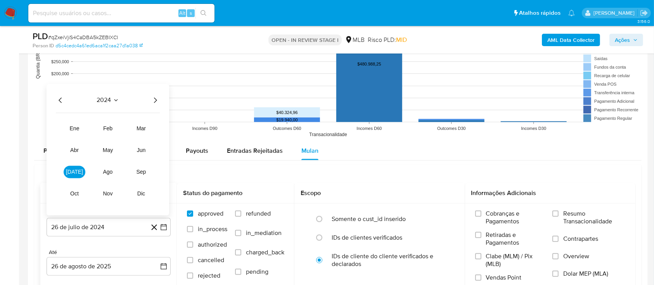
click at [156, 101] on icon "Año siguiente" at bounding box center [154, 99] width 9 height 9
click at [70, 165] on tr "ene feb mar abr may jun jul ago sep oct nov dic" at bounding box center [108, 161] width 88 height 78
click at [69, 170] on button "[DATE]" at bounding box center [75, 172] width 22 height 12
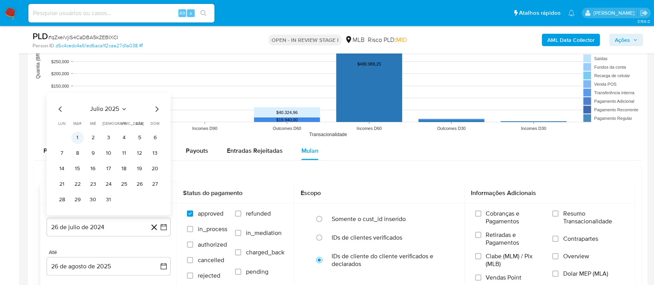
click at [78, 136] on button "1" at bounding box center [77, 137] width 12 height 12
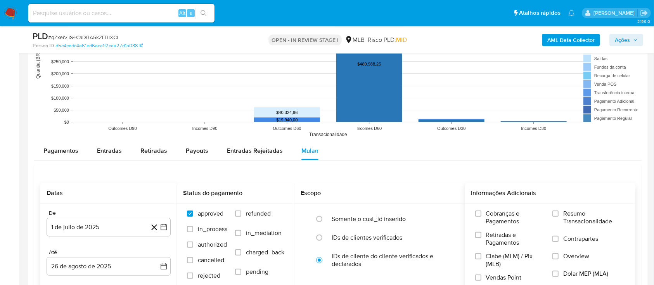
click at [573, 213] on span "Resumo Transacionalidade" at bounding box center [594, 218] width 62 height 16
click at [558, 213] on input "Resumo Transacionalidade" at bounding box center [555, 213] width 6 height 6
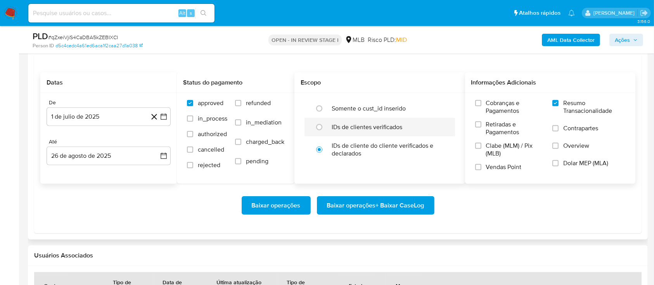
scroll to position [930, 0]
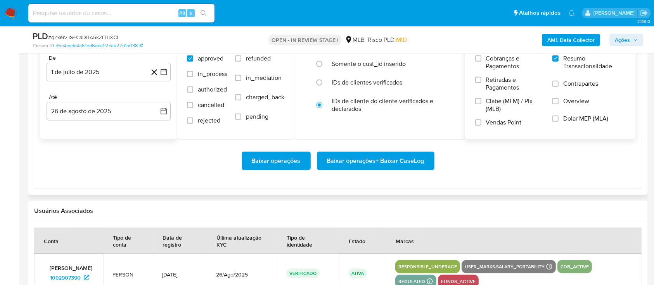
click at [388, 161] on span "Baixar operações + Baixar CaseLog" at bounding box center [375, 160] width 97 height 17
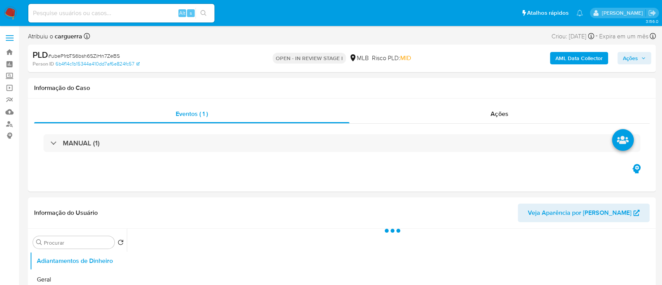
select select "10"
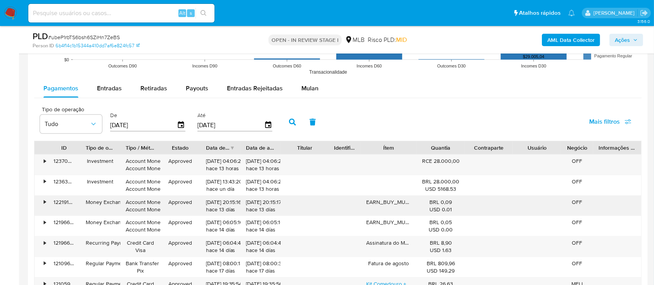
scroll to position [723, 0]
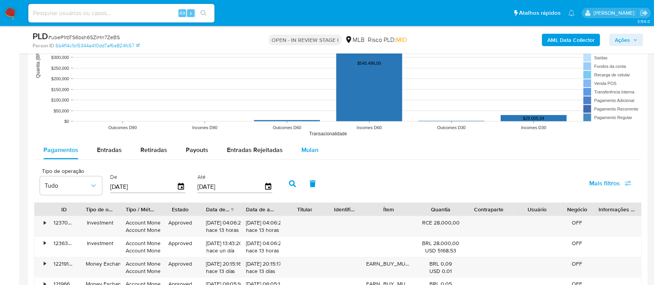
click at [304, 147] on span "Mulan" at bounding box center [309, 149] width 17 height 9
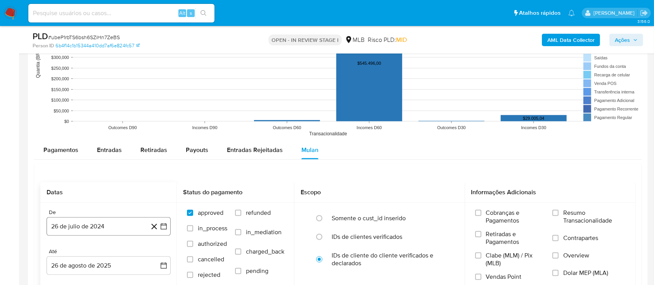
click at [166, 224] on icon "button" at bounding box center [163, 226] width 6 height 6
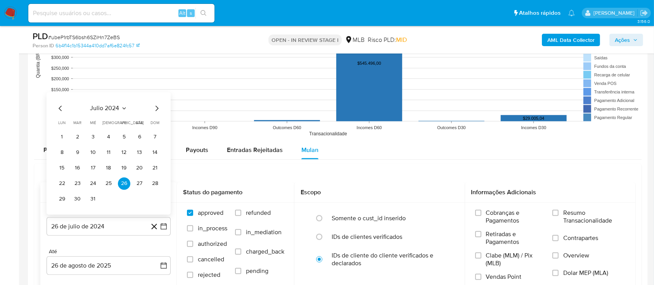
click at [122, 107] on icon "Seleccionar mes y año" at bounding box center [124, 108] width 6 height 6
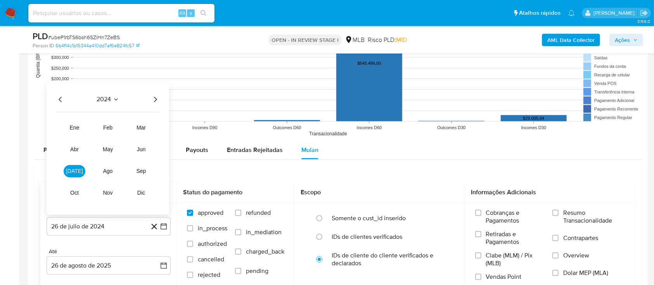
click at [156, 98] on icon "Año siguiente" at bounding box center [154, 99] width 9 height 9
click at [75, 171] on span "[DATE]" at bounding box center [74, 171] width 17 height 6
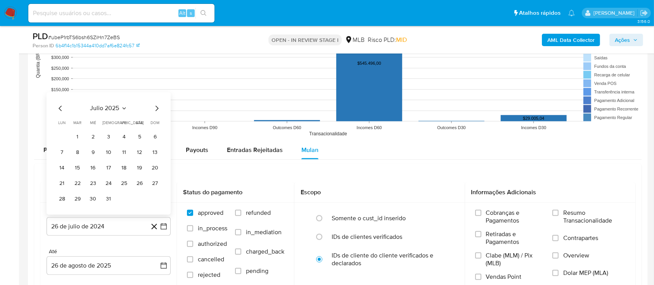
drag, startPoint x: 82, startPoint y: 136, endPoint x: 99, endPoint y: 144, distance: 18.9
click at [82, 136] on button "1" at bounding box center [77, 137] width 12 height 12
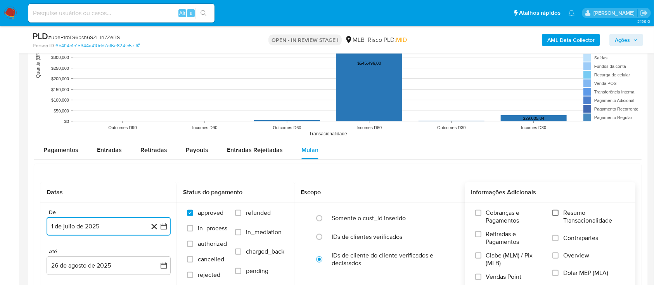
click at [555, 210] on input "Resumo Transacionalidade" at bounding box center [555, 213] width 6 height 6
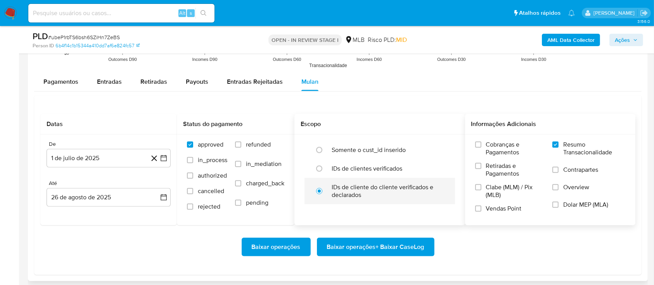
scroll to position [878, 0]
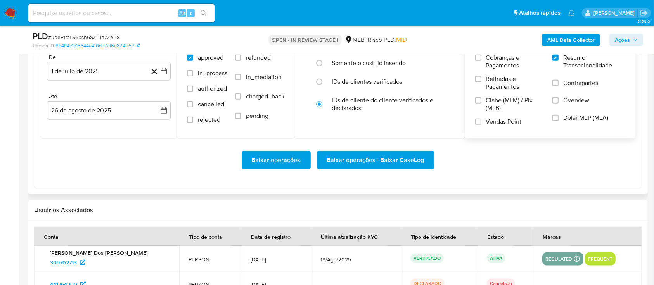
click at [355, 163] on span "Baixar operações + Baixar CaseLog" at bounding box center [375, 160] width 97 height 17
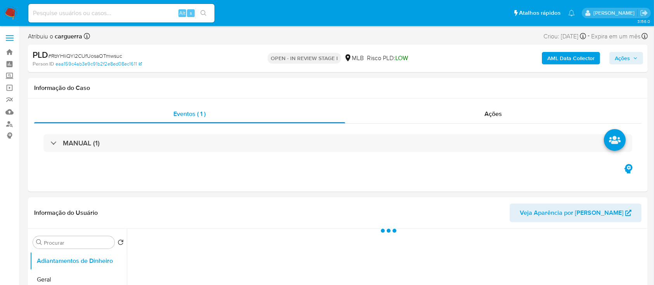
select select "10"
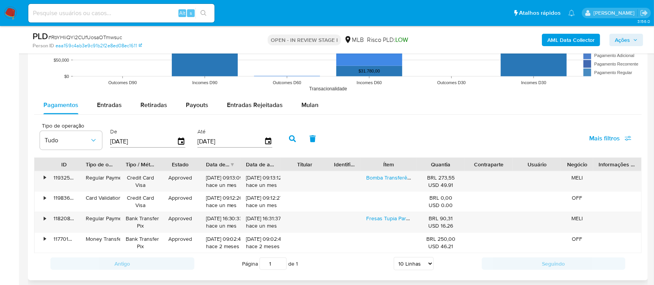
scroll to position [827, 0]
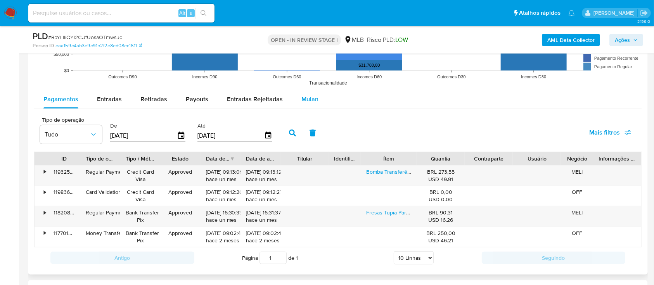
click at [301, 97] on span "Mulan" at bounding box center [309, 99] width 17 height 9
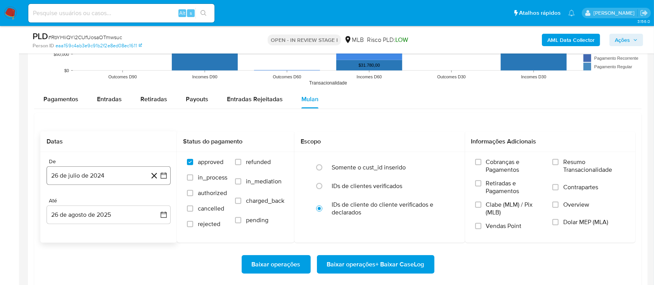
click at [164, 176] on icon "button" at bounding box center [164, 176] width 8 height 8
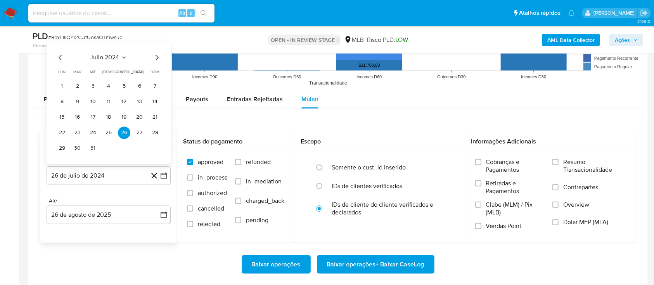
click at [124, 58] on icon "Seleccionar mes y año" at bounding box center [123, 58] width 3 height 2
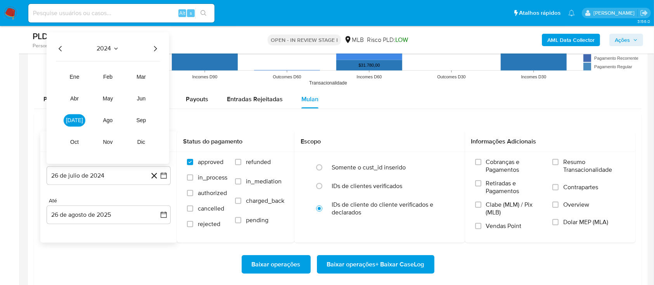
click at [155, 48] on icon "Año siguiente" at bounding box center [154, 48] width 9 height 9
click at [72, 117] on span "[DATE]" at bounding box center [74, 120] width 17 height 6
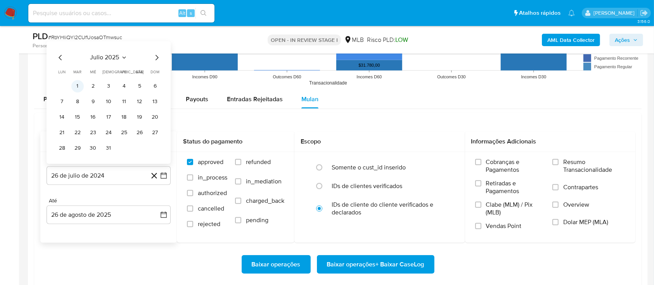
click at [79, 86] on button "1" at bounding box center [77, 86] width 12 height 12
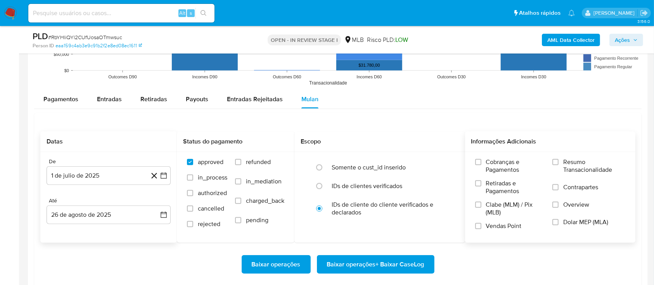
click at [549, 156] on div "Cobranças e Pagamentos Retiradas e Pagamentos Clabe (MLM) / Pix (MLB) Vendas Po…" at bounding box center [550, 197] width 171 height 90
click at [553, 160] on input "Resumo Transacionalidade" at bounding box center [555, 162] width 6 height 6
click at [375, 260] on span "Baixar operações + Baixar CaseLog" at bounding box center [375, 264] width 97 height 17
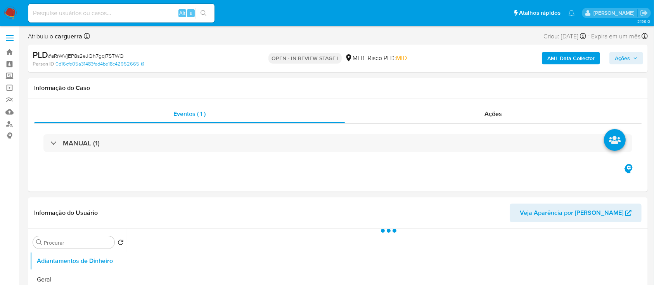
select select "10"
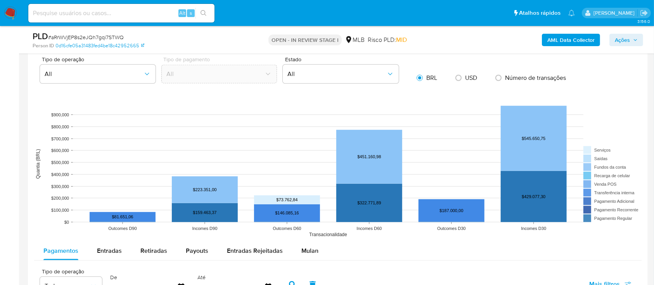
scroll to position [775, 0]
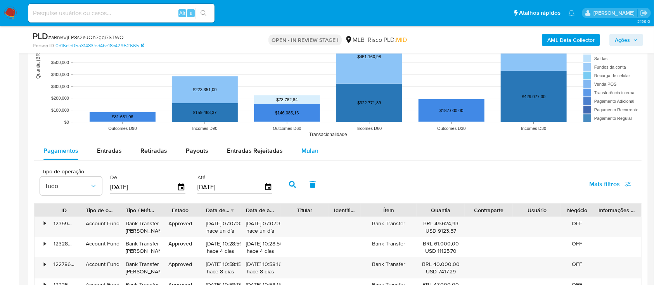
click at [320, 154] on button "Mulan" at bounding box center [310, 150] width 36 height 19
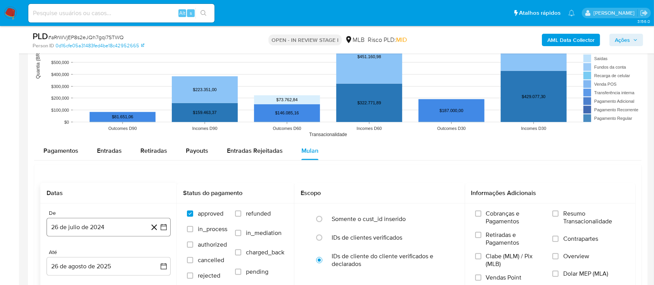
click at [159, 225] on button "26 de julio de 2024" at bounding box center [109, 227] width 124 height 19
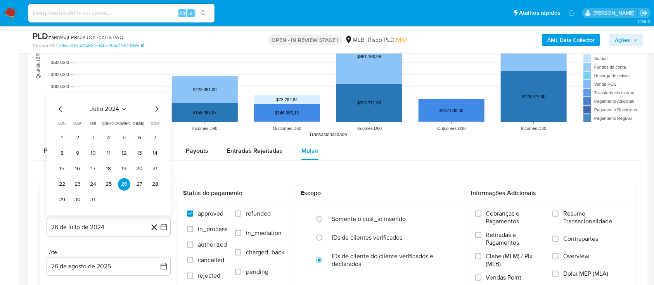
click at [120, 109] on button "julio 2024" at bounding box center [108, 109] width 37 height 8
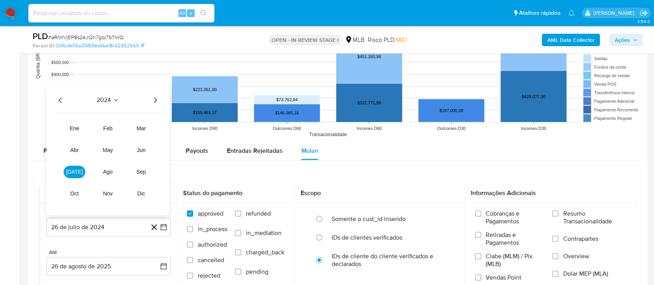
click at [151, 100] on icon "Año siguiente" at bounding box center [154, 99] width 9 height 9
click at [73, 176] on button "[DATE]" at bounding box center [75, 172] width 22 height 12
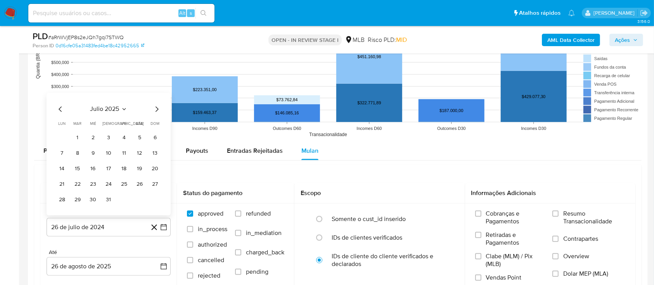
click at [80, 134] on button "1" at bounding box center [77, 137] width 12 height 12
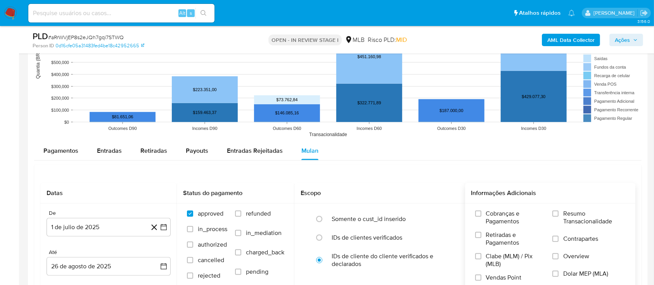
click at [569, 216] on span "Resumo Transacionalidade" at bounding box center [594, 218] width 62 height 16
click at [558, 216] on input "Resumo Transacionalidade" at bounding box center [555, 213] width 6 height 6
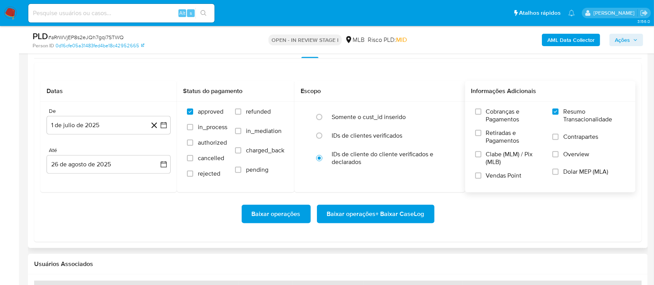
scroll to position [878, 0]
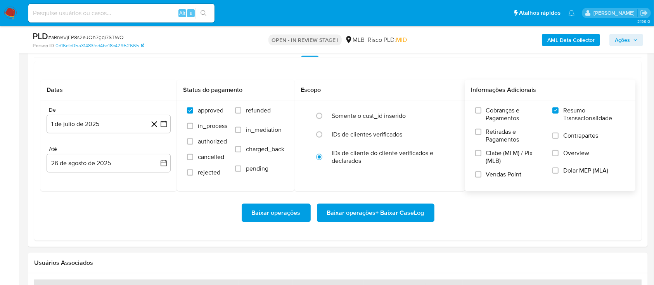
click at [339, 211] on span "Baixar operações + Baixar CaseLog" at bounding box center [375, 212] width 97 height 17
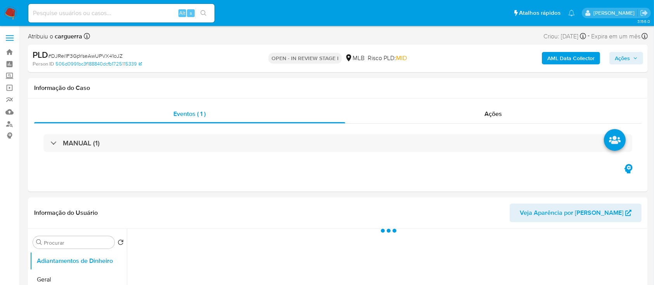
select select "10"
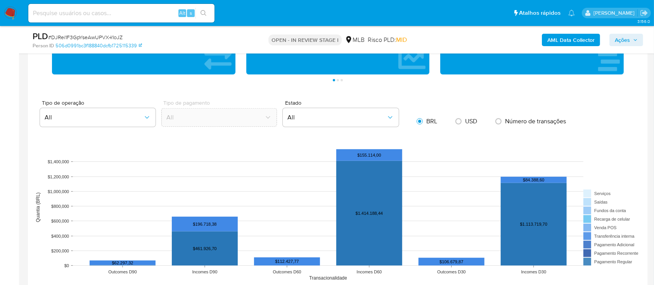
scroll to position [723, 0]
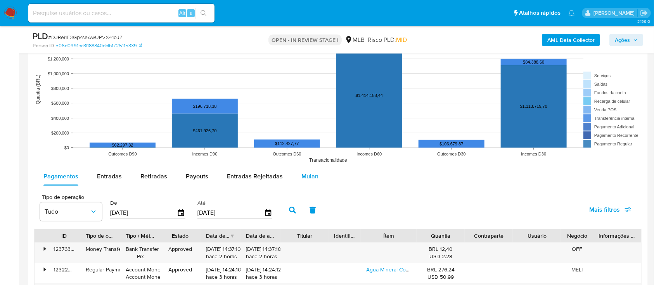
click at [303, 169] on div "Mulan" at bounding box center [309, 176] width 17 height 19
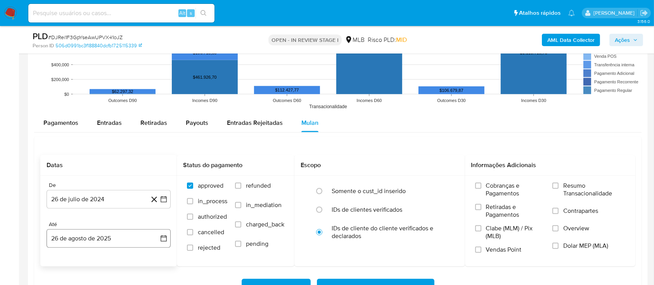
scroll to position [827, 0]
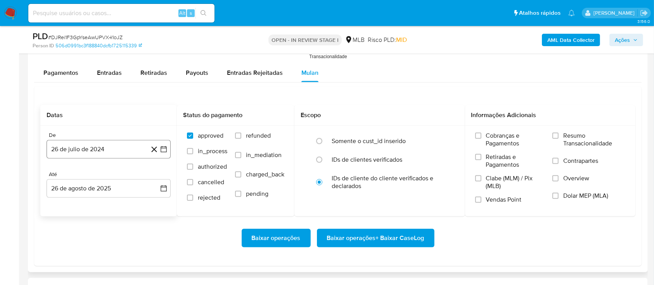
click at [164, 147] on icon "button" at bounding box center [164, 149] width 8 height 8
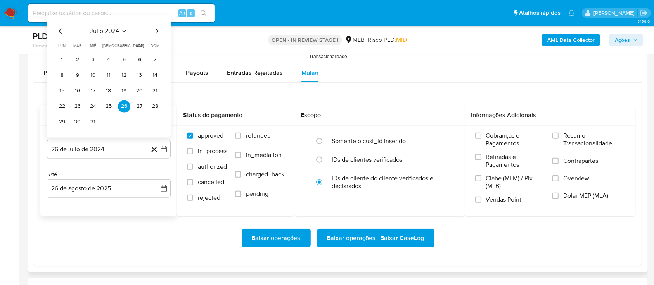
click at [112, 31] on span "julio 2024" at bounding box center [104, 32] width 29 height 8
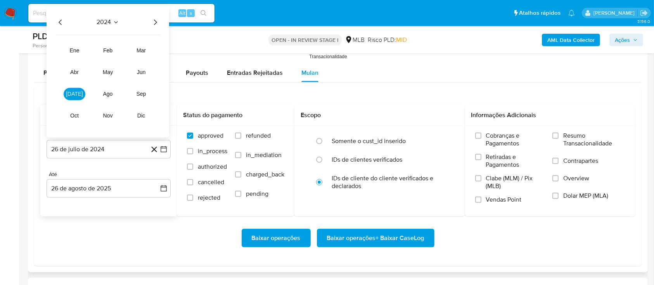
click at [155, 22] on icon "Año siguiente" at bounding box center [154, 22] width 9 height 9
click at [67, 91] on button "[DATE]" at bounding box center [75, 94] width 22 height 12
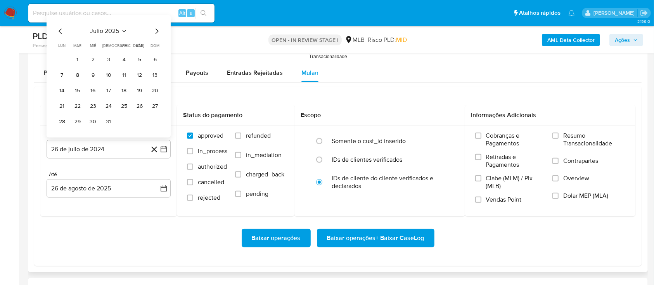
click at [81, 55] on button "1" at bounding box center [77, 60] width 12 height 12
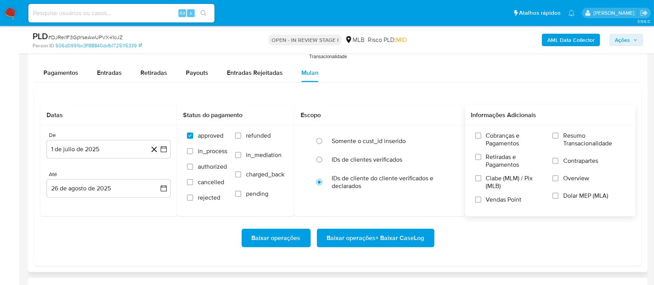
click at [567, 132] on span "Resumo Transacionalidade" at bounding box center [594, 140] width 62 height 16
click at [558, 133] on input "Resumo Transacionalidade" at bounding box center [555, 136] width 6 height 6
click at [366, 236] on span "Baixar operações + Baixar CaseLog" at bounding box center [375, 237] width 97 height 17
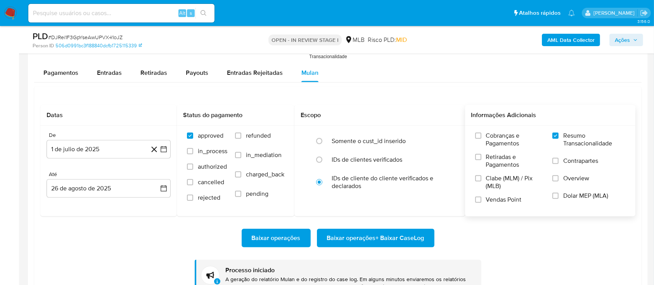
click at [516, 246] on div "Baixar operações Baixar operações + Baixar CaseLog" at bounding box center [337, 238] width 595 height 19
